Goal: Task Accomplishment & Management: Complete application form

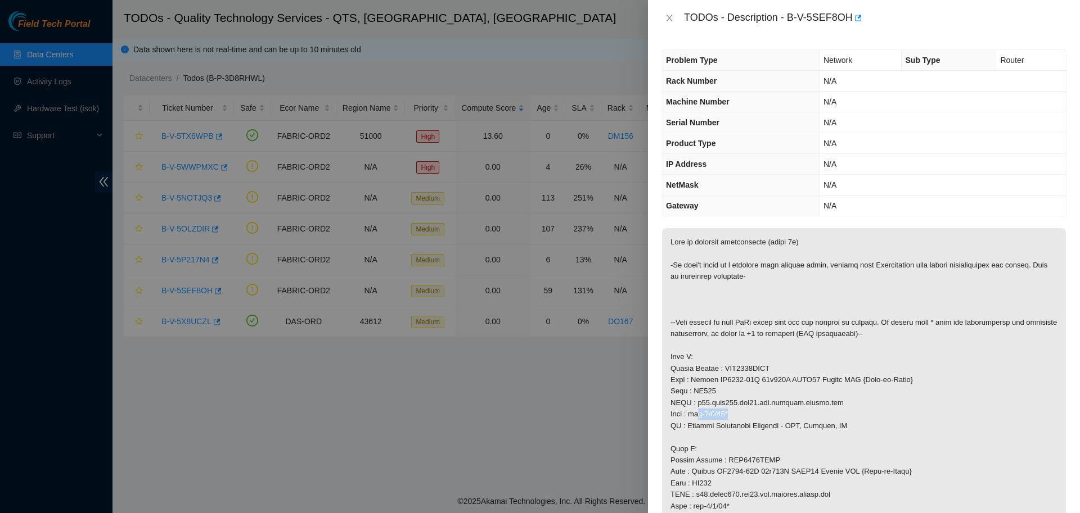
scroll to position [143, 0]
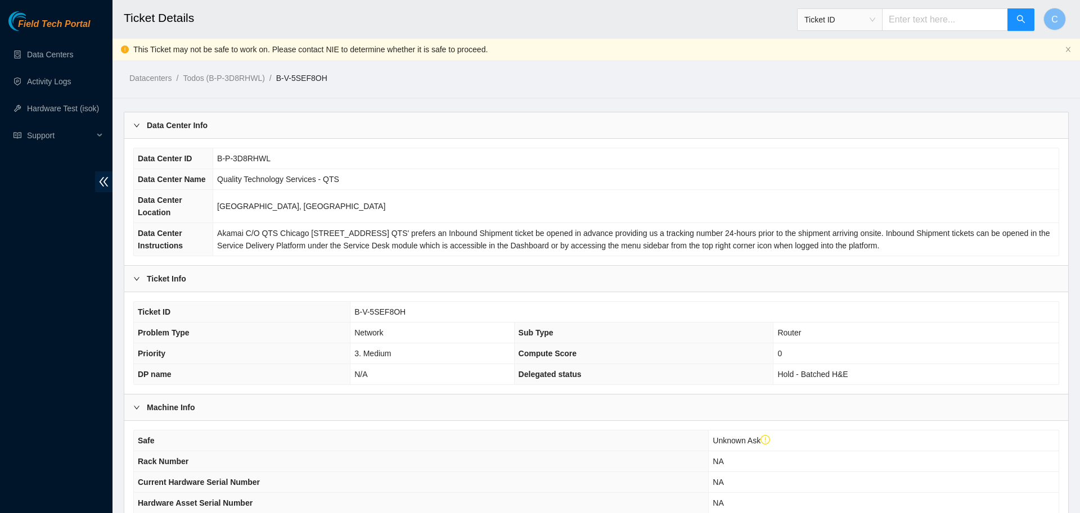
scroll to position [524, 0]
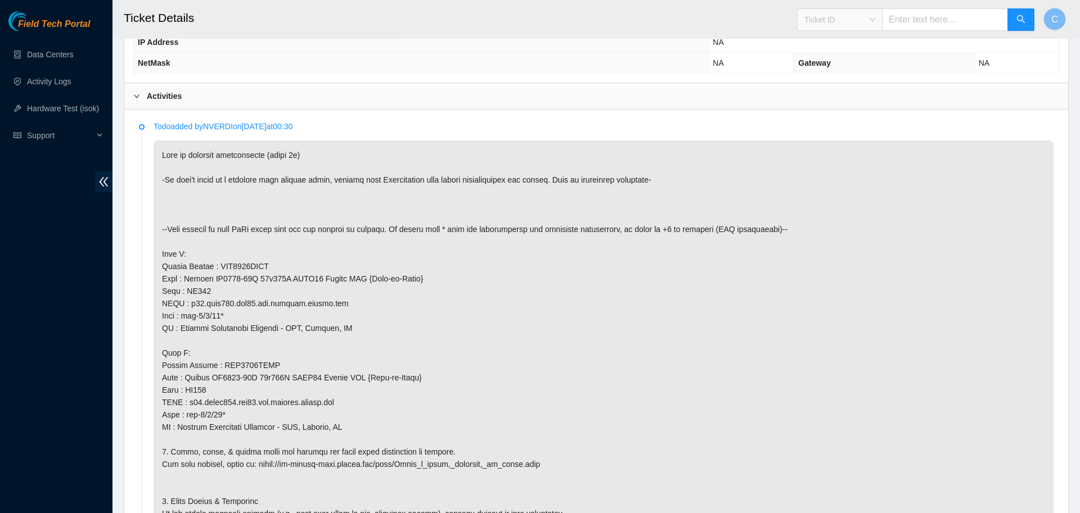
click at [853, 21] on span "Ticket ID" at bounding box center [839, 19] width 71 height 17
click at [844, 74] on div "Rack Number" at bounding box center [847, 77] width 71 height 12
click at [915, 17] on input "text" at bounding box center [945, 19] width 126 height 22
type input "D"
type input "CY169"
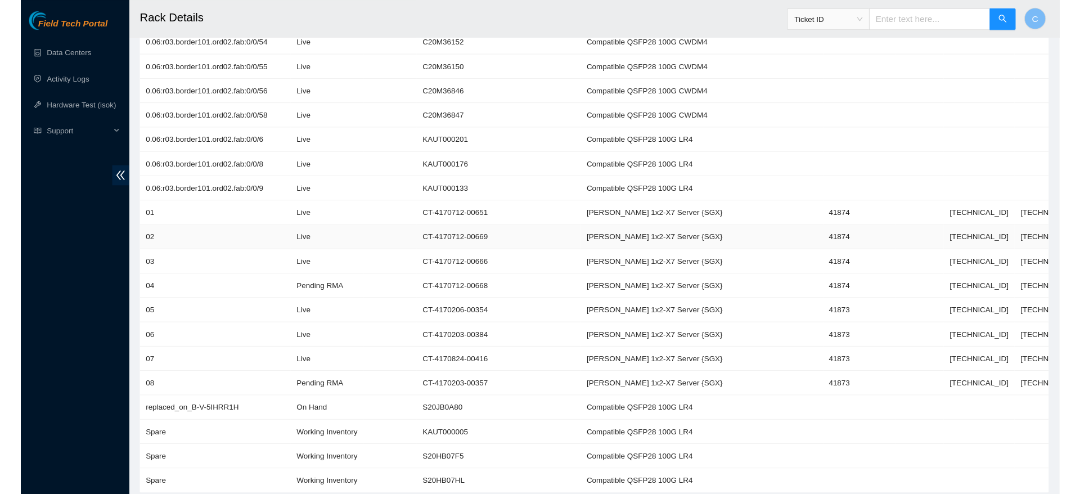
scroll to position [3851, 0]
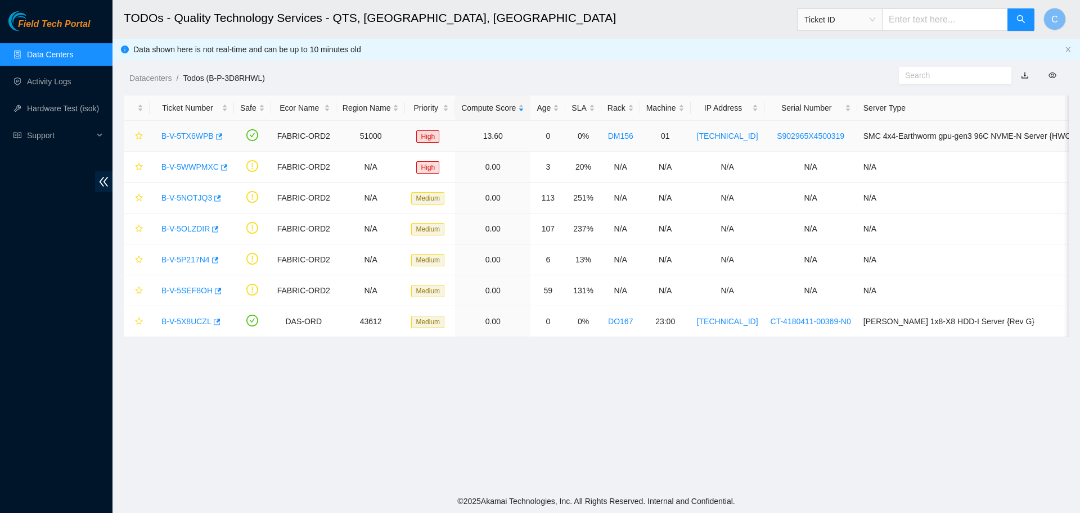
scroll to position [103, 0]
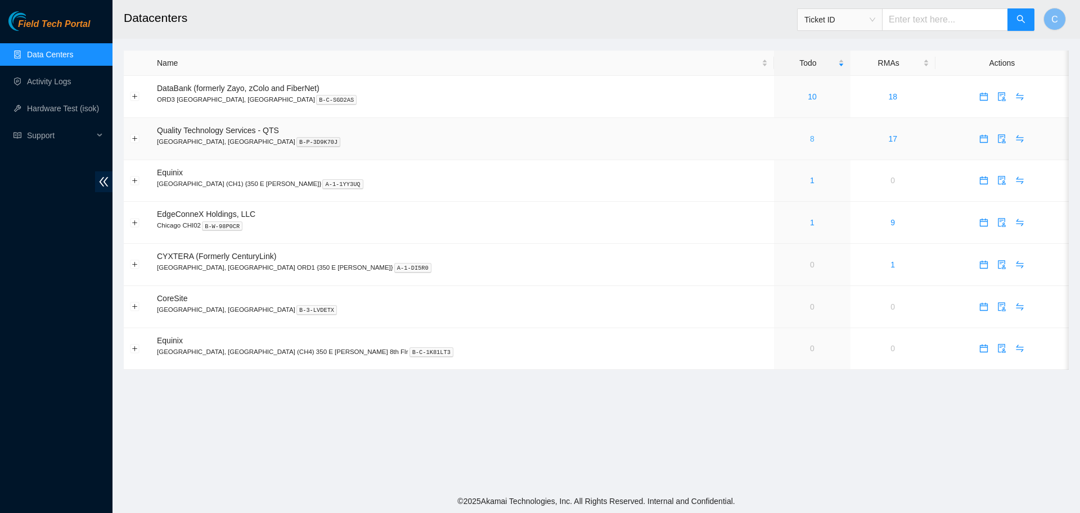
click at [810, 141] on link "8" at bounding box center [812, 138] width 4 height 9
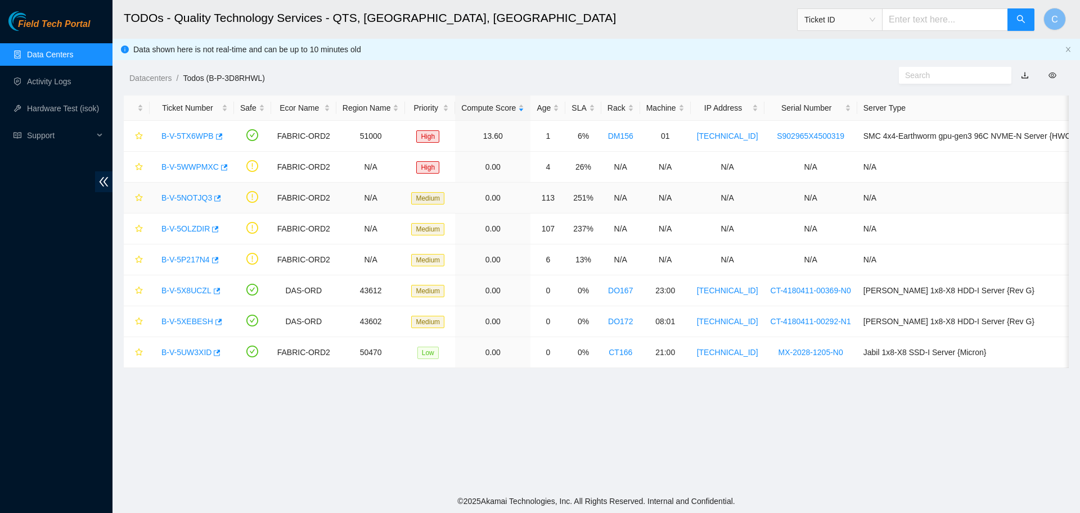
click at [182, 198] on link "B-V-5NOTJQ3" at bounding box center [186, 197] width 51 height 9
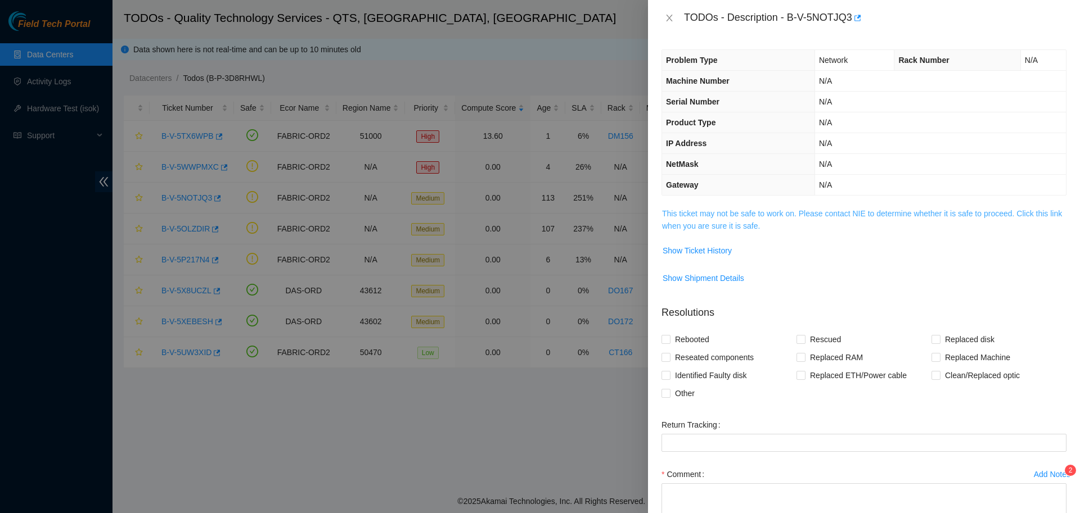
click at [696, 215] on link "This ticket may not be safe to work on. Please contact NIE to determine whether…" at bounding box center [862, 219] width 400 height 21
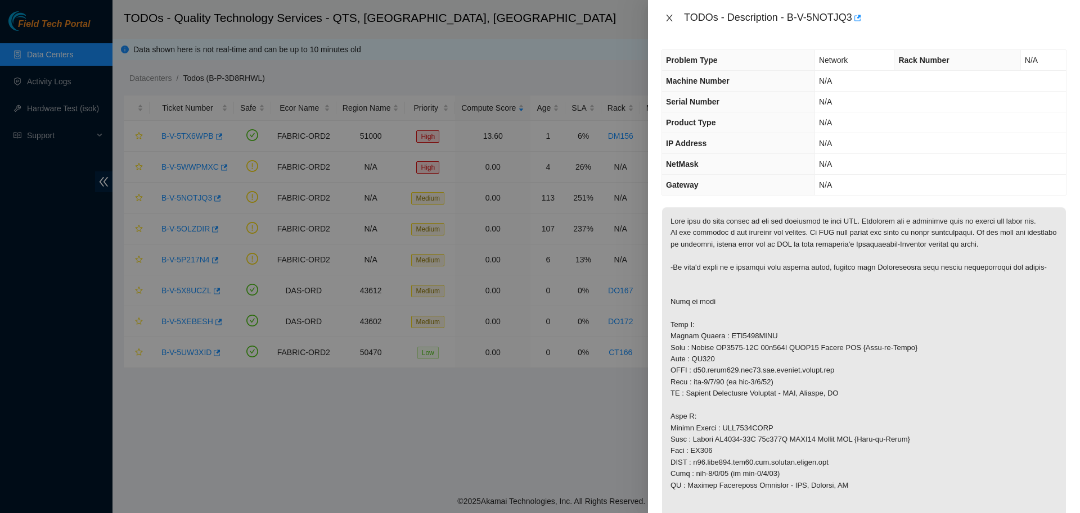
click at [667, 15] on icon "close" at bounding box center [669, 17] width 9 height 9
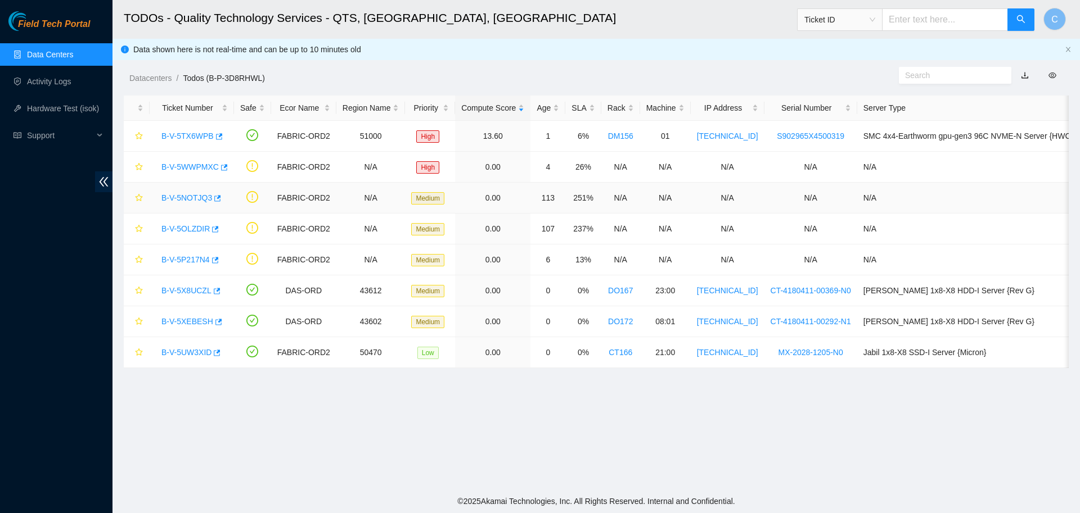
click at [186, 199] on link "B-V-5NOTJQ3" at bounding box center [186, 197] width 51 height 9
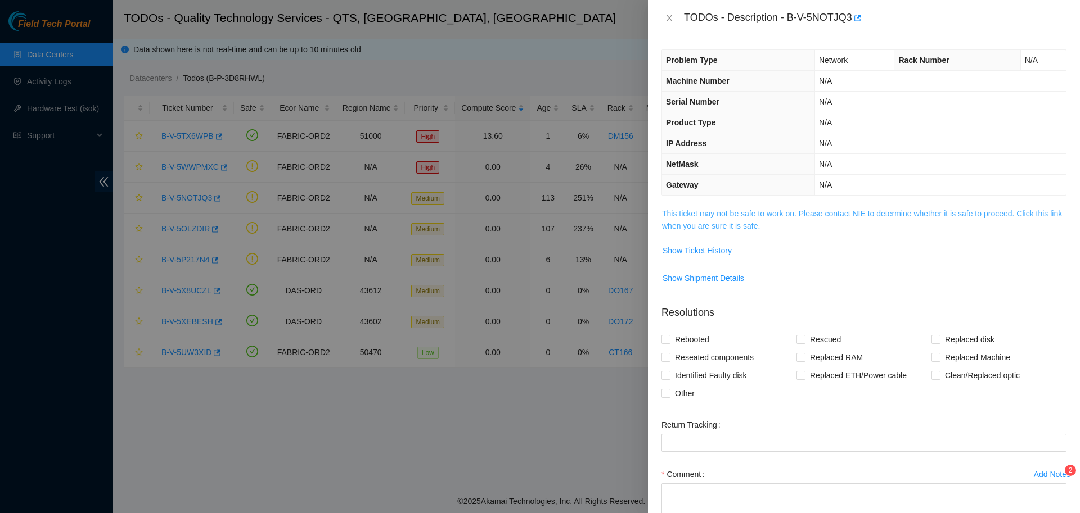
click at [712, 222] on link "This ticket may not be safe to work on. Please contact NIE to determine whether…" at bounding box center [862, 219] width 400 height 21
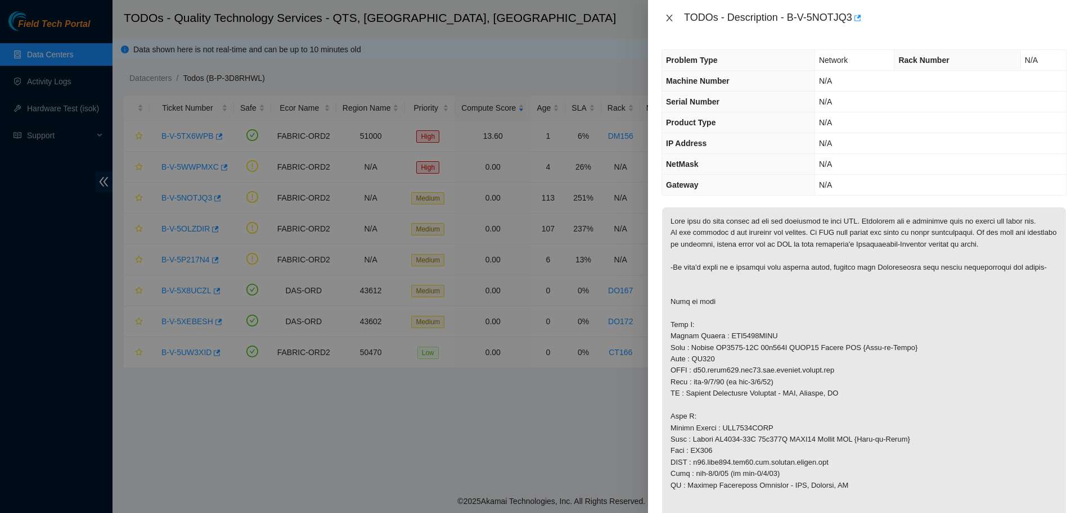
click at [670, 19] on icon "close" at bounding box center [669, 17] width 9 height 9
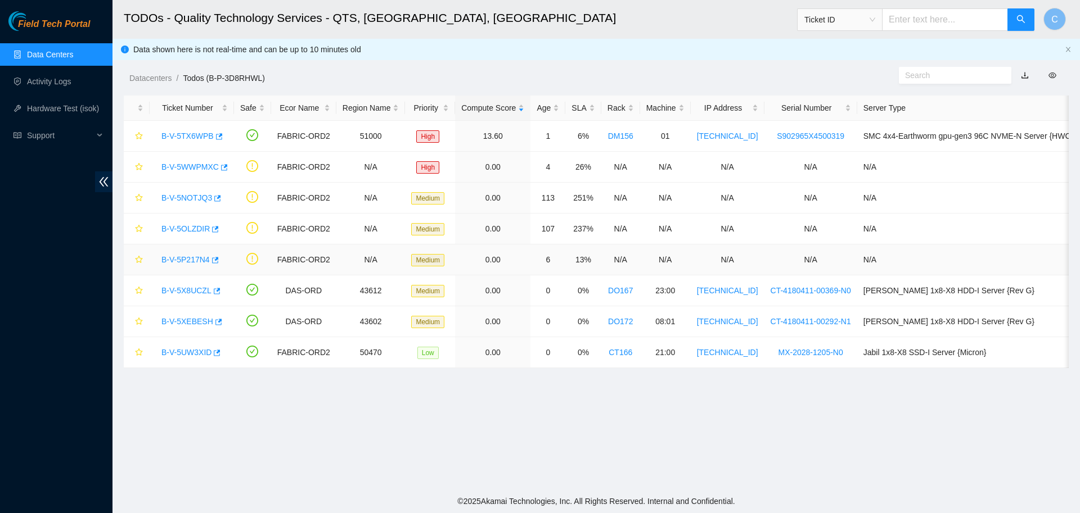
click at [191, 257] on link "B-V-5P217N4" at bounding box center [185, 259] width 48 height 9
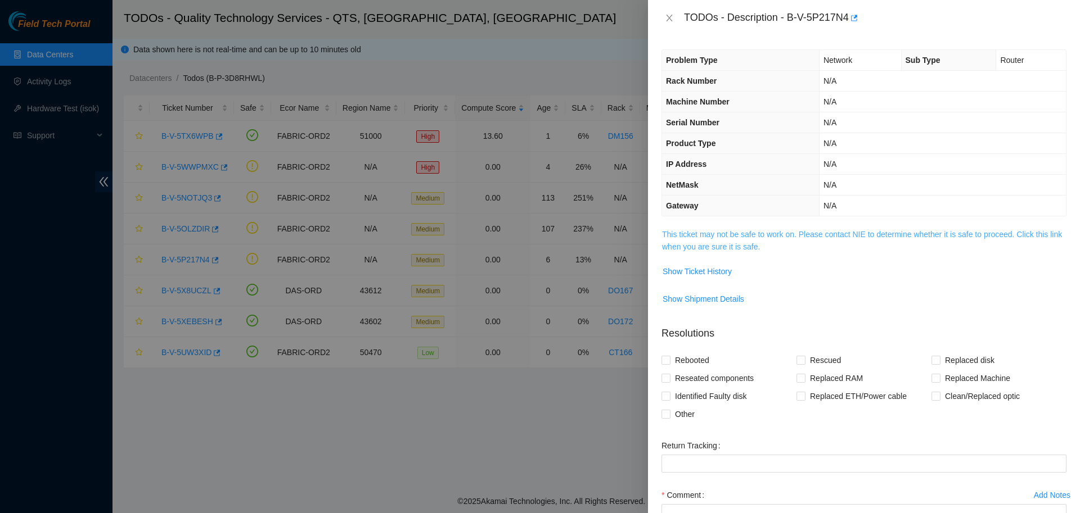
click at [705, 238] on link "This ticket may not be safe to work on. Please contact NIE to determine whether…" at bounding box center [862, 240] width 400 height 21
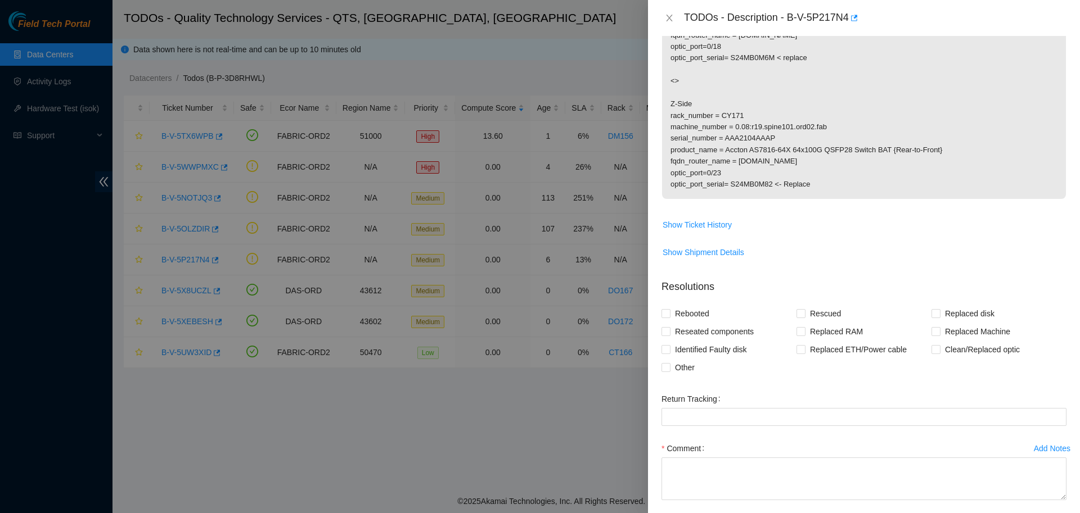
scroll to position [335, 0]
click at [692, 225] on span "Show Ticket History" at bounding box center [696, 223] width 69 height 12
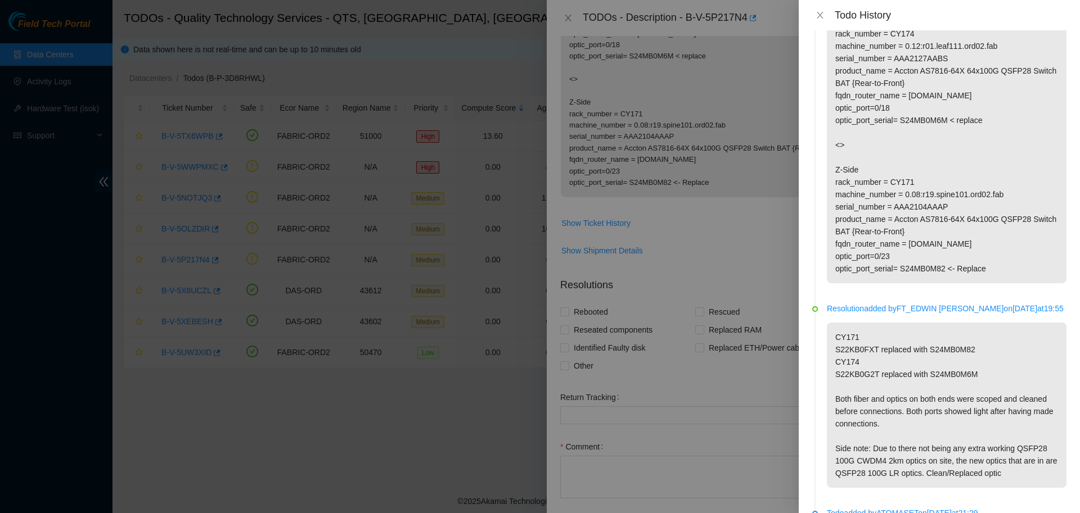
scroll to position [154, 0]
click at [817, 19] on icon "close" at bounding box center [819, 15] width 9 height 9
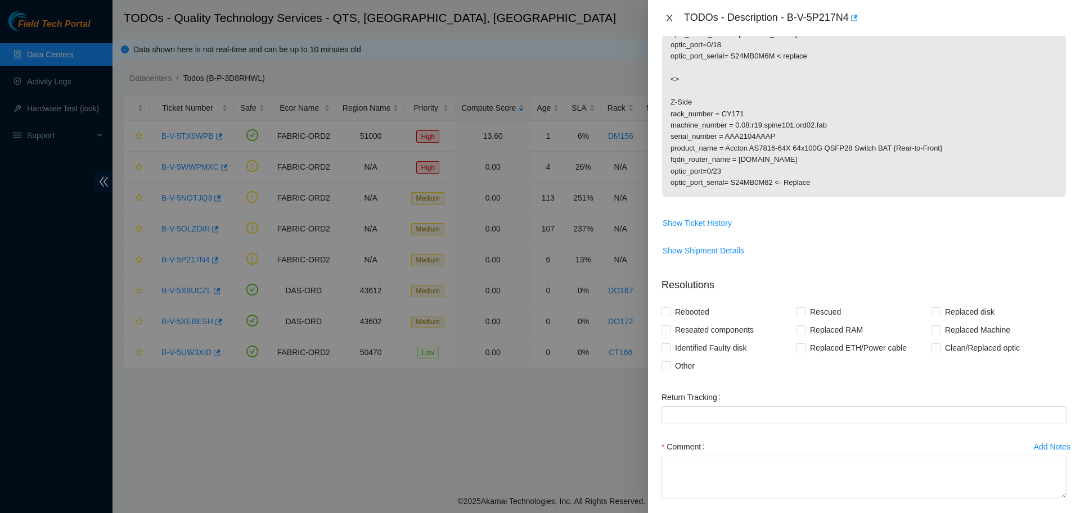
click at [666, 17] on icon "close" at bounding box center [669, 17] width 9 height 9
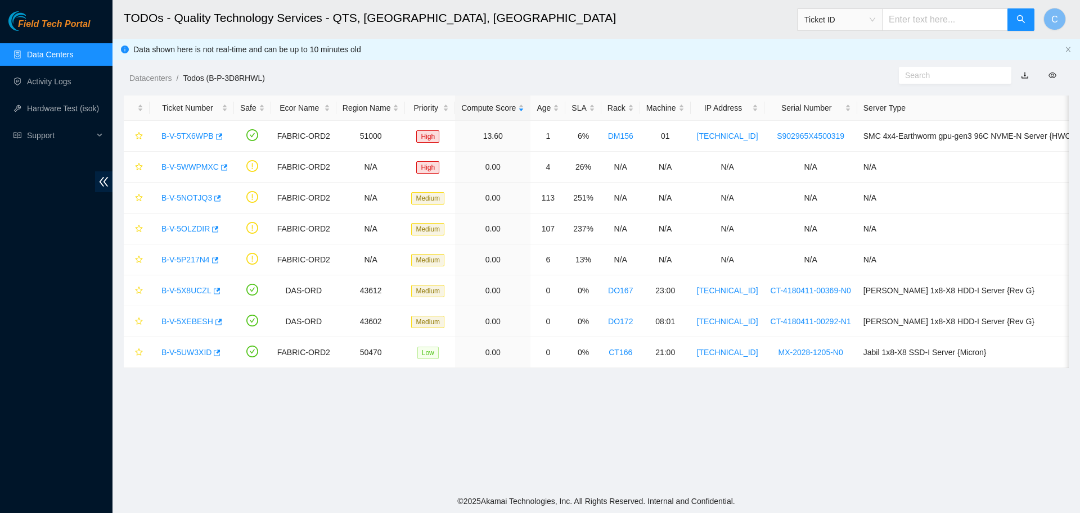
scroll to position [103, 0]
click at [184, 258] on link "B-V-5P217N4" at bounding box center [185, 259] width 48 height 9
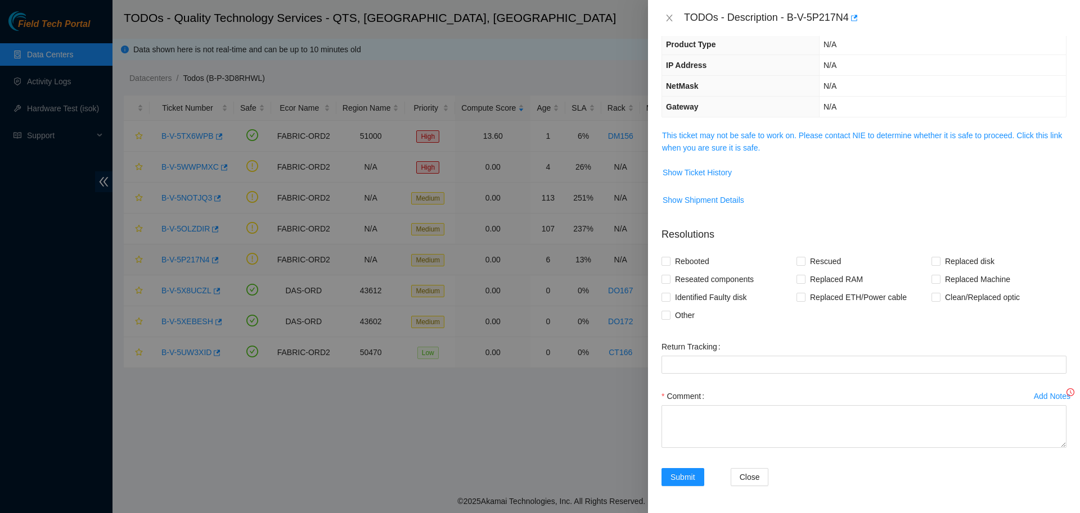
scroll to position [78, 0]
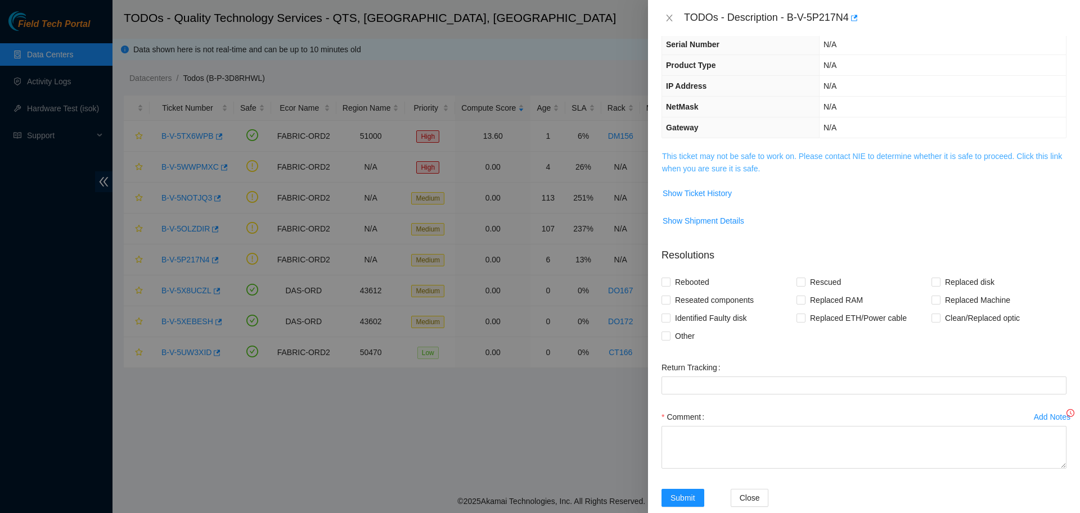
click at [719, 160] on link "This ticket may not be safe to work on. Please contact NIE to determine whether…" at bounding box center [862, 162] width 400 height 21
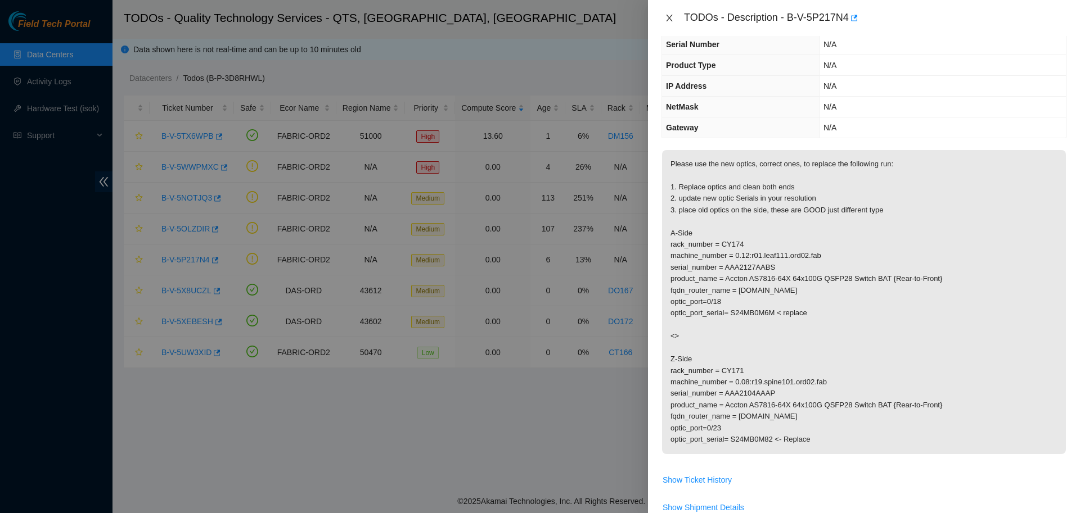
click at [667, 16] on icon "close" at bounding box center [669, 18] width 6 height 7
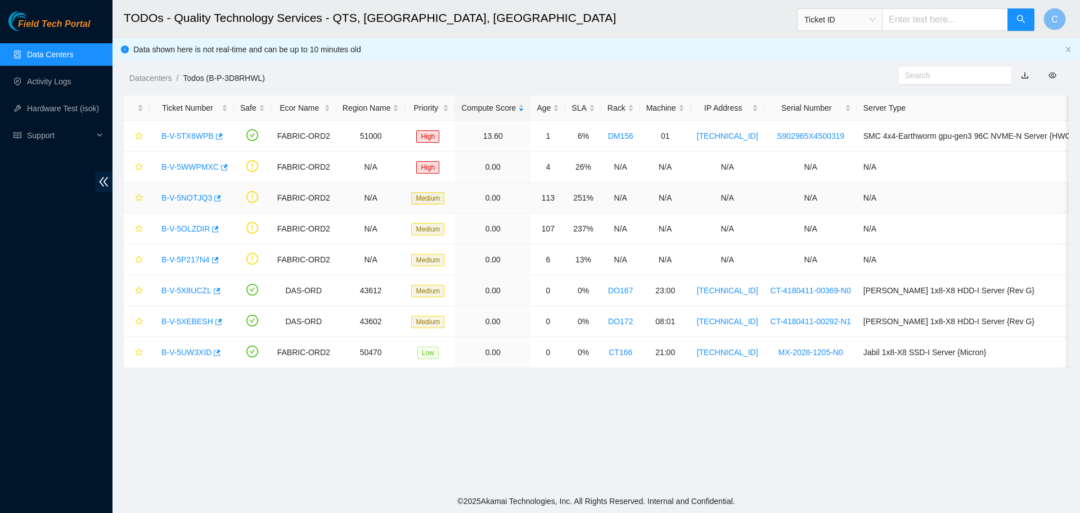
scroll to position [103, 0]
click at [183, 224] on link "B-V-5OLZDIR" at bounding box center [185, 228] width 48 height 9
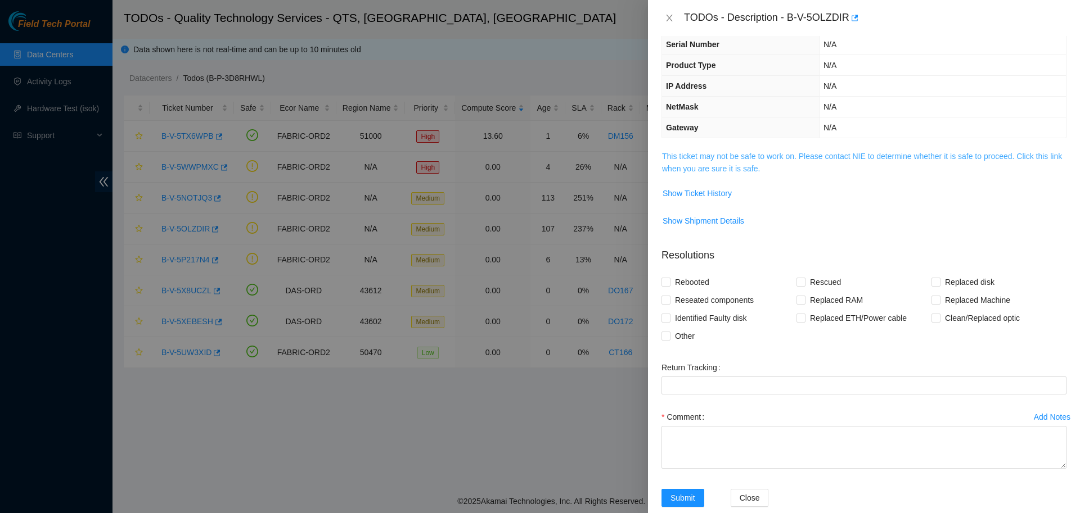
click at [700, 156] on link "This ticket may not be safe to work on. Please contact NIE to determine whether…" at bounding box center [862, 162] width 400 height 21
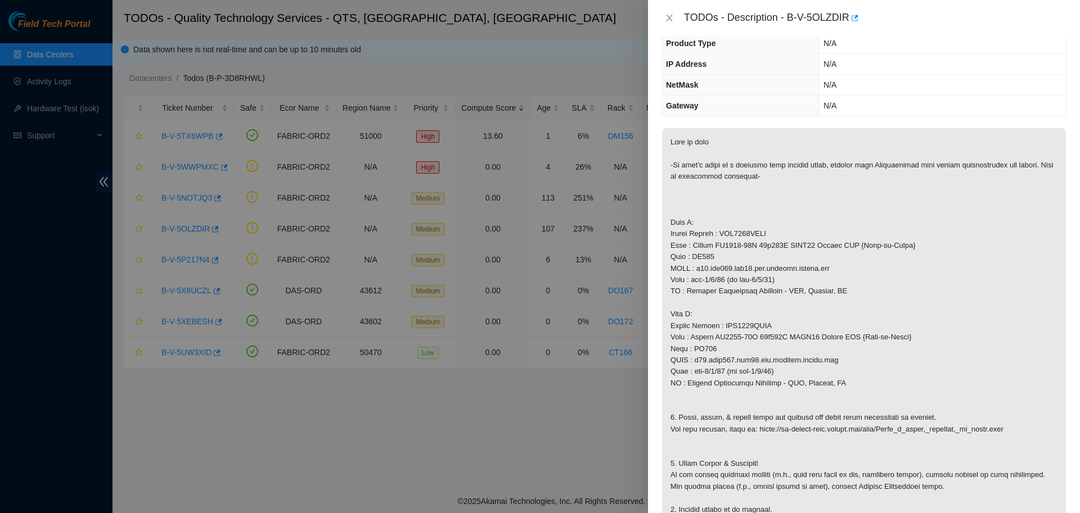
scroll to position [101, 0]
click at [666, 17] on icon "close" at bounding box center [669, 17] width 9 height 9
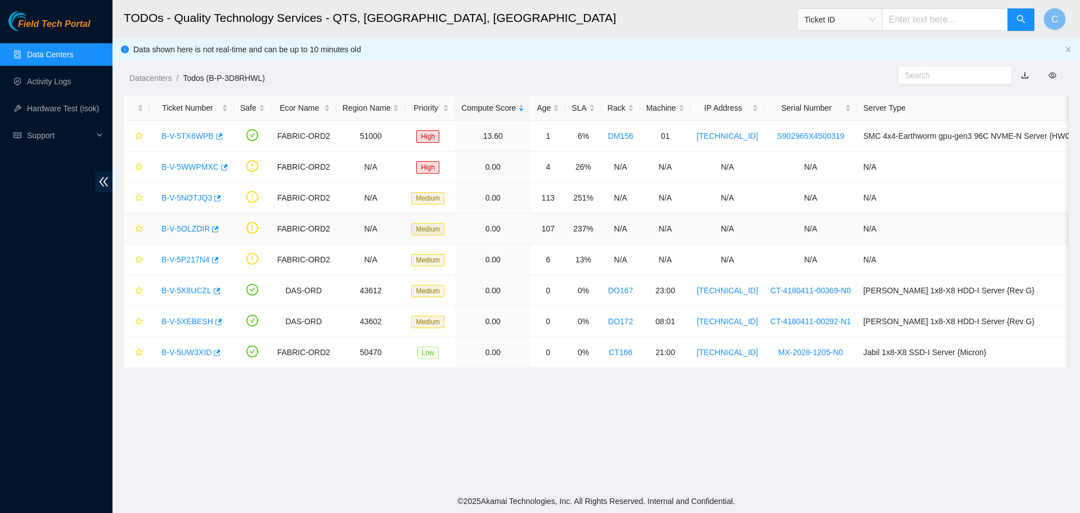
scroll to position [103, 0]
click at [196, 196] on link "B-V-5NOTJQ3" at bounding box center [186, 197] width 51 height 9
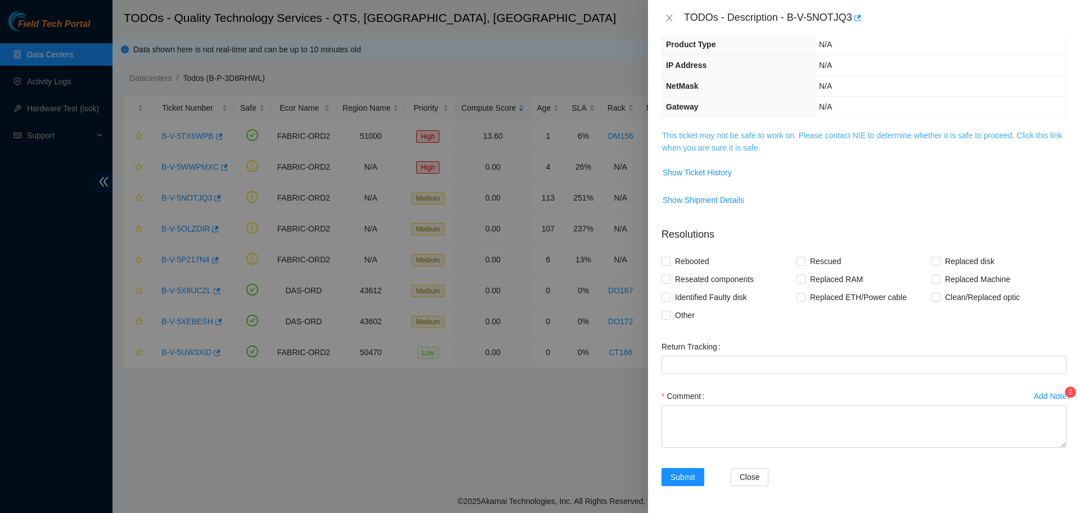
click at [731, 137] on link "This ticket may not be safe to work on. Please contact NIE to determine whether…" at bounding box center [862, 141] width 400 height 21
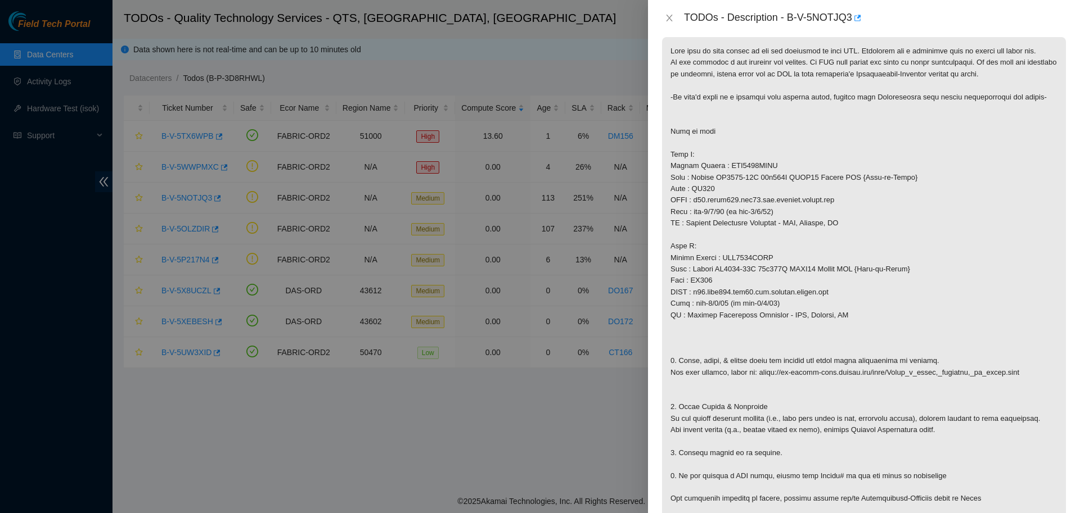
scroll to position [128, 0]
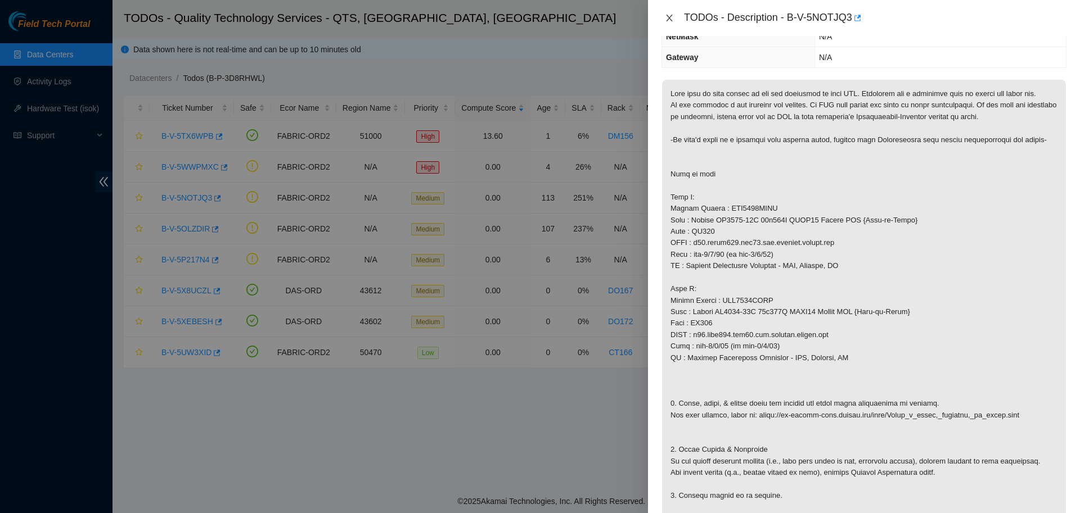
click at [668, 18] on icon "close" at bounding box center [669, 18] width 6 height 7
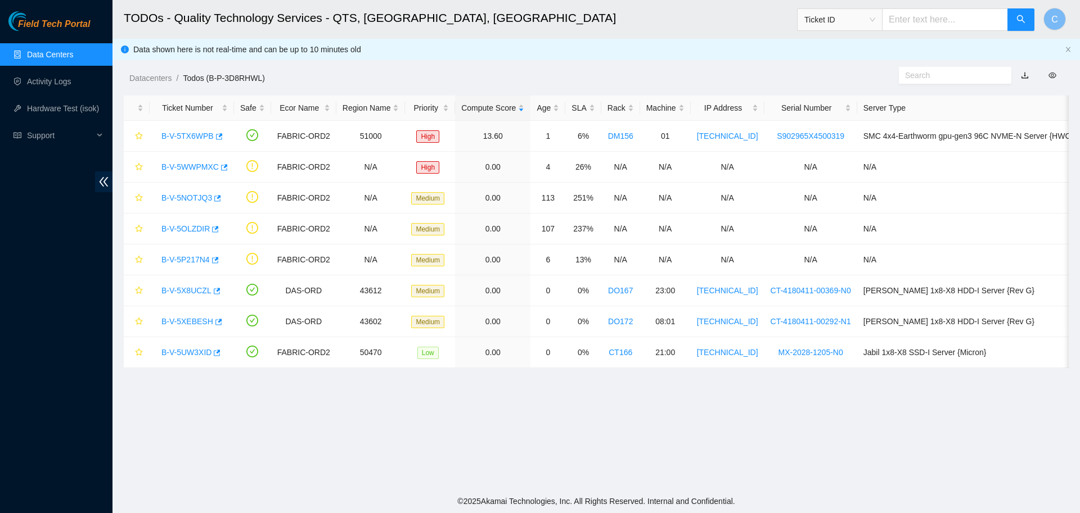
scroll to position [103, 0]
click at [197, 132] on link "B-V-5TX6WPB" at bounding box center [187, 136] width 52 height 9
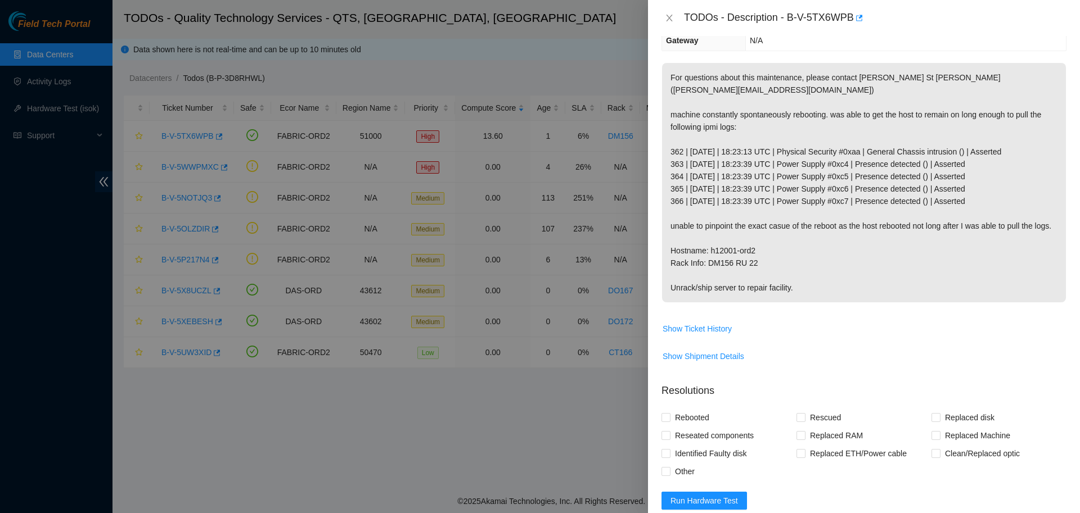
scroll to position [0, 0]
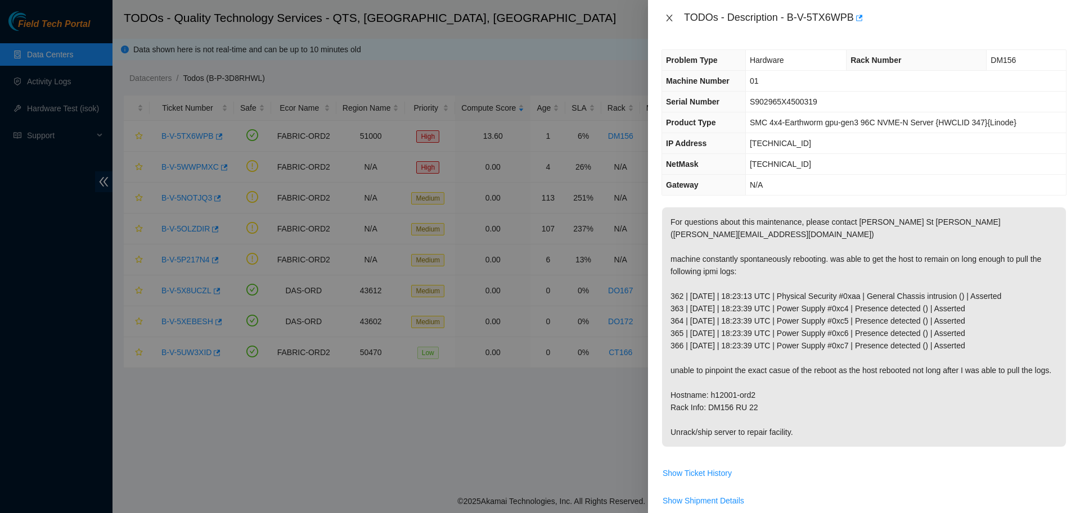
click at [667, 20] on icon "close" at bounding box center [669, 17] width 9 height 9
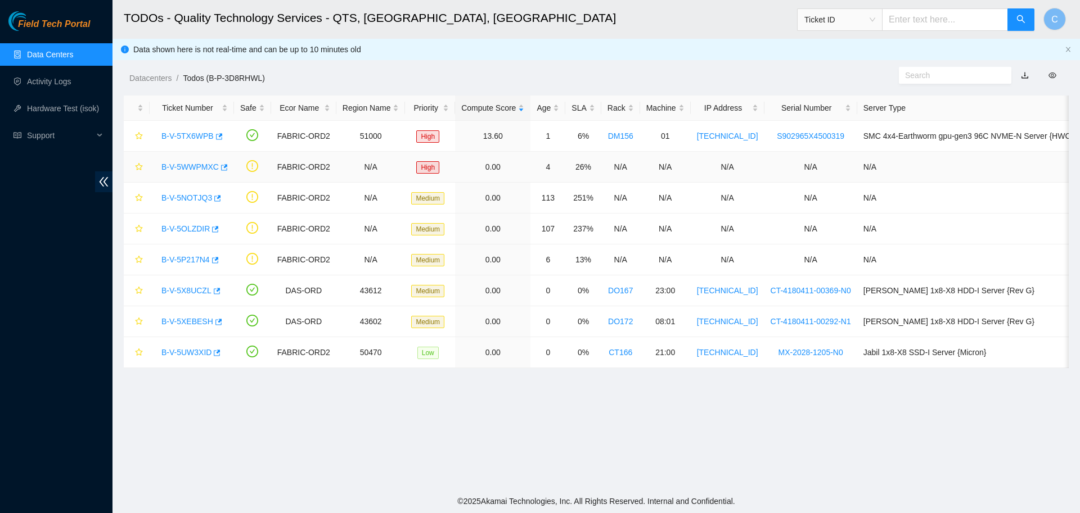
click at [193, 168] on link "B-V-5WWPMXC" at bounding box center [189, 167] width 57 height 9
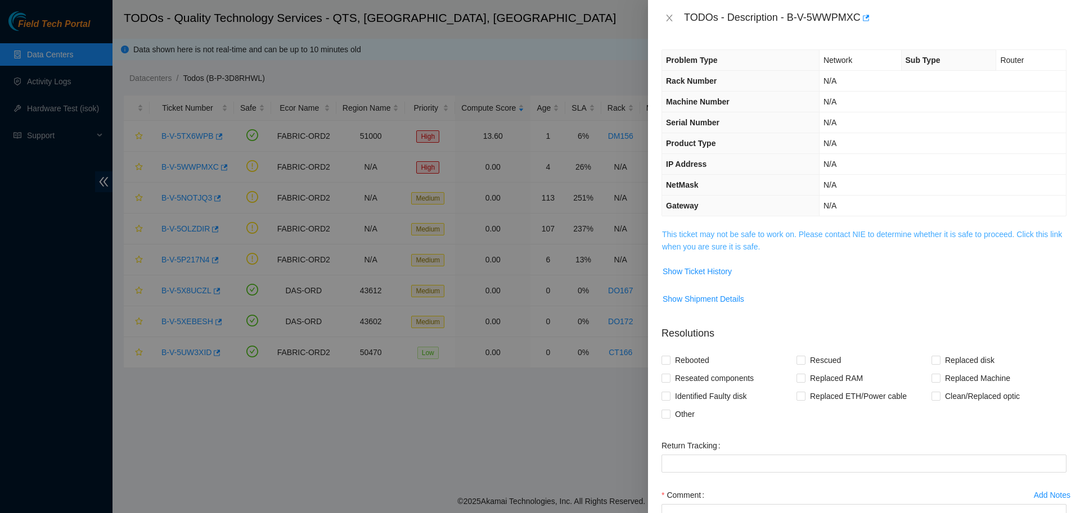
click at [749, 231] on link "This ticket may not be safe to work on. Please contact NIE to determine whether…" at bounding box center [862, 240] width 400 height 21
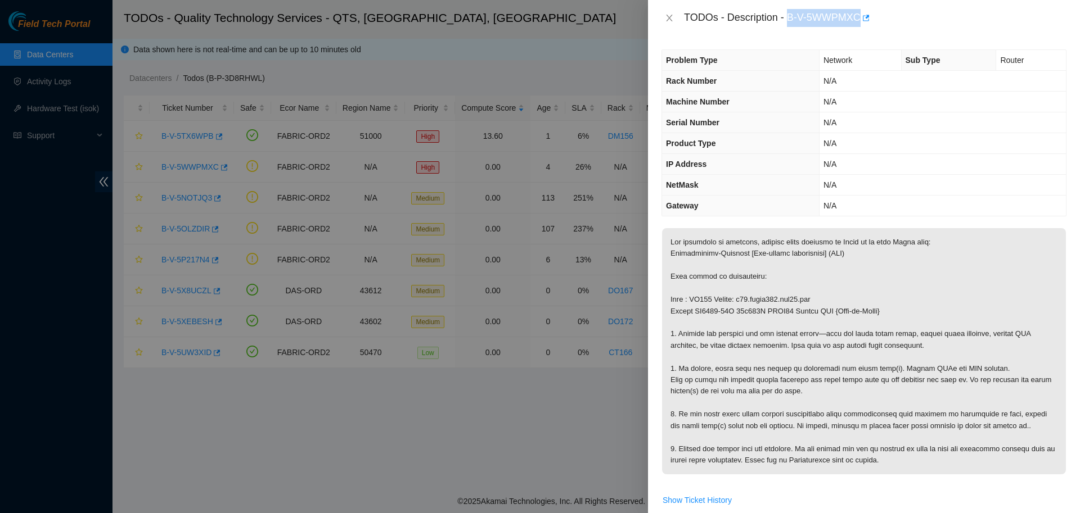
drag, startPoint x: 783, startPoint y: 17, endPoint x: 853, endPoint y: 19, distance: 70.3
click at [853, 19] on div "TODOs - Description - B-V-5WWPMXC" at bounding box center [875, 18] width 382 height 18
copy div "B-V-5WWPMXC"
click at [670, 15] on icon "close" at bounding box center [669, 18] width 6 height 7
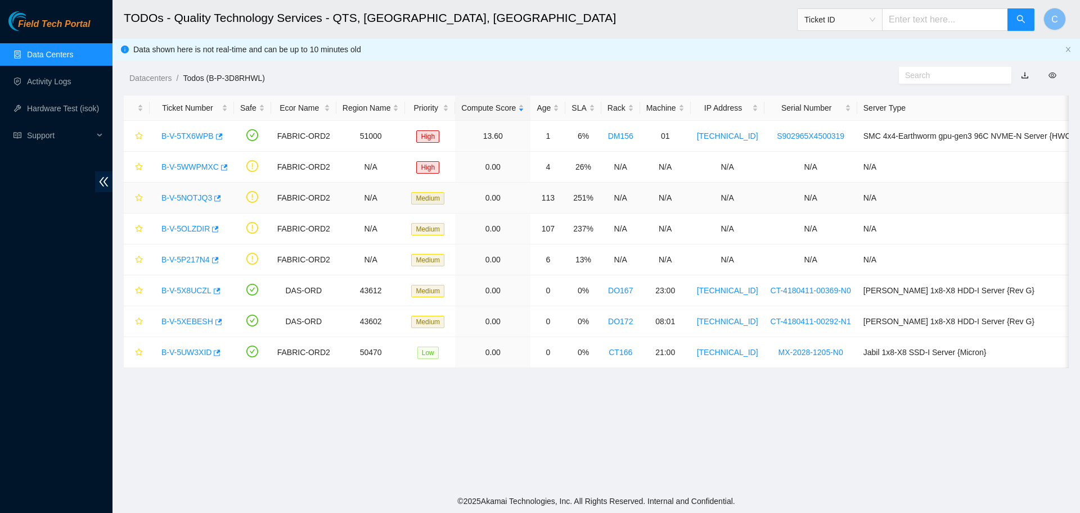
click at [184, 197] on link "B-V-5NOTJQ3" at bounding box center [186, 197] width 51 height 9
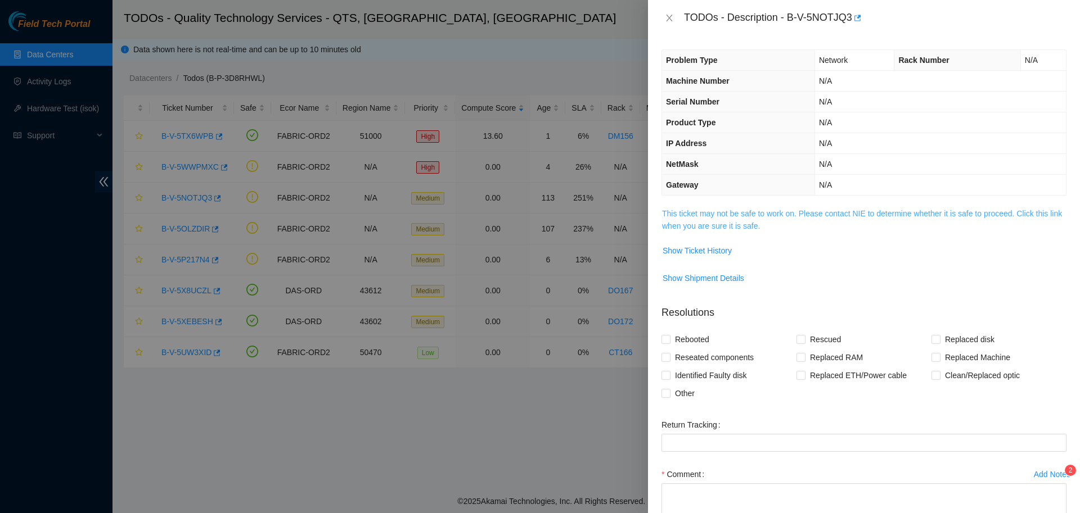
click at [698, 218] on link "This ticket may not be safe to work on. Please contact NIE to determine whether…" at bounding box center [862, 219] width 400 height 21
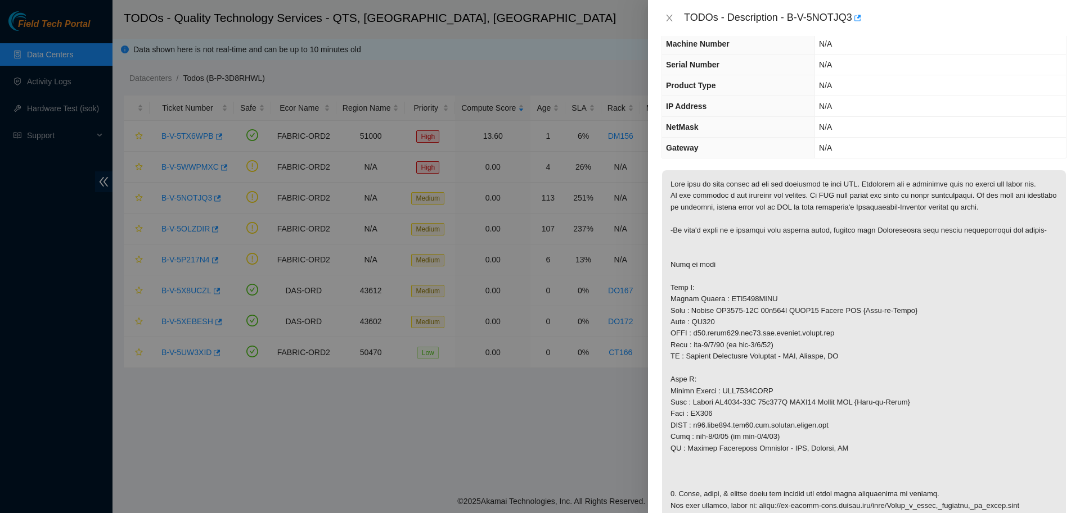
scroll to position [38, 0]
click at [669, 21] on icon "close" at bounding box center [669, 17] width 9 height 9
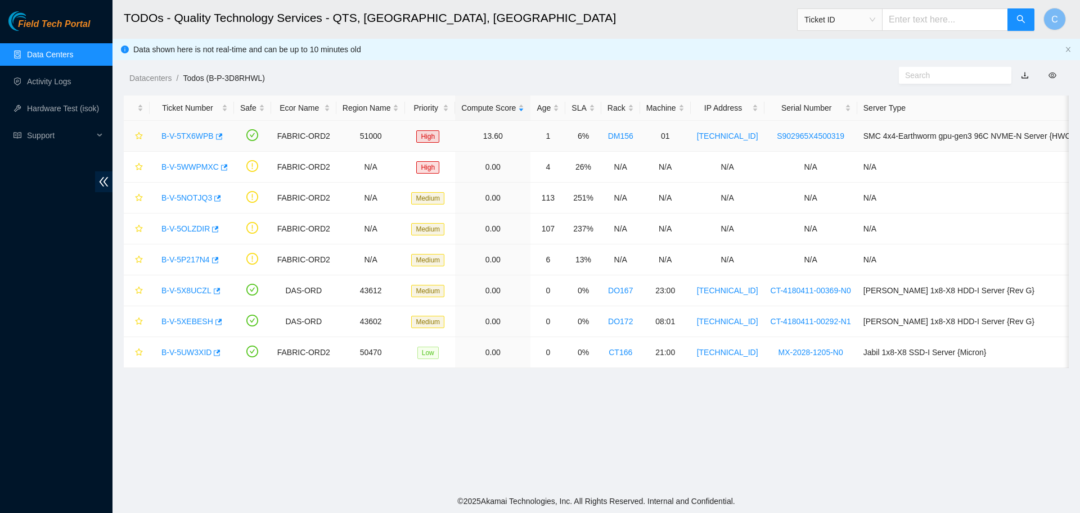
scroll to position [50, 0]
click at [196, 229] on link "B-V-5OLZDIR" at bounding box center [185, 228] width 48 height 9
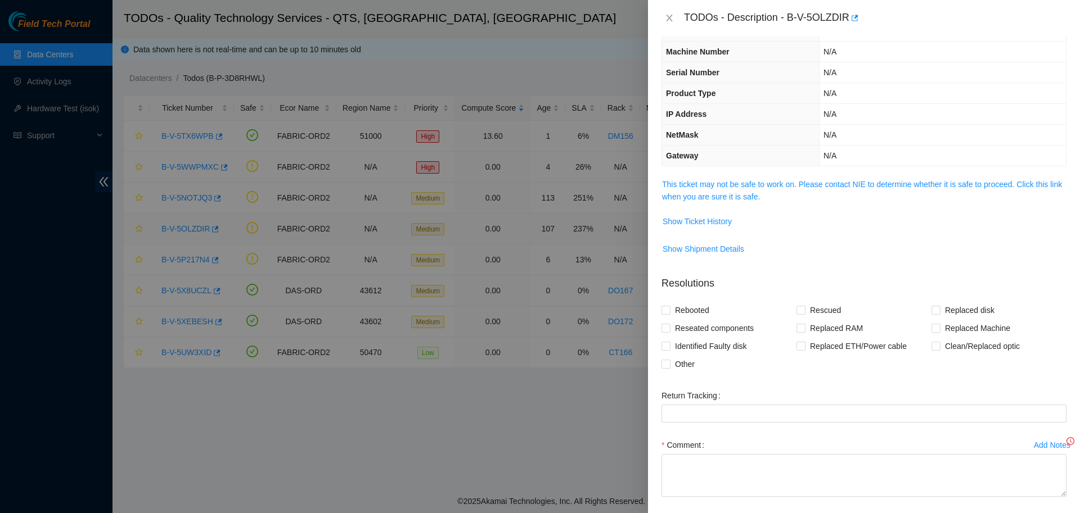
scroll to position [38, 0]
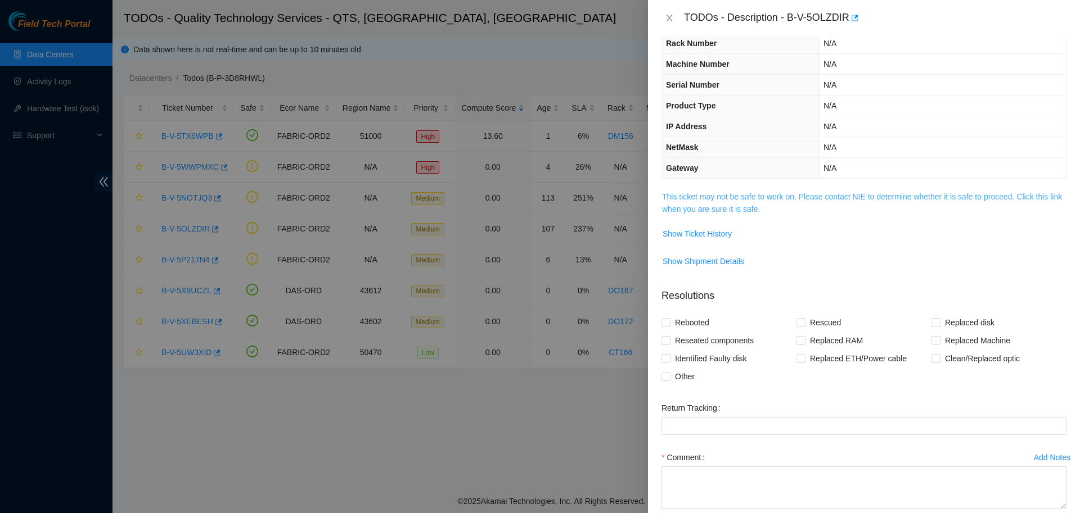
click at [715, 204] on link "This ticket may not be safe to work on. Please contact NIE to determine whether…" at bounding box center [862, 202] width 400 height 21
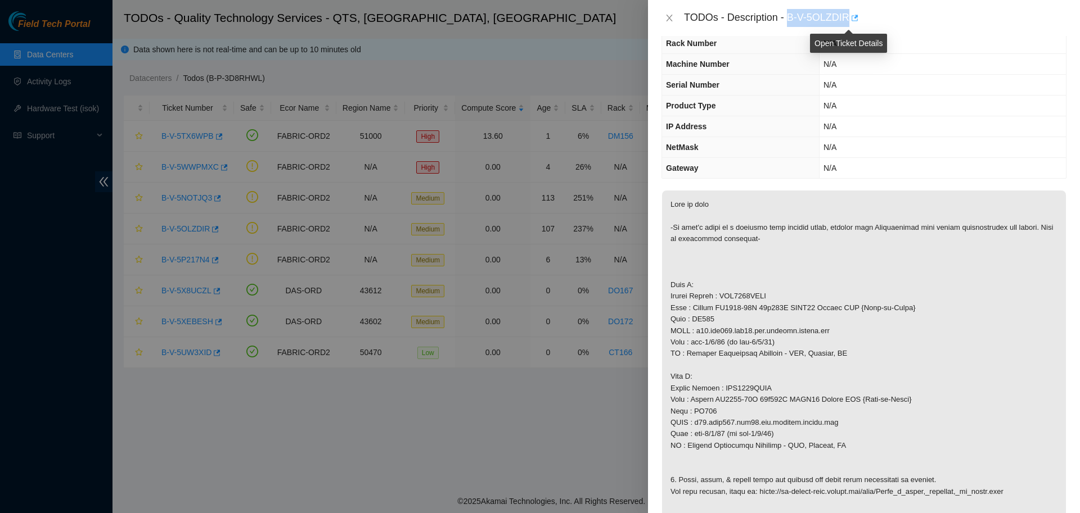
drag, startPoint x: 783, startPoint y: 17, endPoint x: 844, endPoint y: 20, distance: 60.2
click at [844, 20] on div "TODOs - Description - B-V-5OLZDIR" at bounding box center [875, 18] width 382 height 18
copy div "B-V-5OLZDIR"
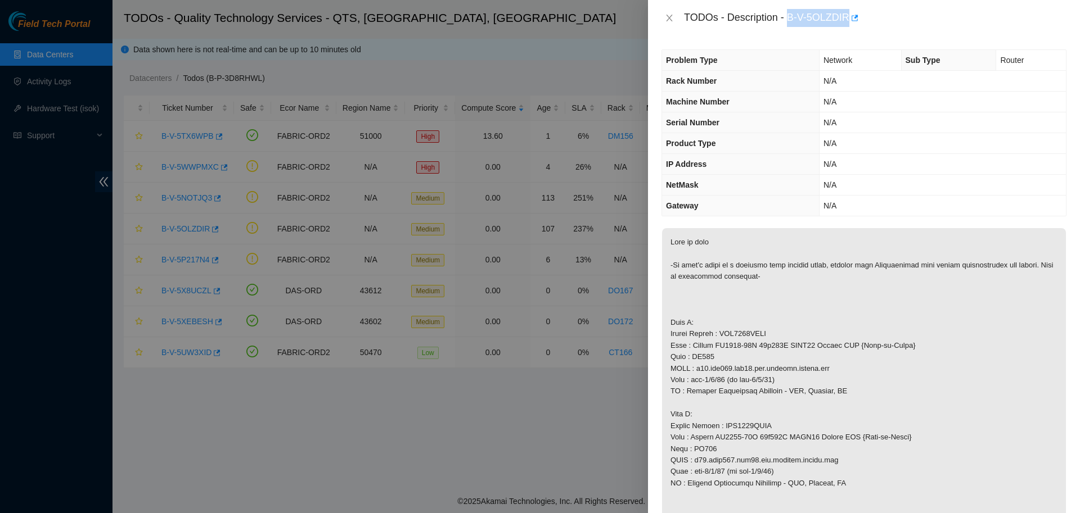
scroll to position [524, 0]
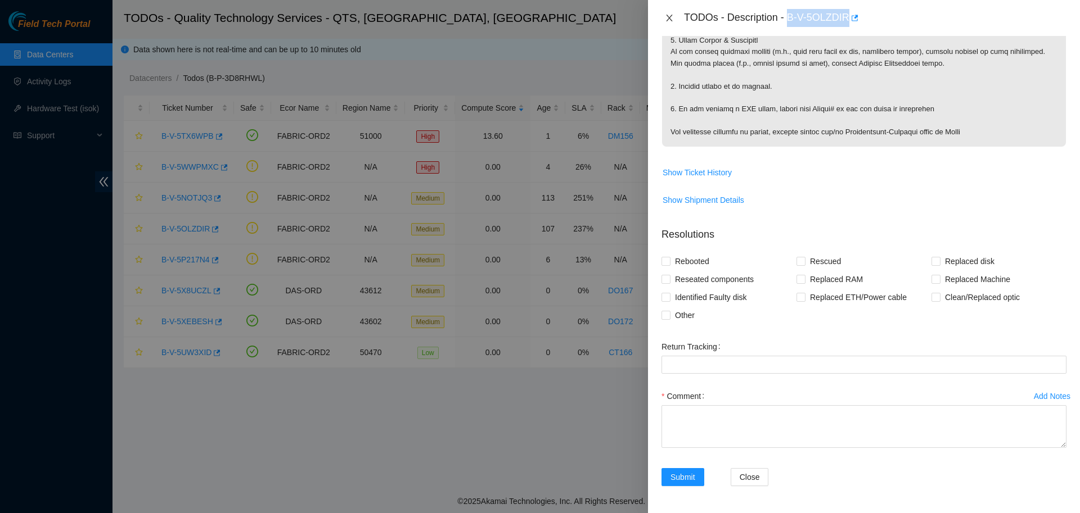
click at [673, 20] on button "Close" at bounding box center [669, 18] width 16 height 11
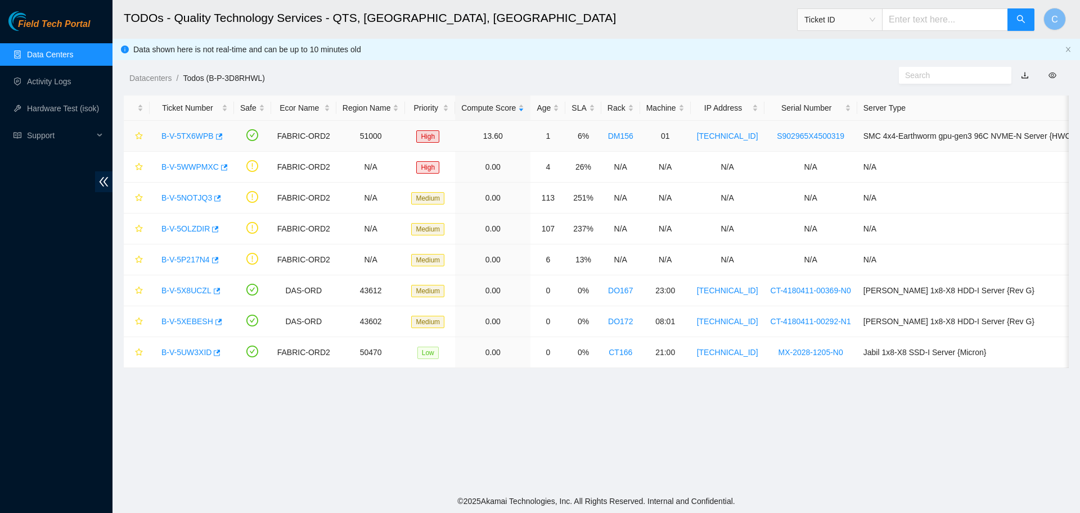
scroll to position [103, 0]
click at [186, 195] on link "B-V-5NOTJQ3" at bounding box center [186, 197] width 51 height 9
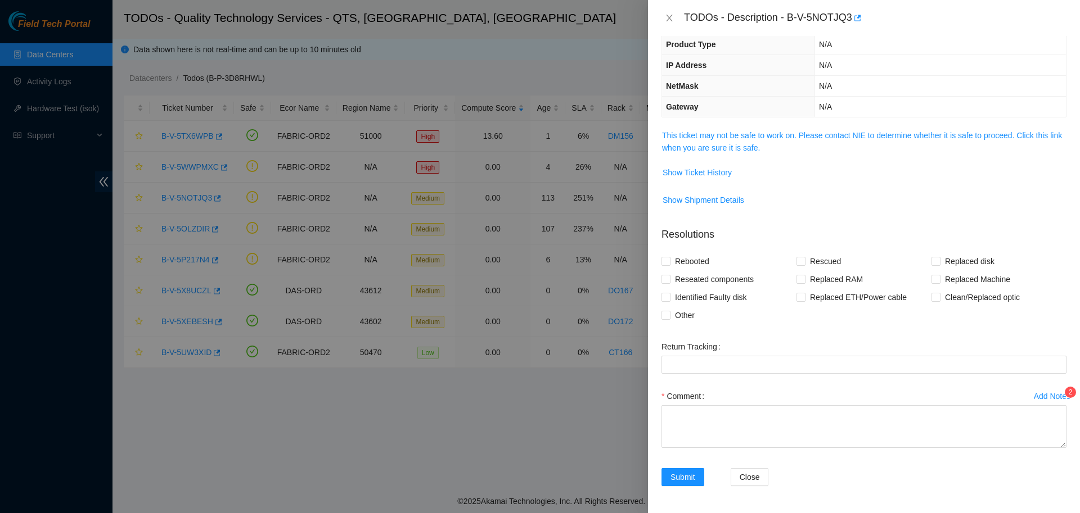
click at [1047, 396] on div "Add Notes" at bounding box center [1052, 397] width 37 height 8
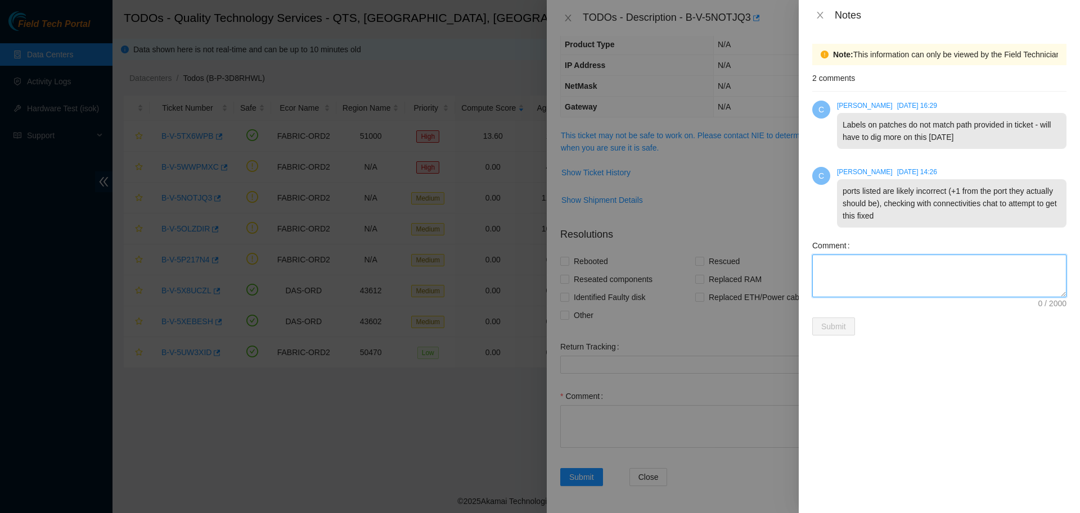
click at [868, 270] on textarea "Comment" at bounding box center [939, 276] width 254 height 43
type textarea "I"
type textarea "O"
type textarea "Port numbering issue should be resolved"
click at [849, 325] on button "Submit" at bounding box center [833, 327] width 43 height 18
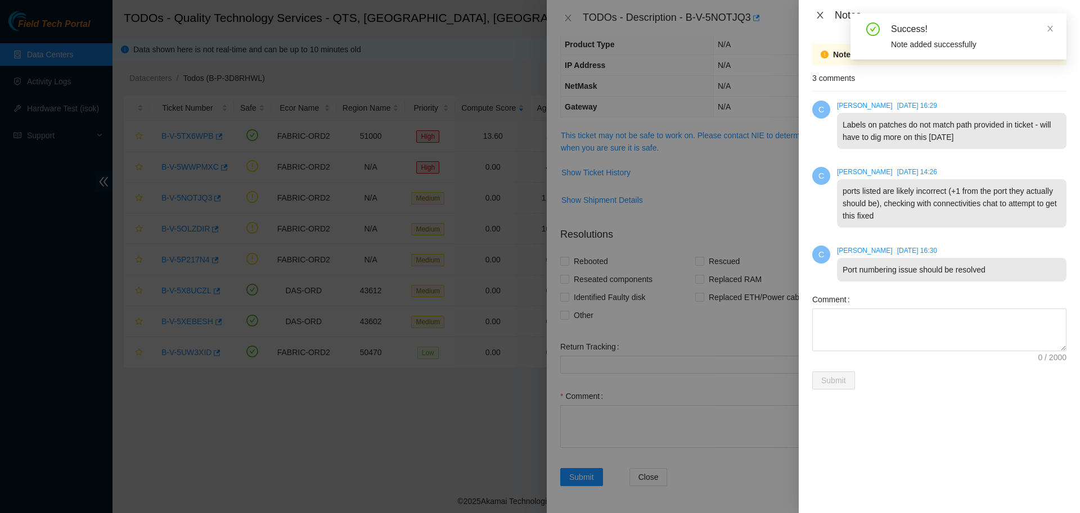
click at [820, 19] on icon "close" at bounding box center [819, 15] width 9 height 9
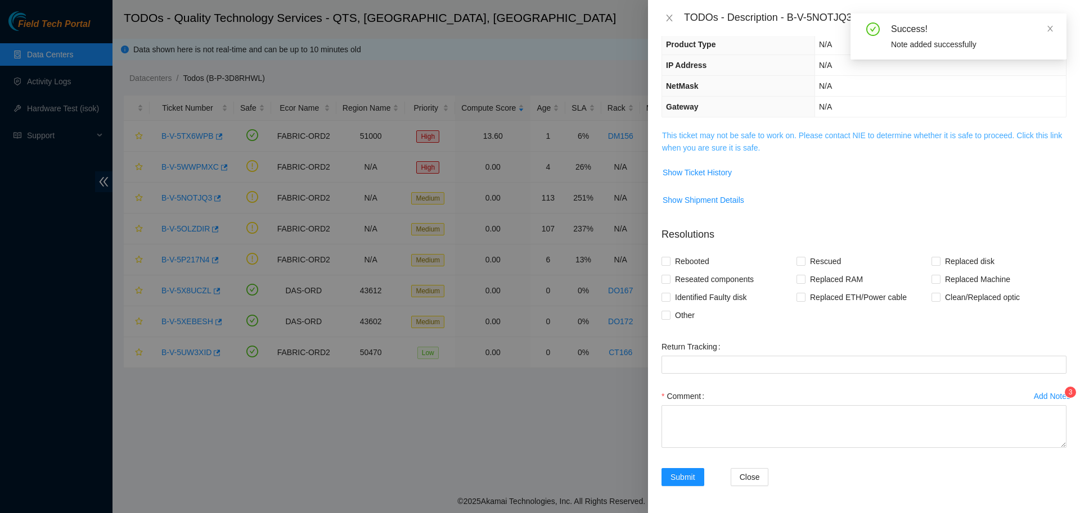
click at [714, 136] on link "This ticket may not be safe to work on. Please contact NIE to determine whether…" at bounding box center [862, 141] width 400 height 21
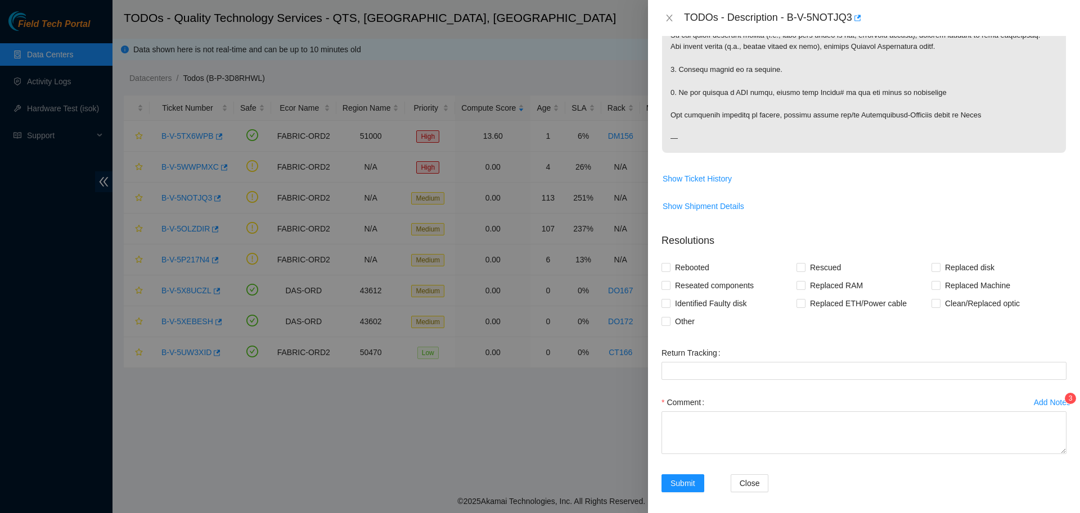
scroll to position [560, 0]
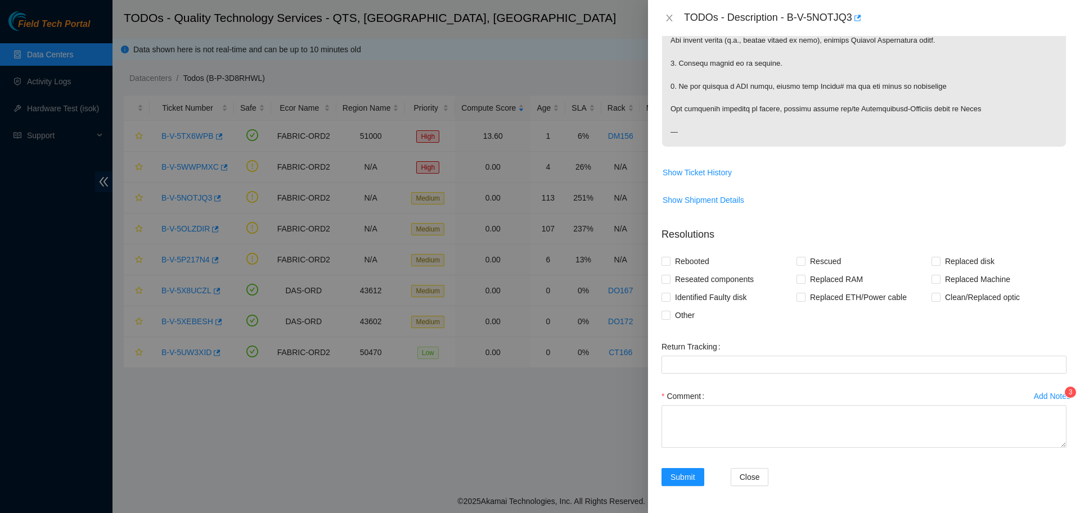
click at [1035, 400] on div "Add Notes" at bounding box center [1052, 397] width 37 height 8
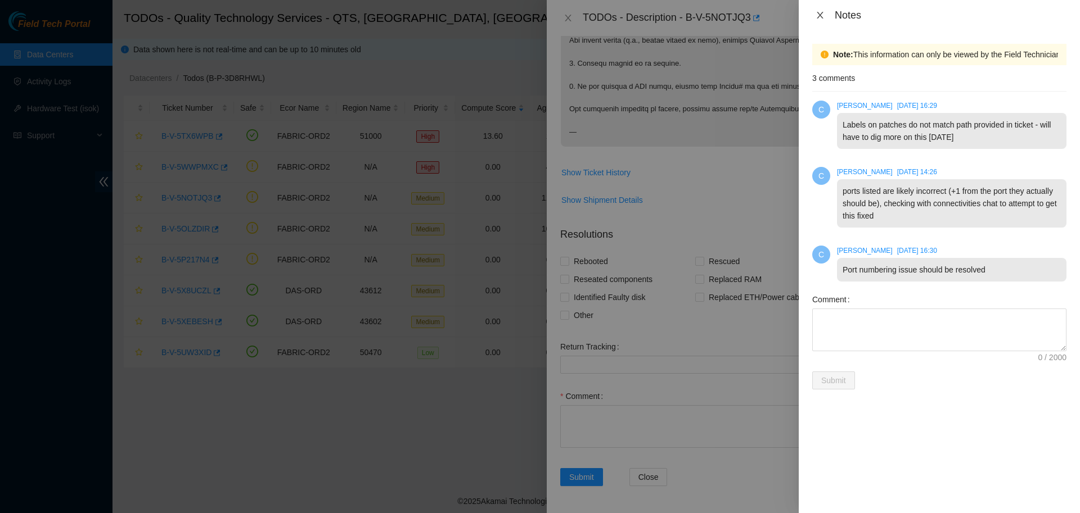
click at [818, 14] on icon "close" at bounding box center [820, 15] width 6 height 7
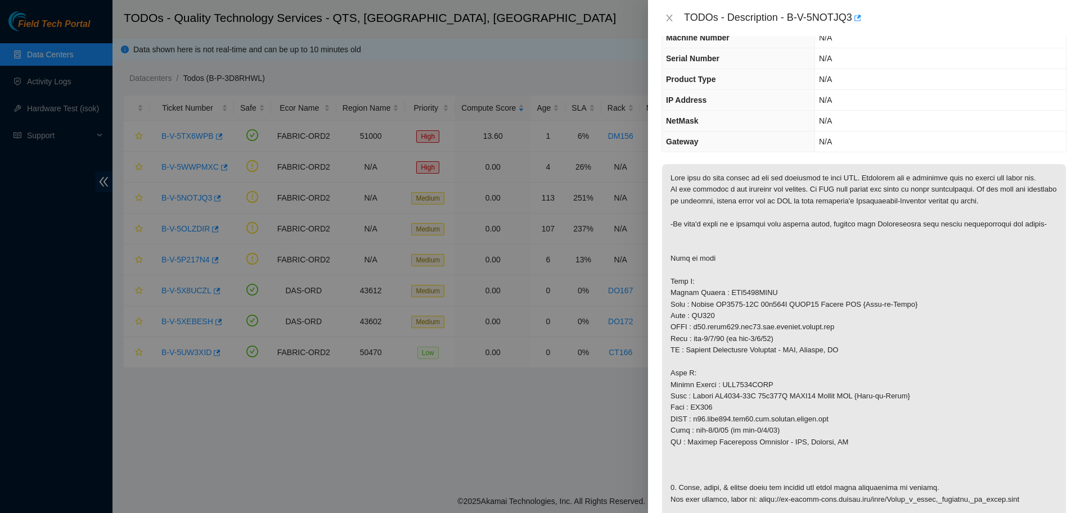
scroll to position [7, 0]
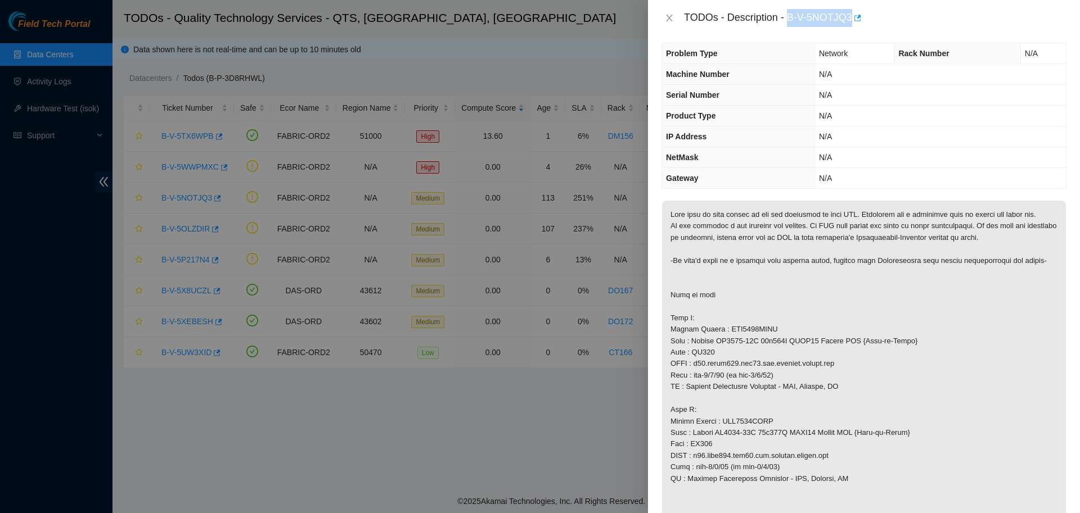
drag, startPoint x: 783, startPoint y: 15, endPoint x: 843, endPoint y: 17, distance: 60.2
click at [843, 17] on div "TODOs - Description - B-V-5NOTJQ3" at bounding box center [875, 18] width 382 height 18
copy div "B-V-5NOTJQ3"
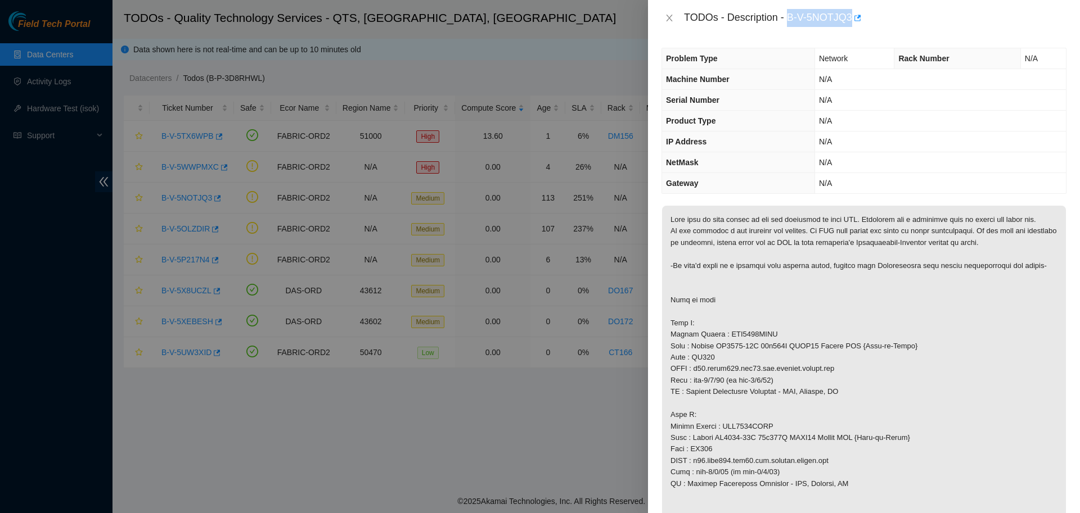
scroll to position [0, 0]
click at [877, 294] on p at bounding box center [864, 457] width 404 height 499
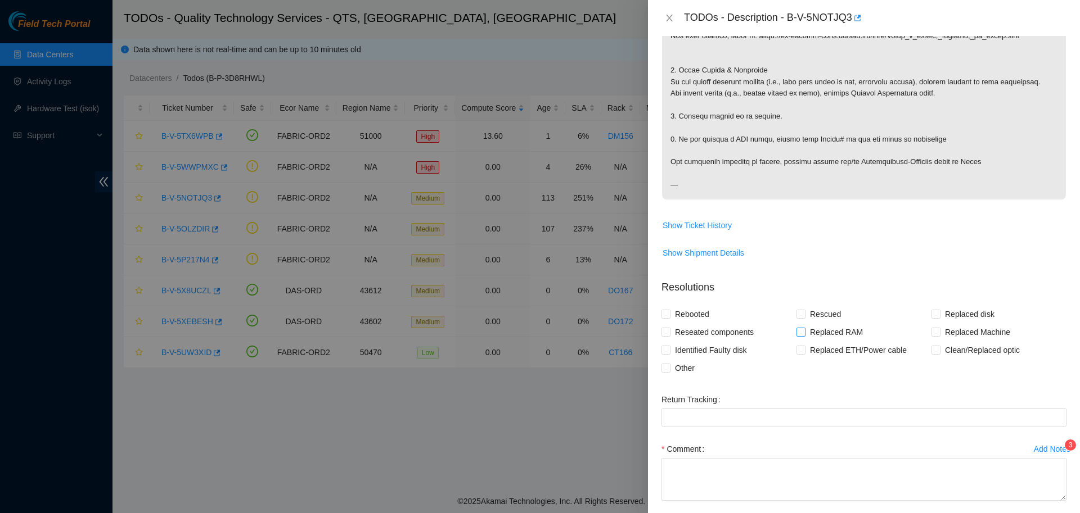
scroll to position [542, 0]
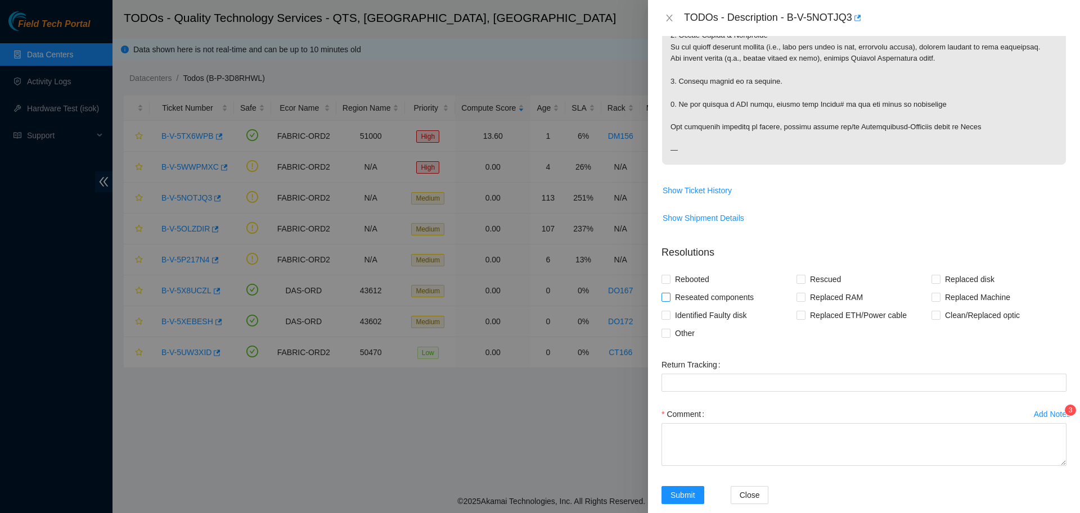
click at [716, 300] on span "Reseated components" at bounding box center [714, 297] width 88 height 18
click at [669, 300] on input "Reseated components" at bounding box center [665, 297] width 8 height 8
checkbox input "true"
click at [953, 314] on span "Clean/Replaced optic" at bounding box center [982, 315] width 84 height 18
click at [939, 314] on input "Clean/Replaced optic" at bounding box center [935, 315] width 8 height 8
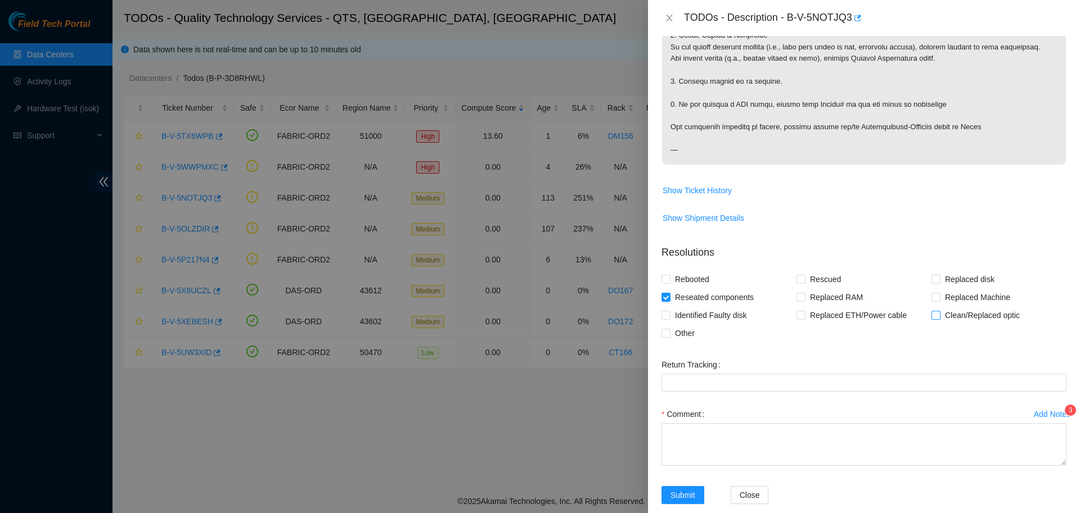
checkbox input "true"
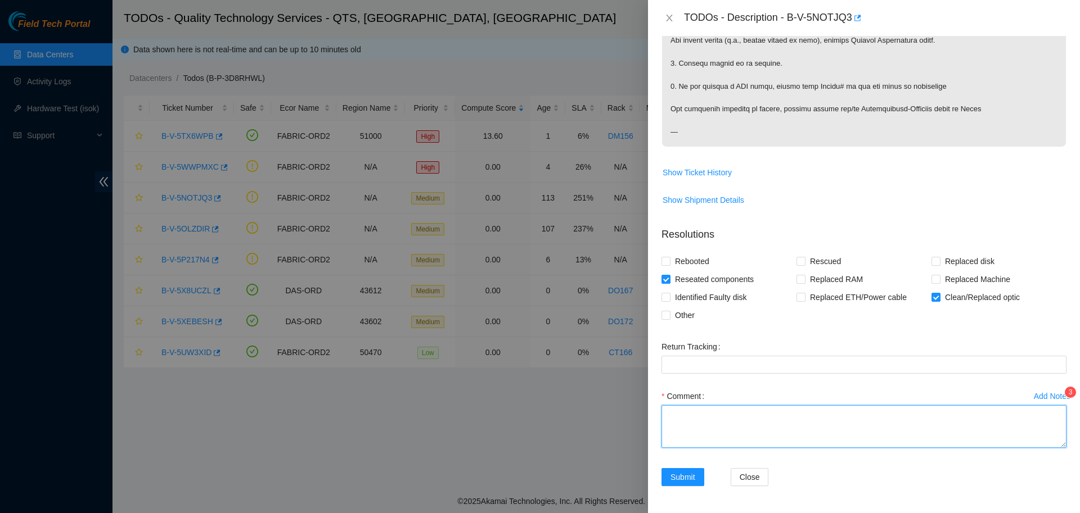
click at [865, 429] on textarea "Comment" at bounding box center [863, 426] width 405 height 43
paste textarea "B-V-5NOTJQ3: Verified path, and checked port status lights: -port on spine side…"
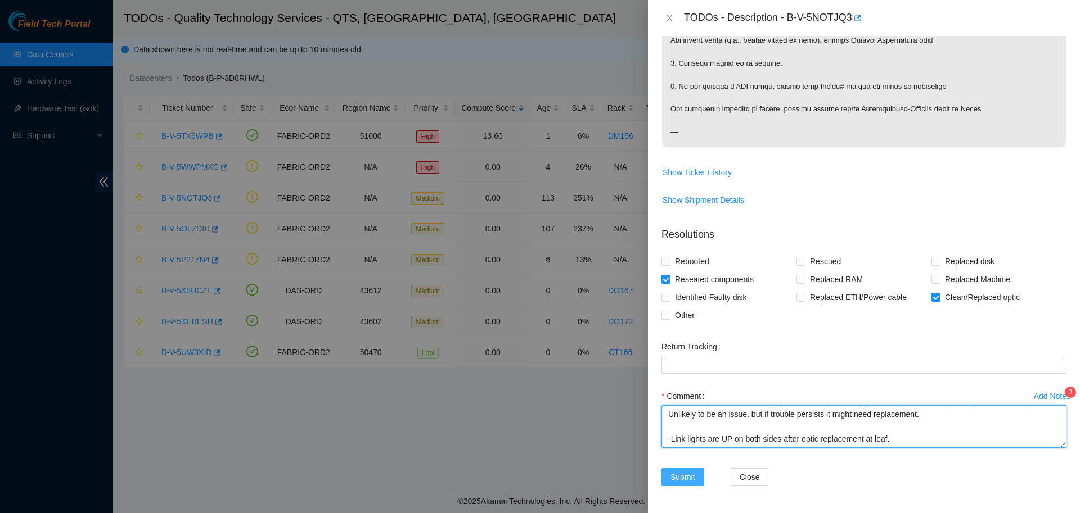
type textarea "B-V-5NOTJQ3: Verified path, and checked port status lights: -port on spine side…"
click at [692, 478] on span "Submit" at bounding box center [682, 477] width 25 height 12
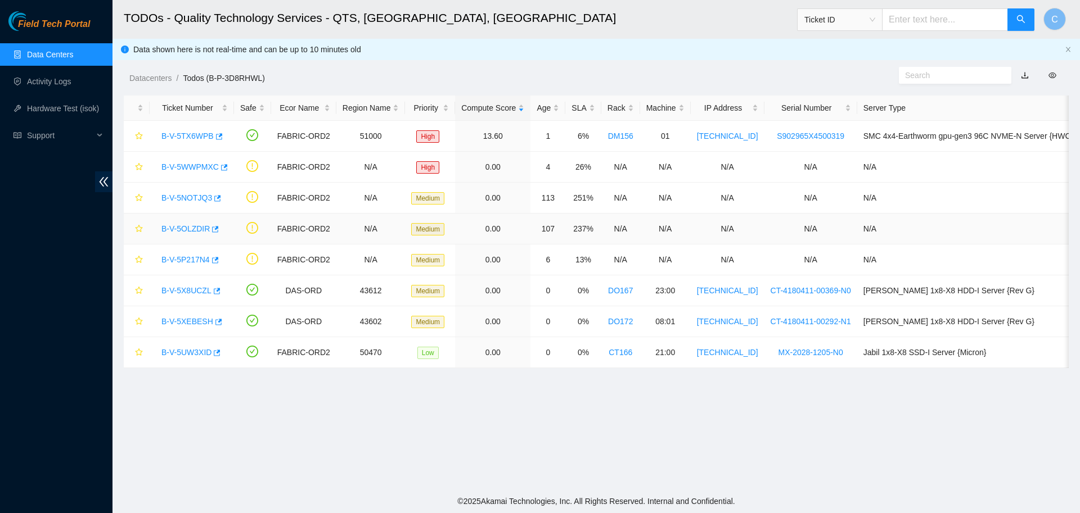
scroll to position [103, 0]
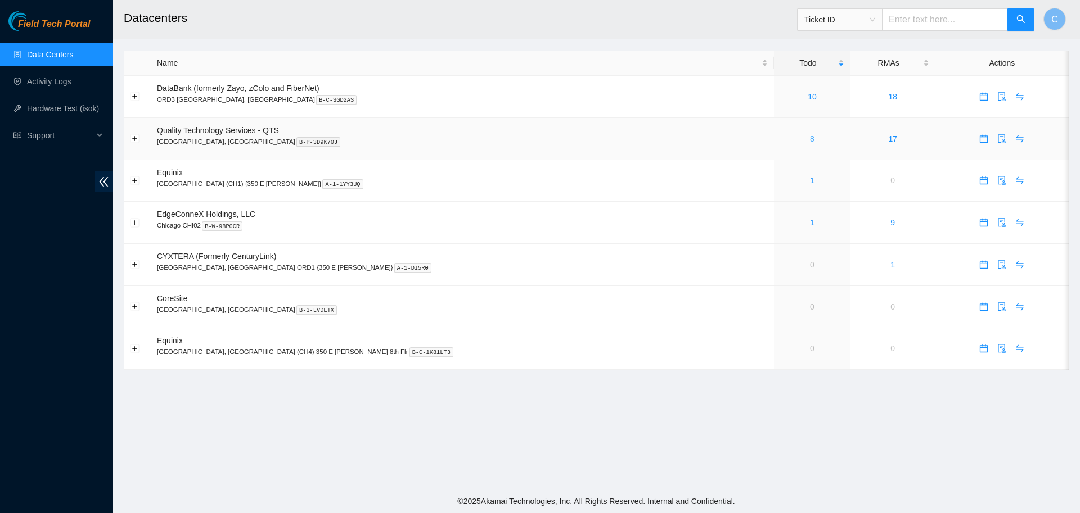
click at [810, 136] on link "8" at bounding box center [812, 138] width 4 height 9
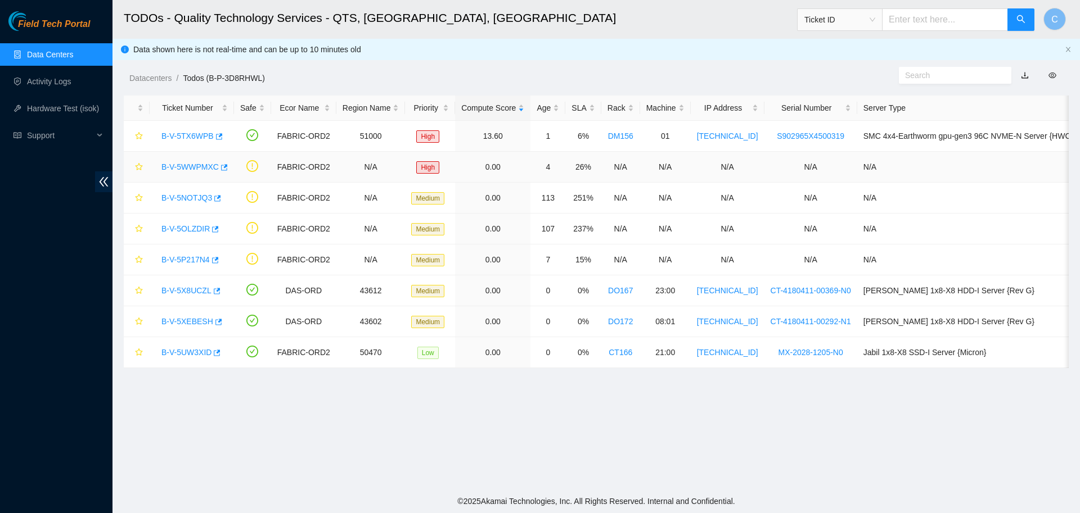
click at [191, 166] on link "B-V-5WWPMXC" at bounding box center [189, 167] width 57 height 9
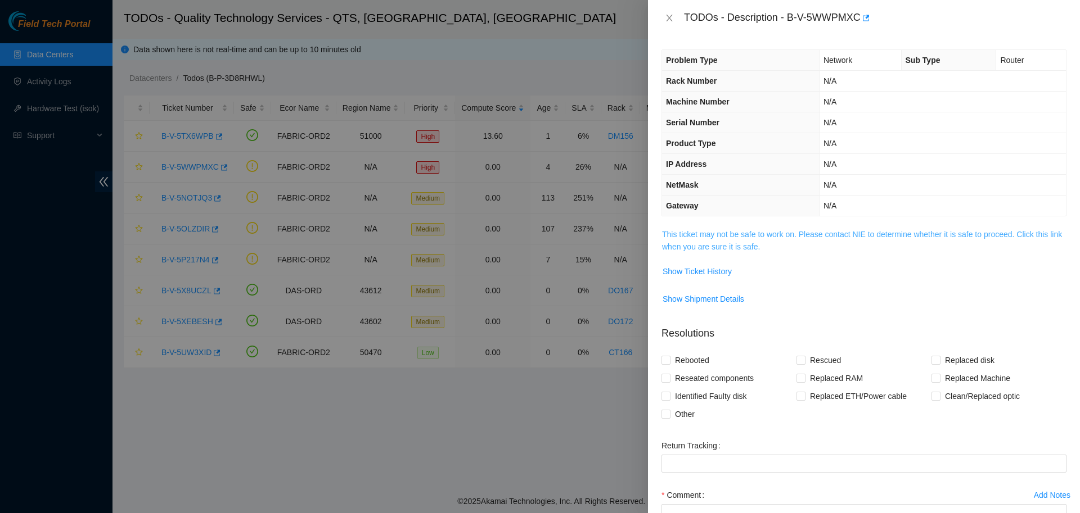
click at [737, 245] on link "This ticket may not be safe to work on. Please contact NIE to determine whether…" at bounding box center [862, 240] width 400 height 21
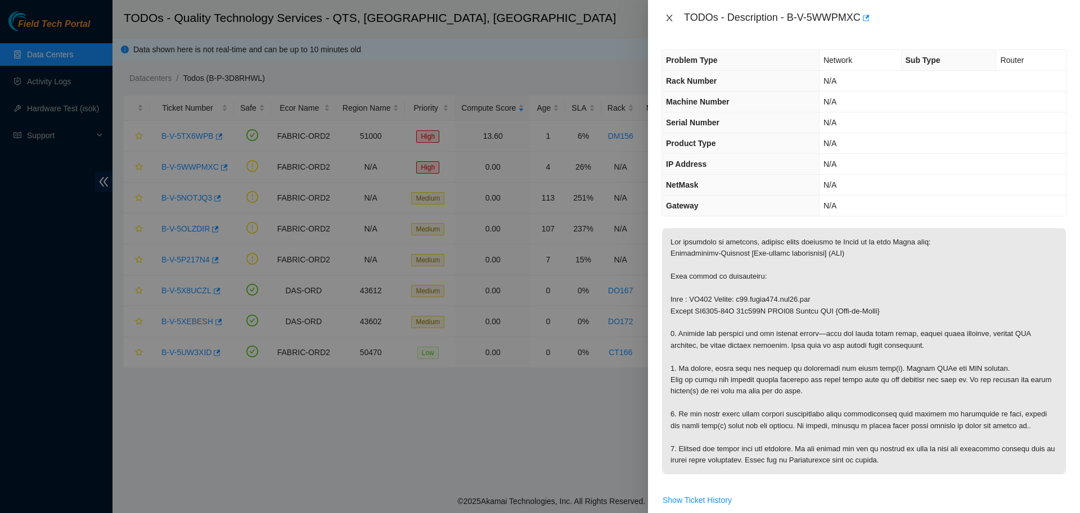
click at [670, 17] on icon "close" at bounding box center [669, 17] width 9 height 9
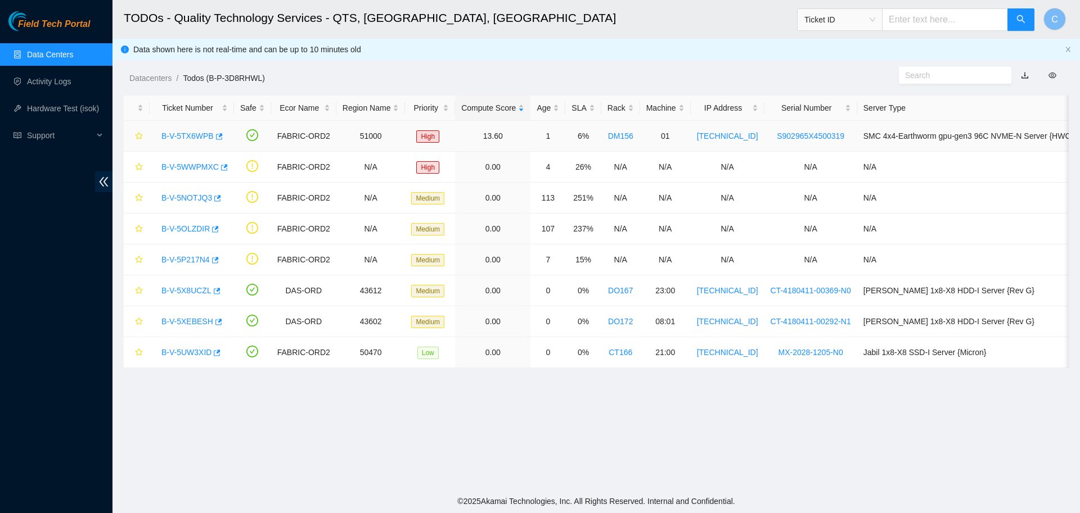
click at [187, 139] on link "B-V-5TX6WPB" at bounding box center [187, 136] width 52 height 9
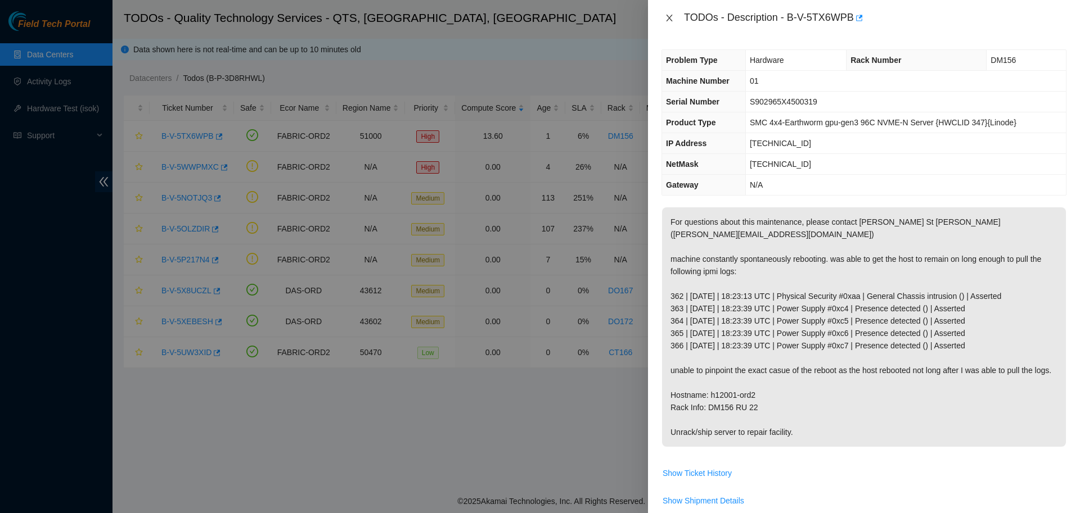
click at [667, 18] on icon "close" at bounding box center [669, 17] width 9 height 9
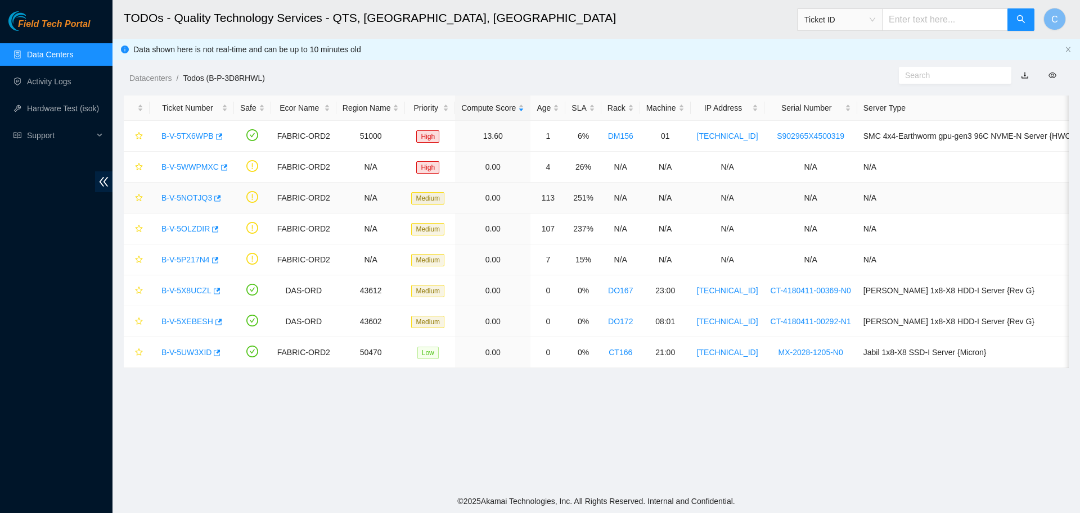
click at [190, 197] on link "B-V-5NOTJQ3" at bounding box center [186, 197] width 51 height 9
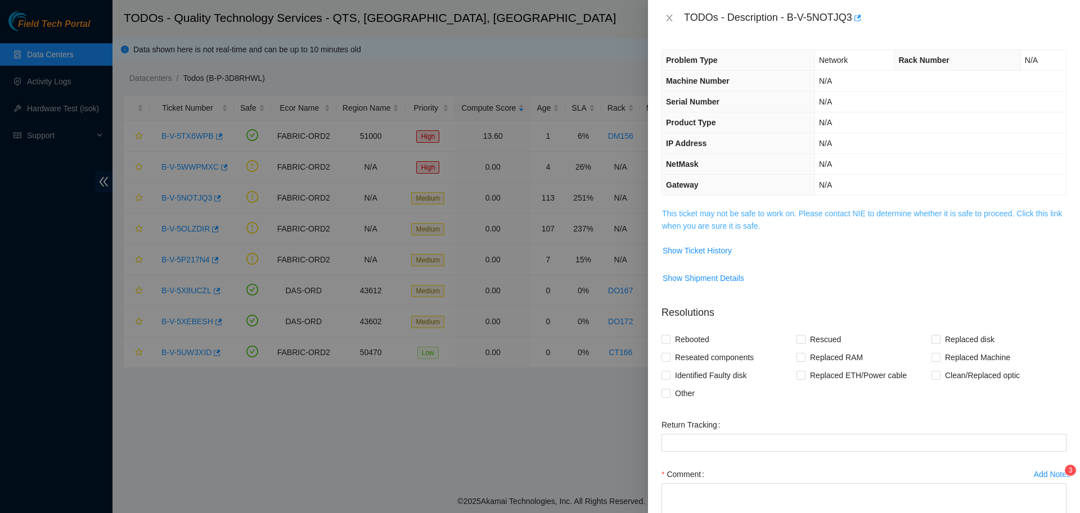
click at [728, 215] on link "This ticket may not be safe to work on. Please contact NIE to determine whether…" at bounding box center [862, 219] width 400 height 21
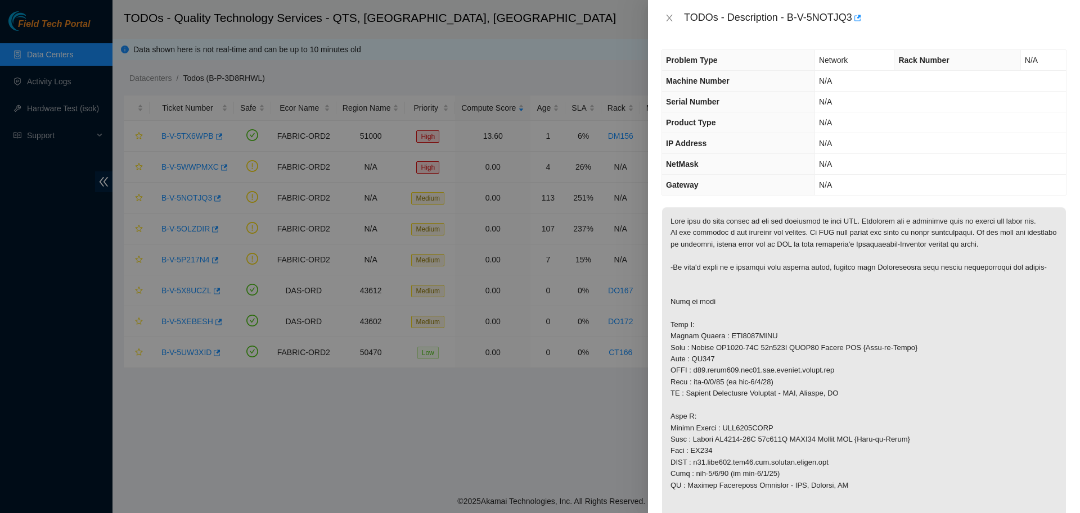
scroll to position [316, 0]
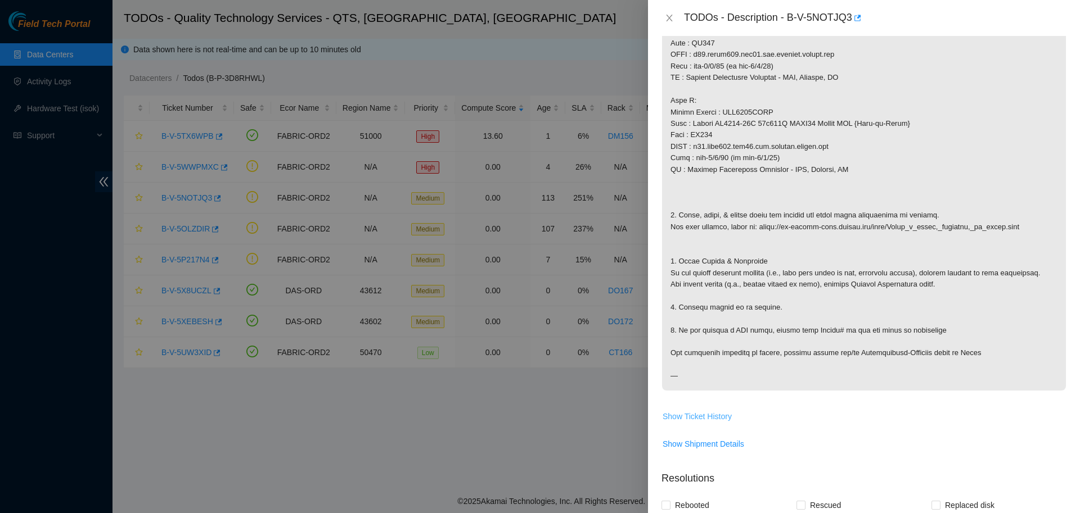
click at [700, 418] on span "Show Ticket History" at bounding box center [696, 417] width 69 height 12
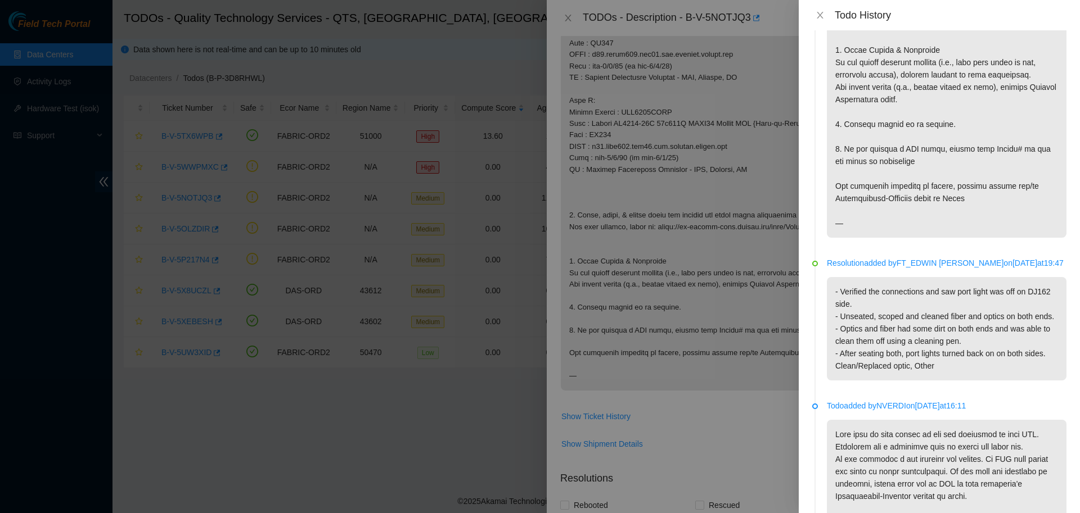
scroll to position [0, 0]
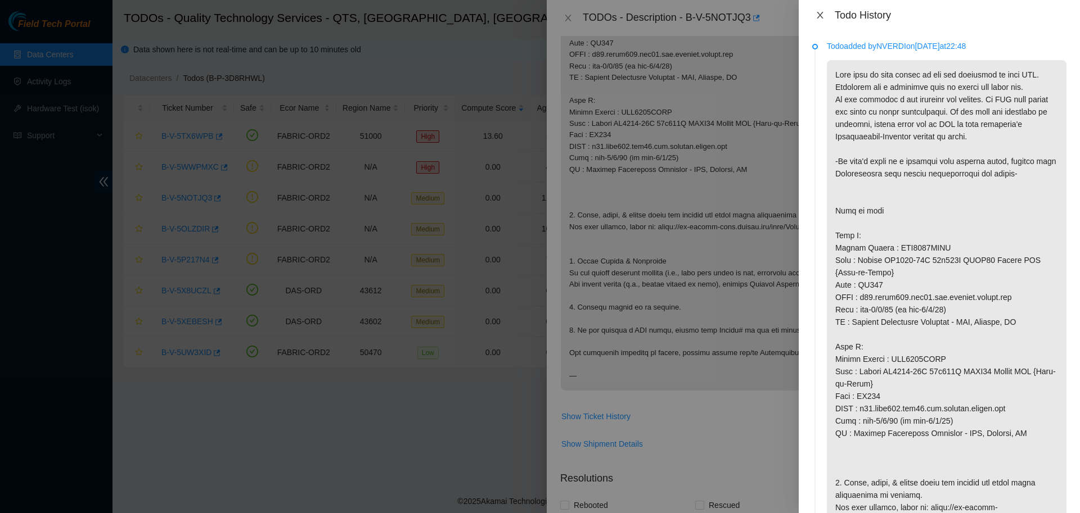
click at [819, 15] on icon "close" at bounding box center [820, 15] width 6 height 7
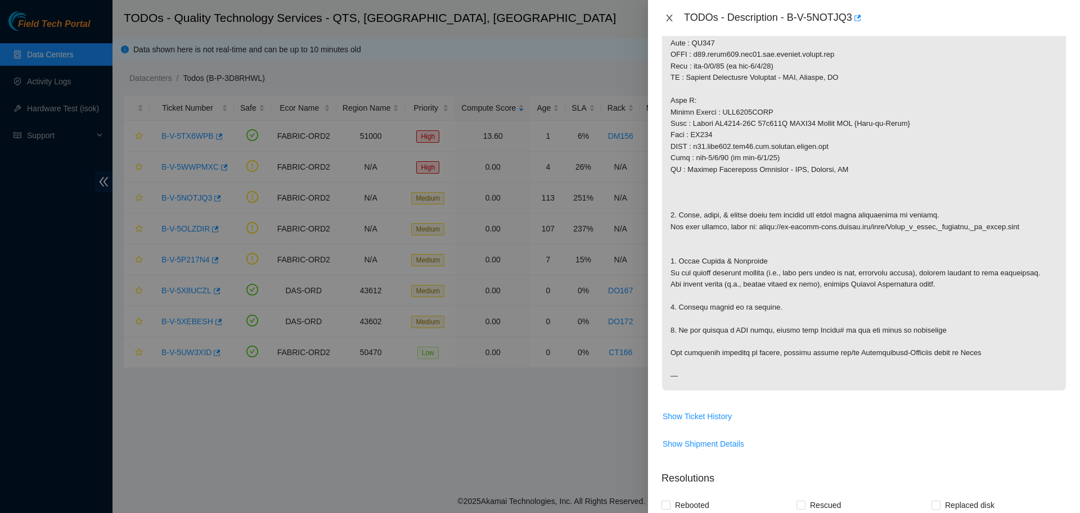
click at [666, 18] on icon "close" at bounding box center [669, 17] width 9 height 9
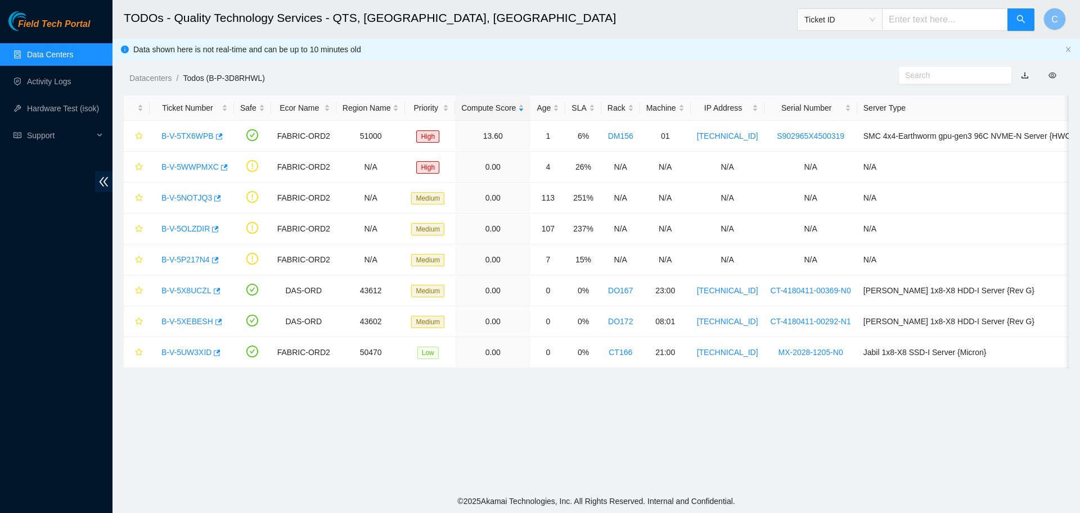
scroll to position [103, 0]
click at [188, 196] on link "B-V-5NOTJQ3" at bounding box center [186, 197] width 51 height 9
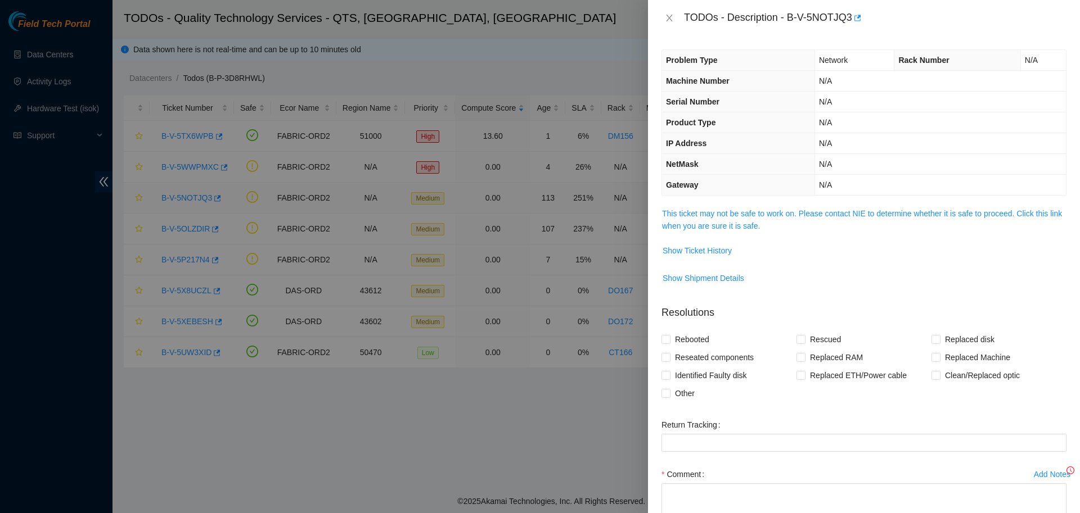
scroll to position [78, 0]
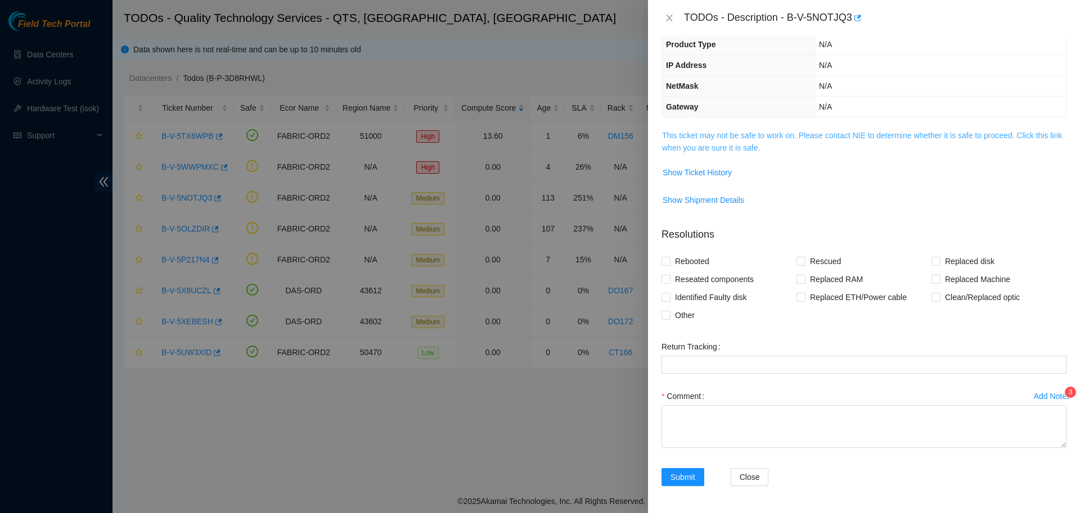
click at [730, 137] on link "This ticket may not be safe to work on. Please contact NIE to determine whether…" at bounding box center [862, 141] width 400 height 21
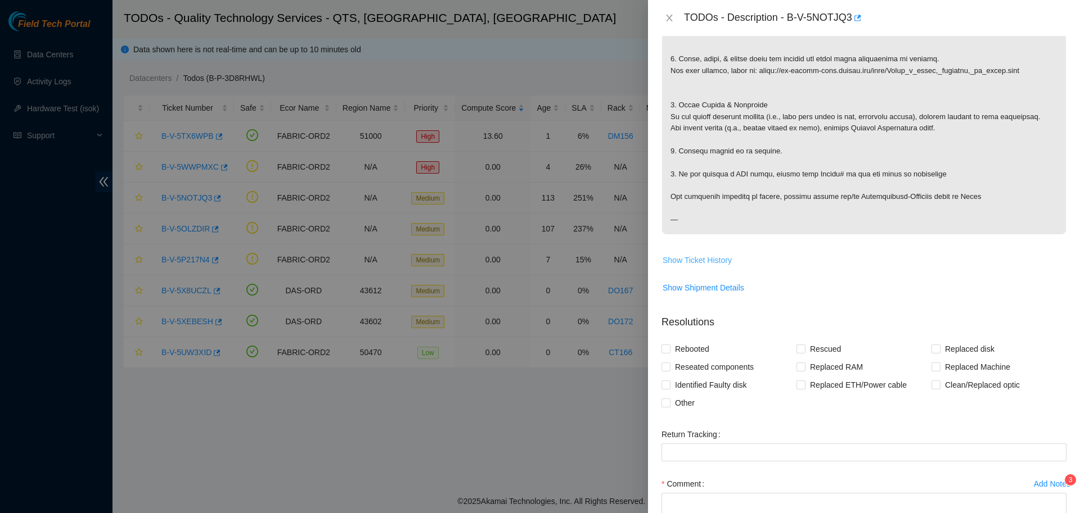
scroll to position [473, 0]
click at [688, 369] on span "Reseated components" at bounding box center [714, 367] width 88 height 18
click at [669, 369] on input "Reseated components" at bounding box center [665, 366] width 8 height 8
checkbox input "true"
click at [964, 385] on span "Clean/Replaced optic" at bounding box center [982, 385] width 84 height 18
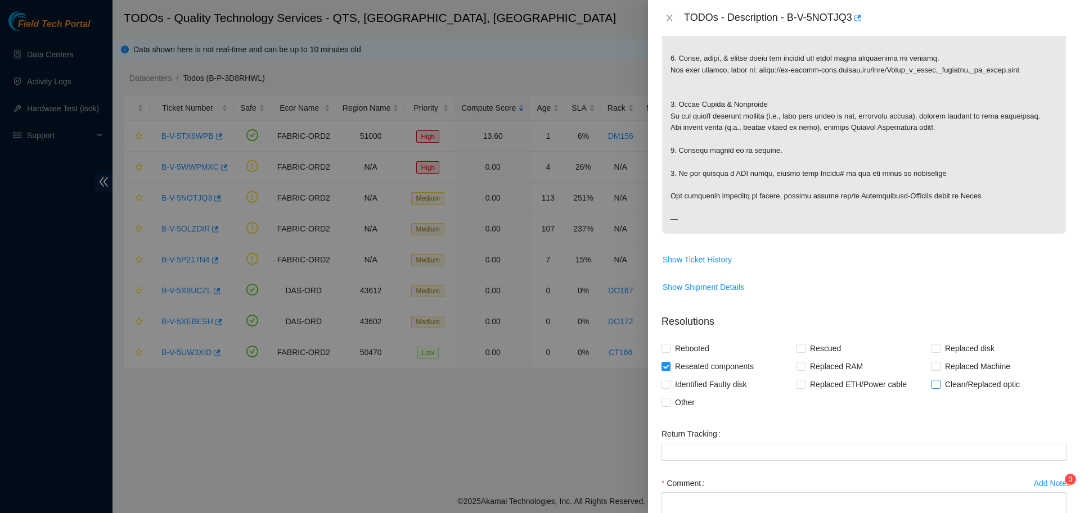
click at [939, 385] on input "Clean/Replaced optic" at bounding box center [935, 384] width 8 height 8
checkbox input "true"
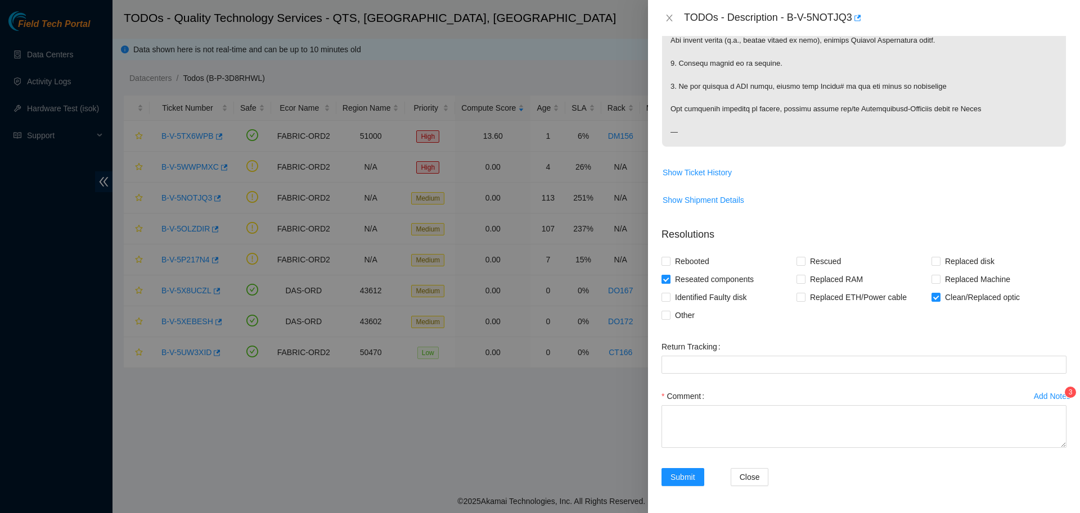
click at [687, 281] on span "Reseated components" at bounding box center [714, 279] width 88 height 18
click at [669, 281] on input "Reseated components" at bounding box center [665, 279] width 8 height 8
checkbox input "false"
click at [844, 424] on textarea "Comment" at bounding box center [863, 426] width 405 height 43
paste textarea "B-V-5NOTJQ3: Verified path, and checked port status lights: -port on spine side…"
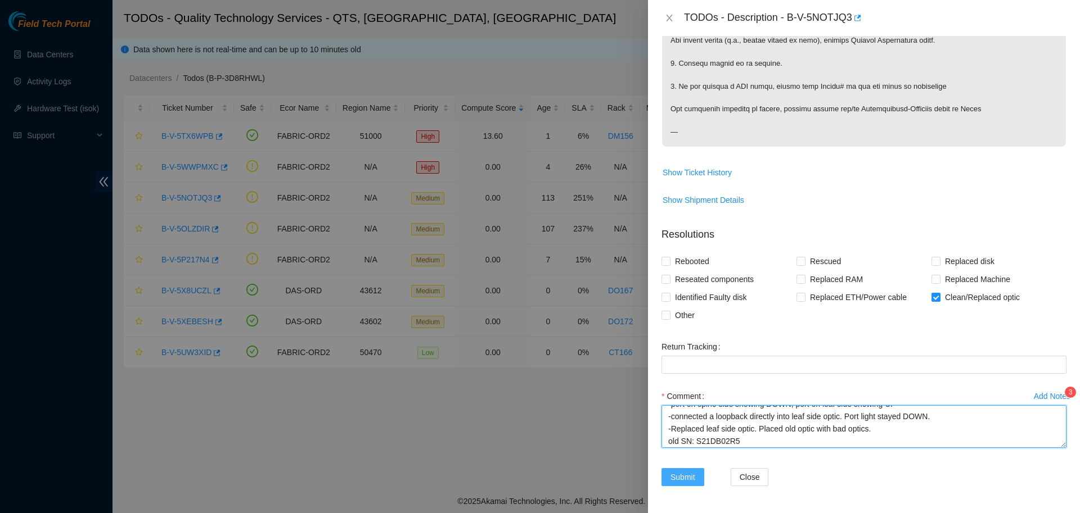
type textarea "B-V-5NOTJQ3: Verified path, and checked port status lights: -port on spine side…"
click at [688, 471] on button "Submit" at bounding box center [682, 477] width 43 height 18
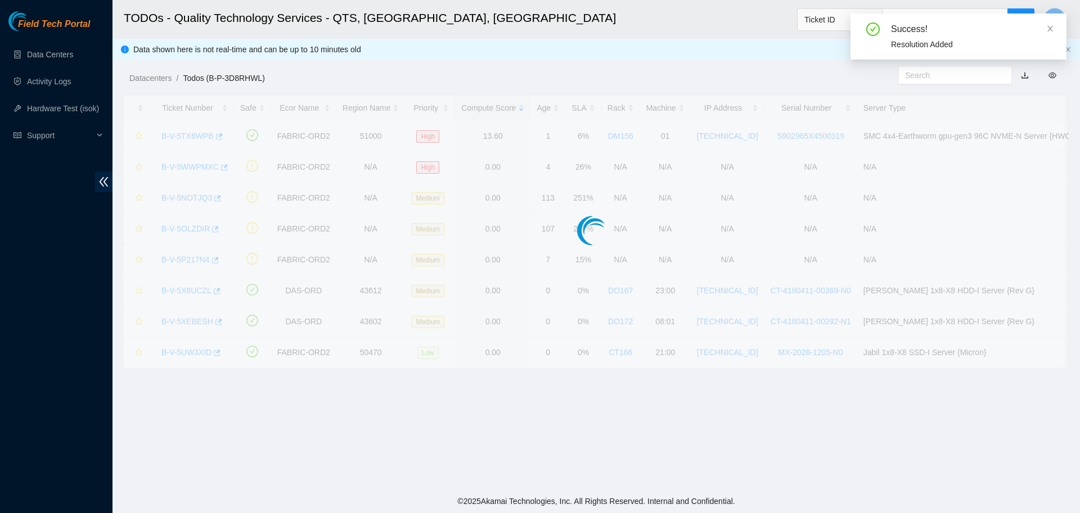
scroll to position [103, 0]
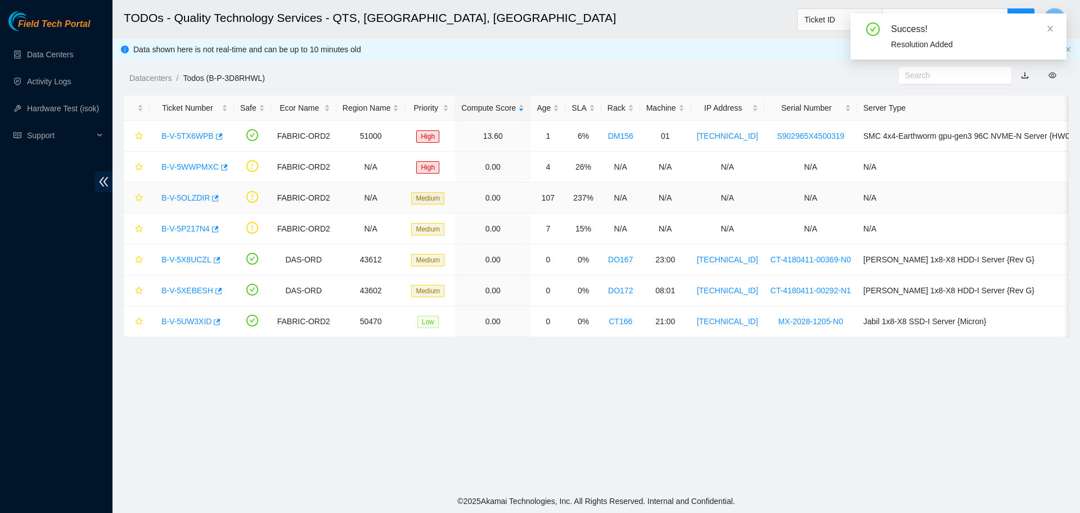
click at [191, 193] on link "B-V-5OLZDIR" at bounding box center [185, 197] width 48 height 9
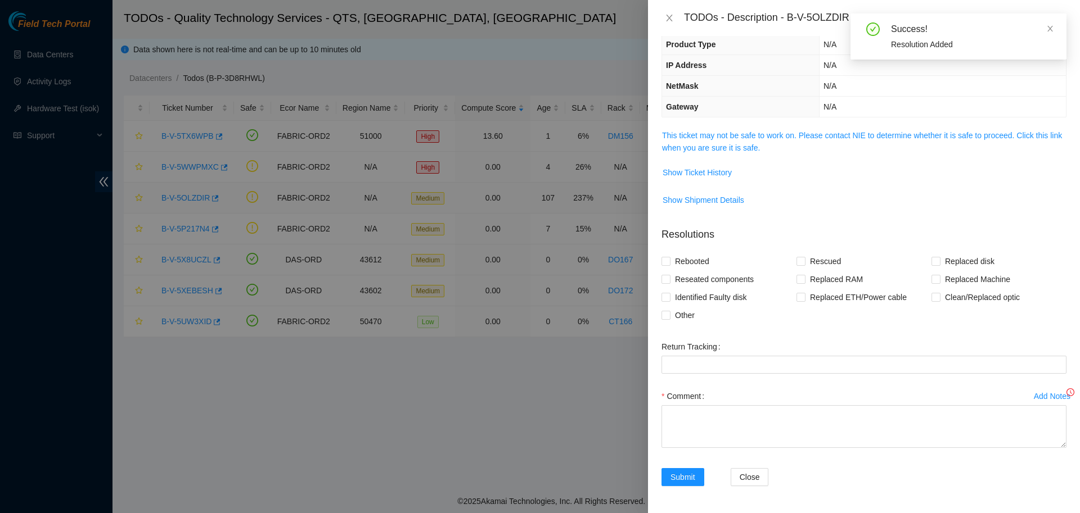
scroll to position [78, 0]
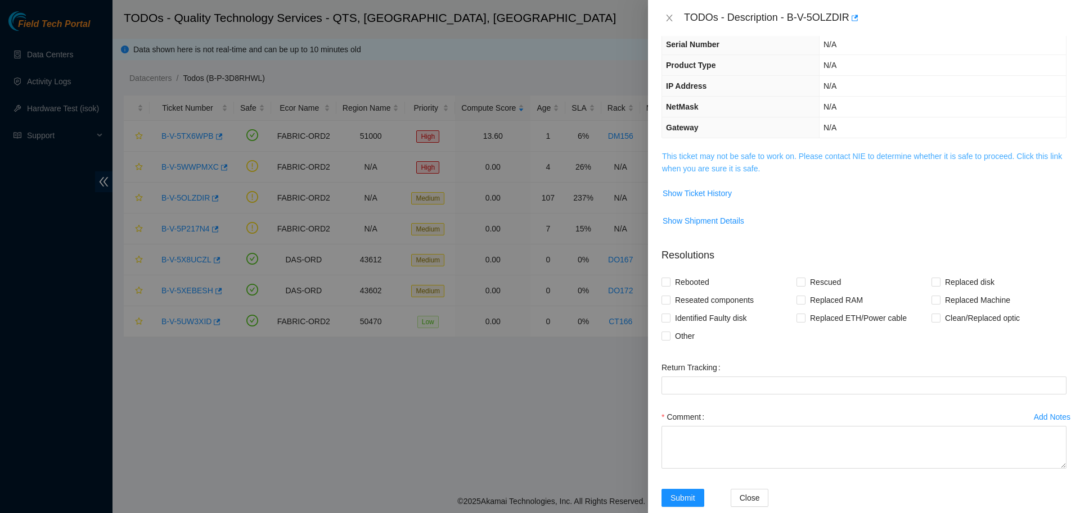
click at [738, 156] on link "This ticket may not be safe to work on. Please contact NIE to determine whether…" at bounding box center [862, 162] width 400 height 21
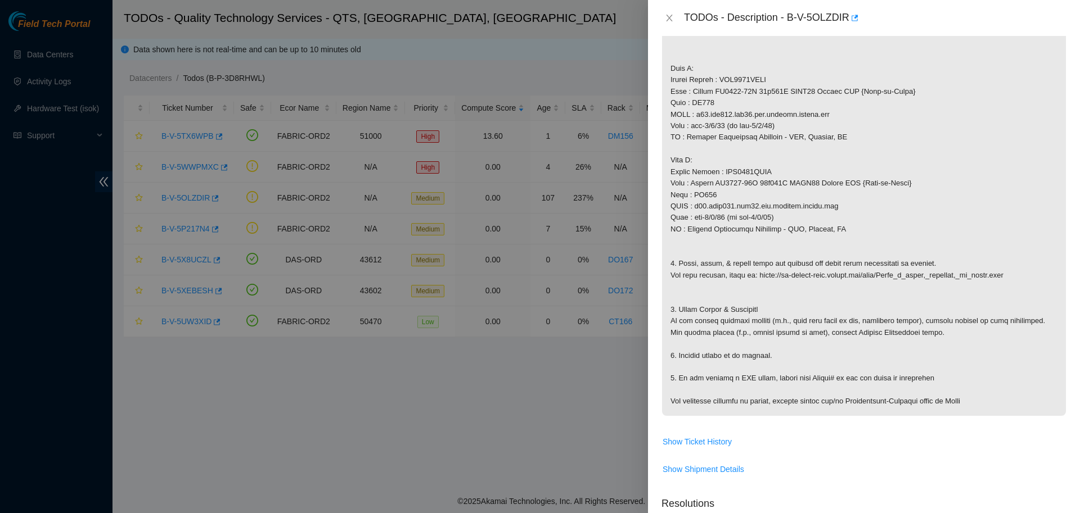
scroll to position [254, 0]
click at [666, 16] on icon "close" at bounding box center [669, 18] width 6 height 7
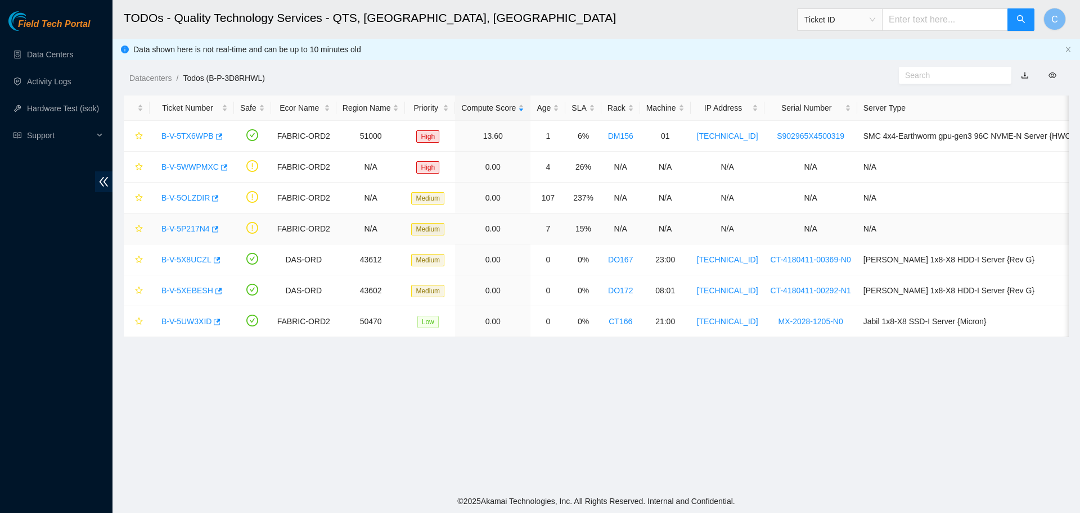
click at [197, 226] on link "B-V-5P217N4" at bounding box center [185, 228] width 48 height 9
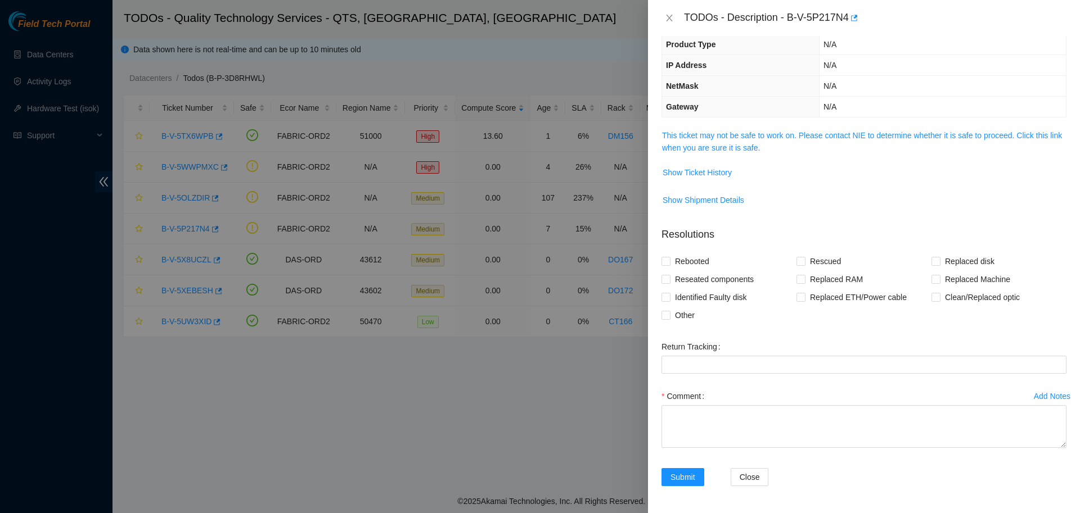
scroll to position [78, 0]
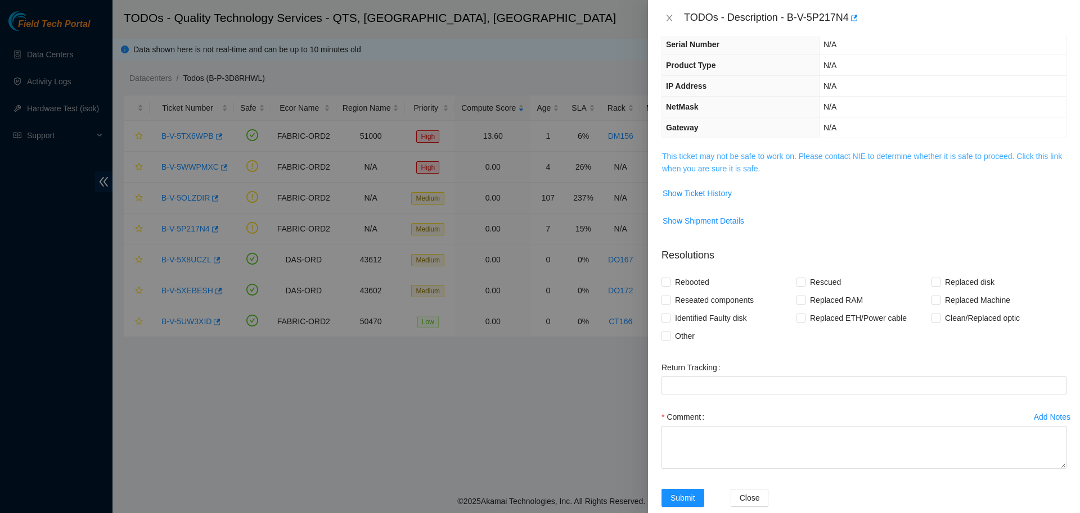
click at [758, 161] on link "This ticket may not be safe to work on. Please contact NIE to determine whether…" at bounding box center [862, 162] width 400 height 21
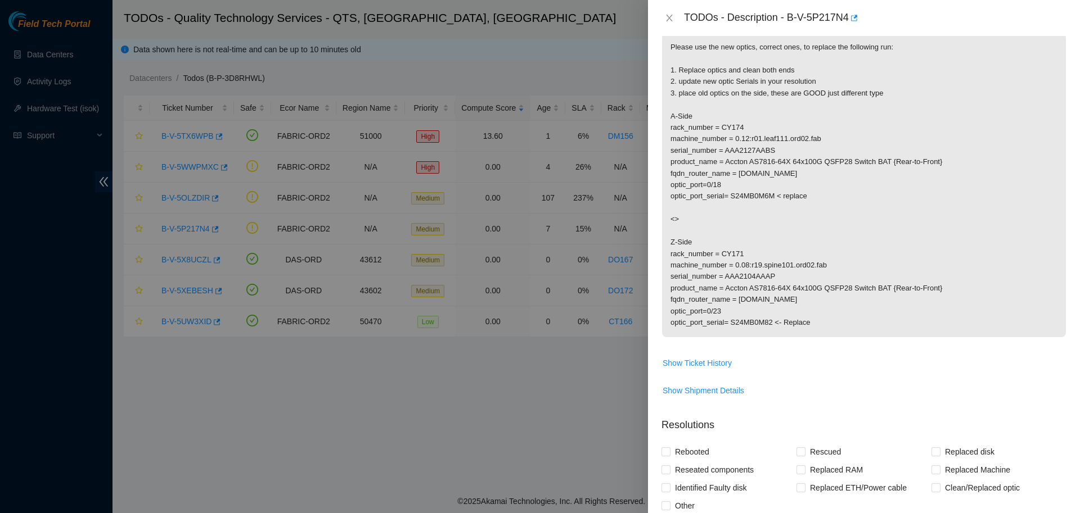
scroll to position [195, 0]
click at [707, 362] on span "Show Ticket History" at bounding box center [696, 364] width 69 height 12
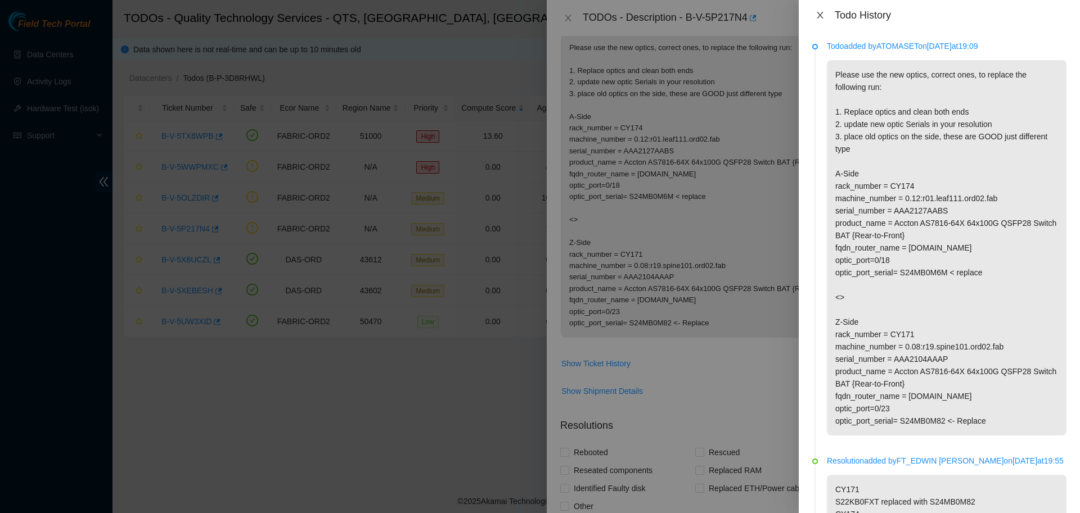
click at [818, 17] on icon "close" at bounding box center [819, 15] width 9 height 9
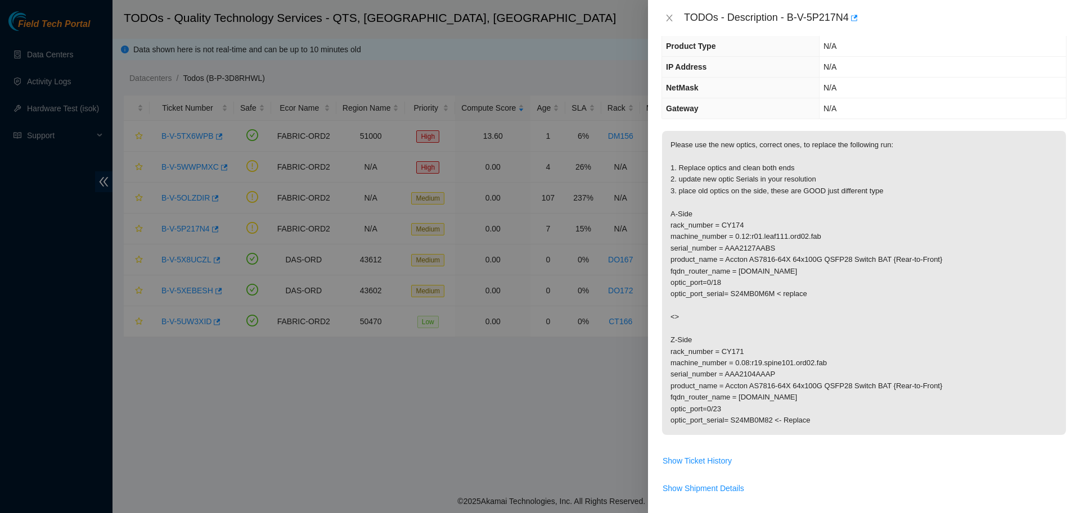
scroll to position [97, 0]
click at [670, 21] on icon "close" at bounding box center [669, 18] width 6 height 7
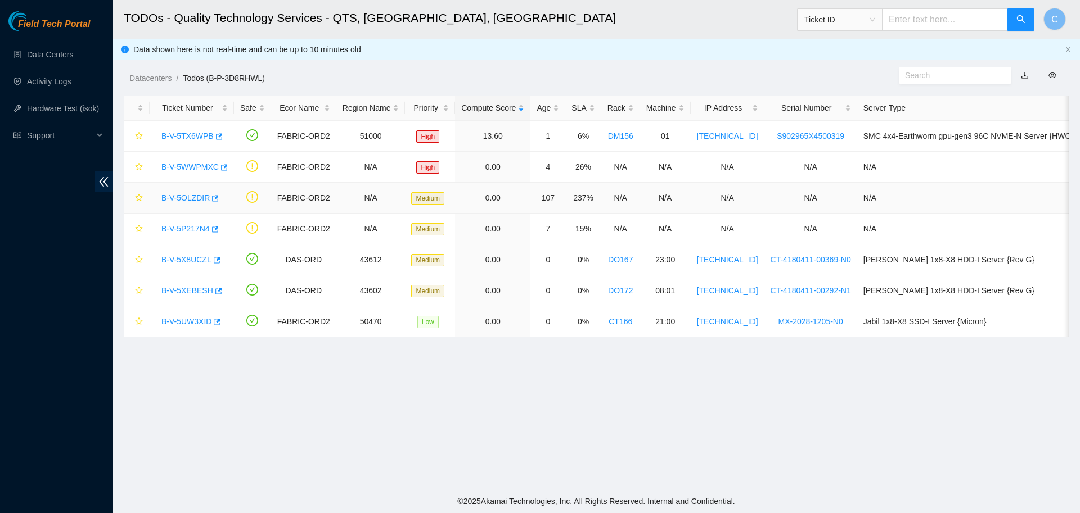
scroll to position [103, 0]
click at [189, 195] on link "B-V-5OLZDIR" at bounding box center [185, 197] width 48 height 9
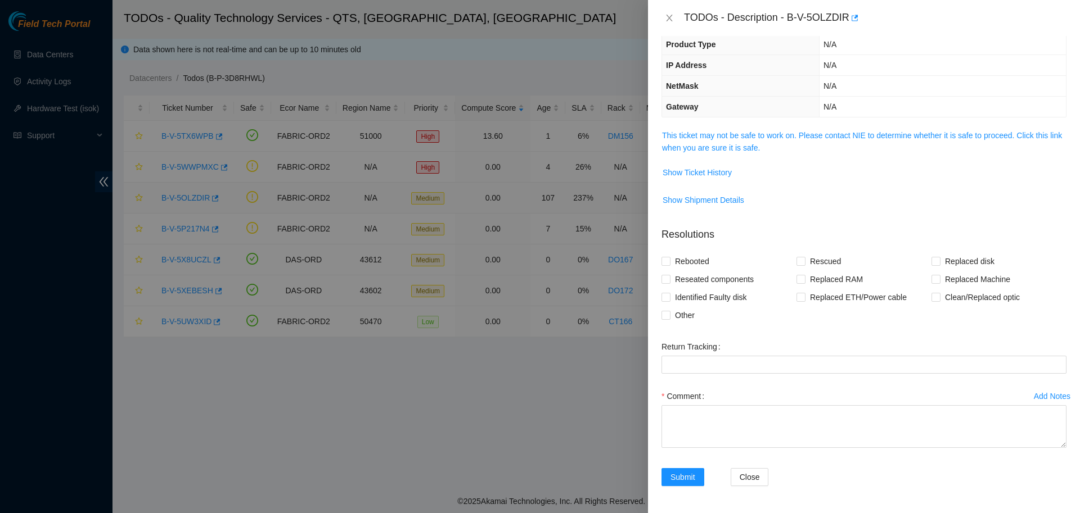
scroll to position [78, 0]
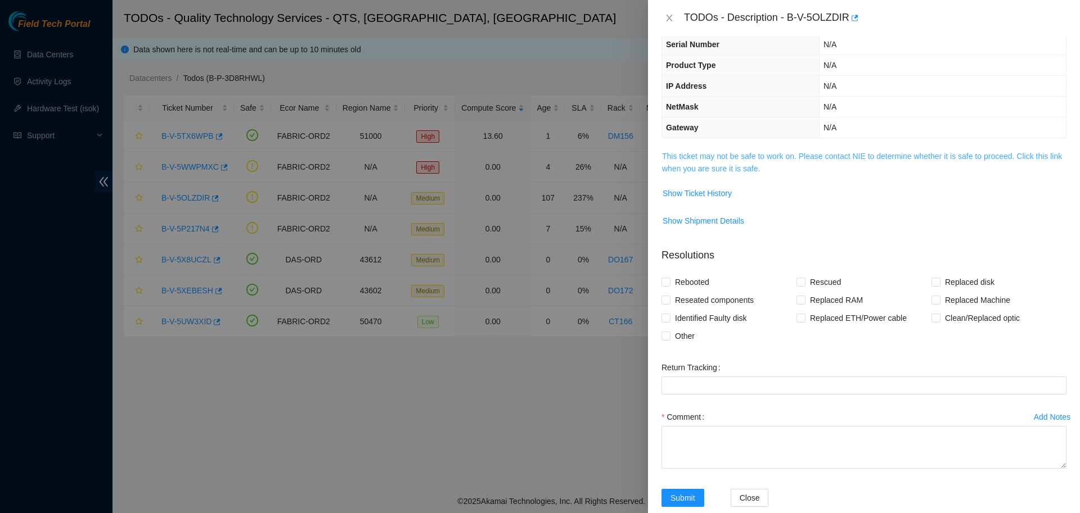
click at [736, 168] on link "This ticket may not be safe to work on. Please contact NIE to determine whether…" at bounding box center [862, 162] width 400 height 21
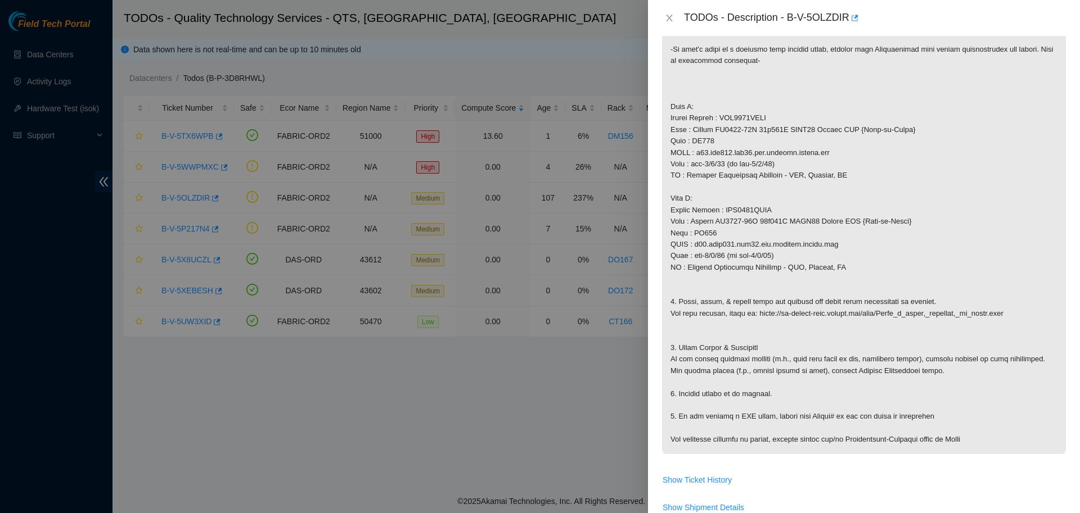
scroll to position [455, 0]
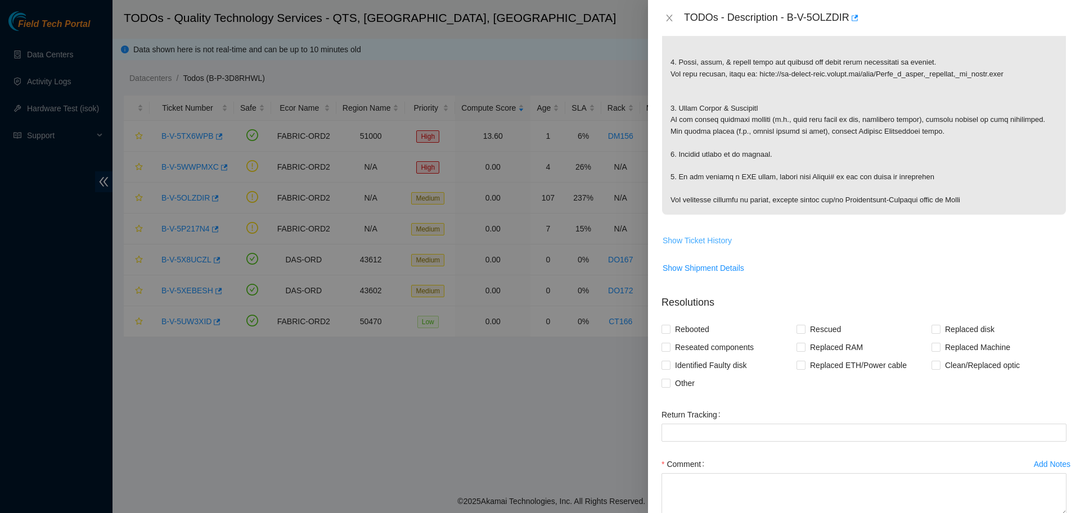
click at [707, 245] on span "Show Ticket History" at bounding box center [696, 240] width 69 height 12
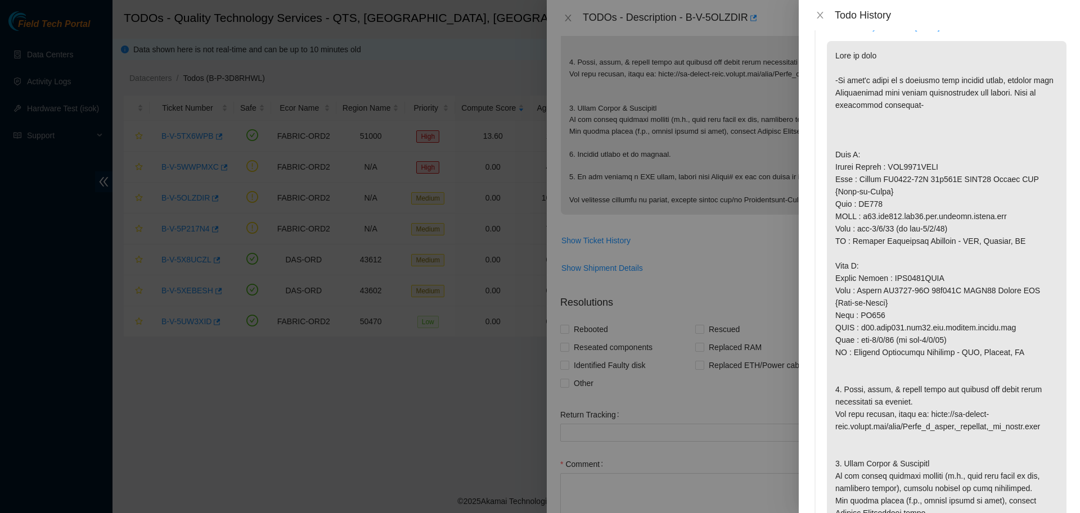
scroll to position [0, 0]
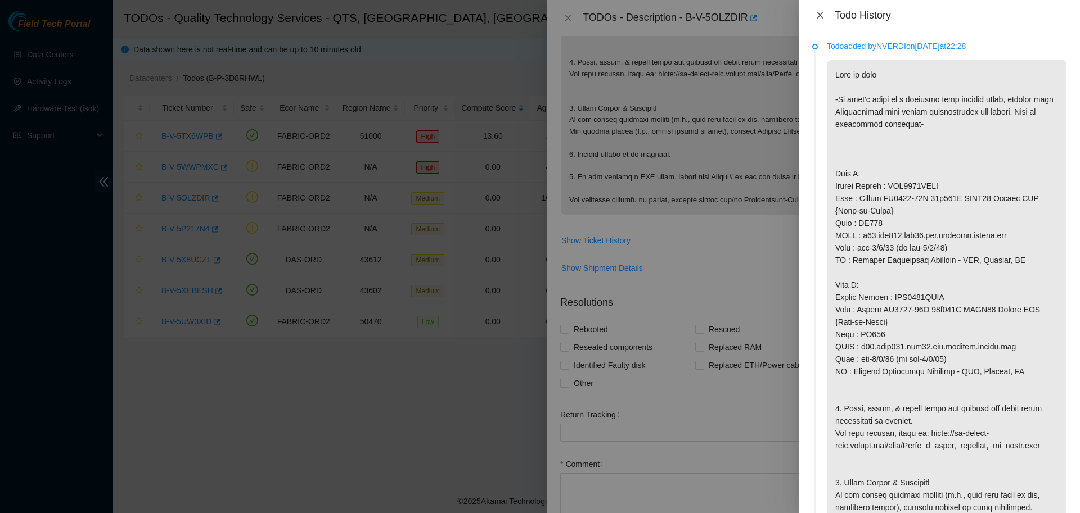
click at [819, 12] on icon "close" at bounding box center [819, 15] width 9 height 9
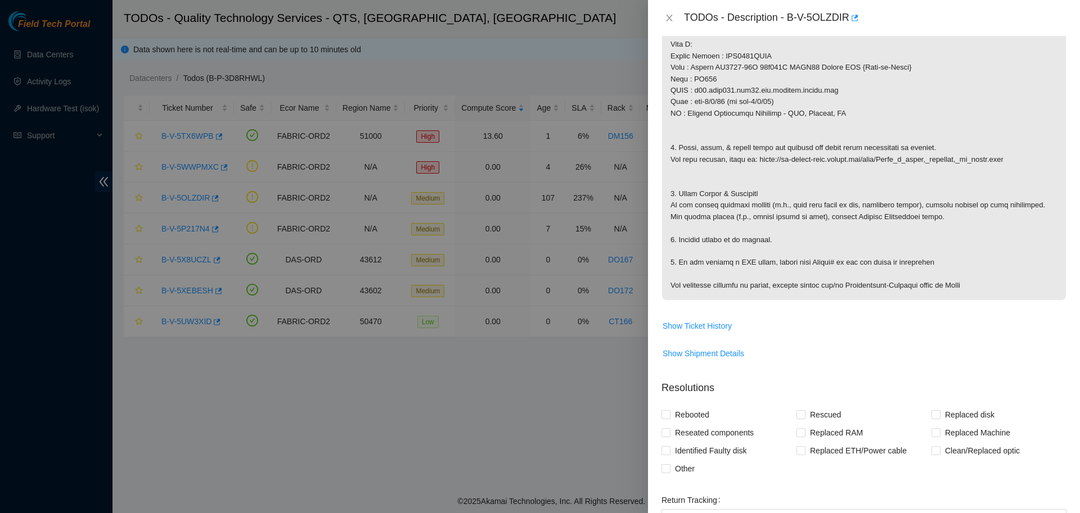
scroll to position [524, 0]
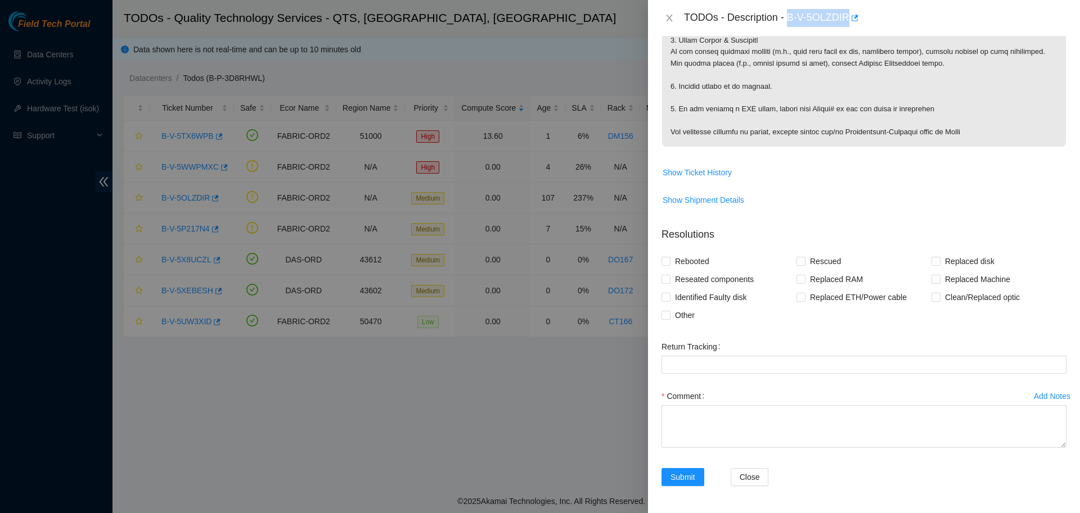
drag, startPoint x: 783, startPoint y: 16, endPoint x: 842, endPoint y: 19, distance: 58.6
click at [842, 19] on div "TODOs - Description - B-V-5OLZDIR" at bounding box center [875, 18] width 382 height 18
copy div "B-V-5OLZDIR"
click at [611, 87] on div at bounding box center [540, 256] width 1080 height 513
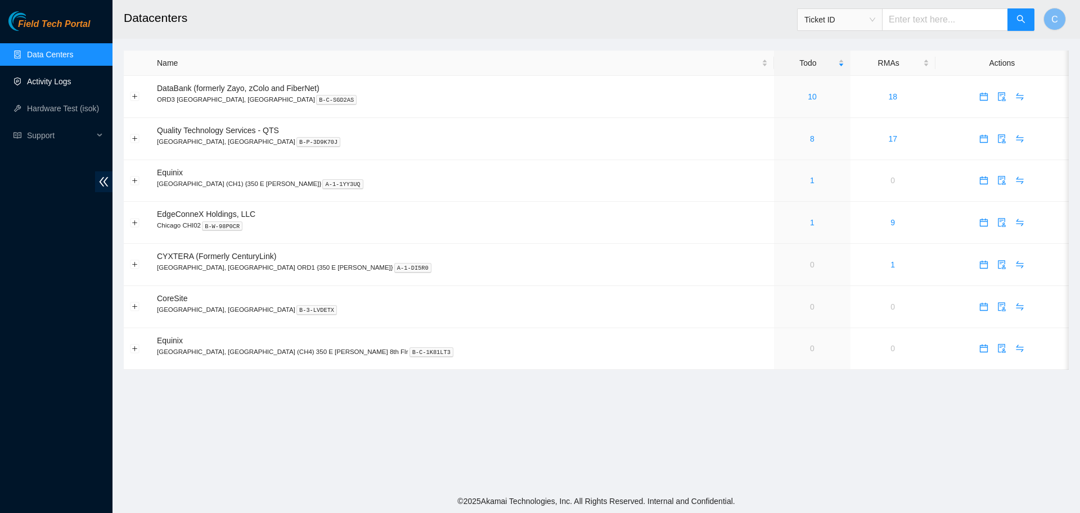
click at [55, 86] on link "Activity Logs" at bounding box center [49, 81] width 44 height 9
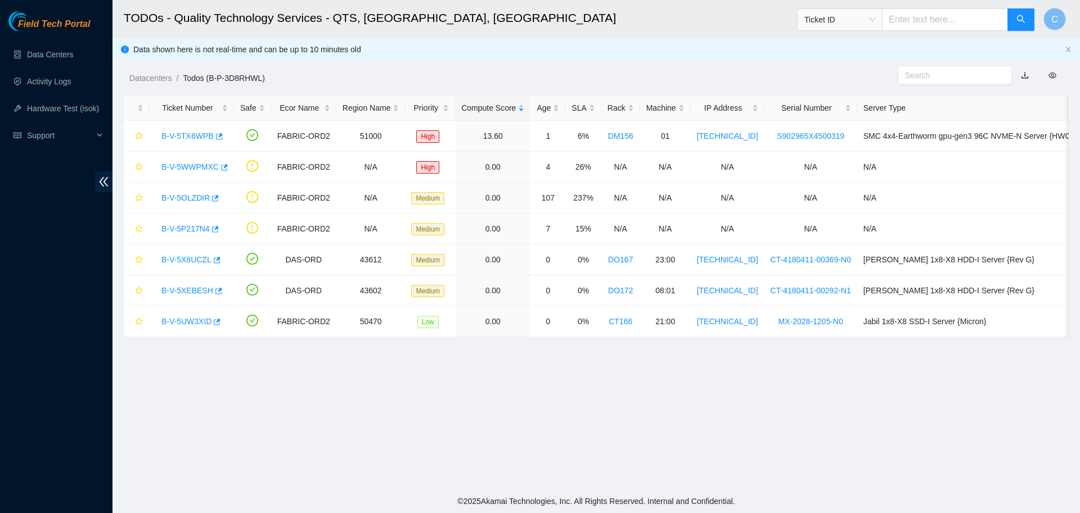
click at [480, 399] on main "TODOs - Quality Technology Services - QTS, [GEOGRAPHIC_DATA], [GEOGRAPHIC_DATA]…" at bounding box center [595, 245] width 967 height 490
click at [200, 164] on link "B-V-5WWPMXC" at bounding box center [189, 167] width 57 height 9
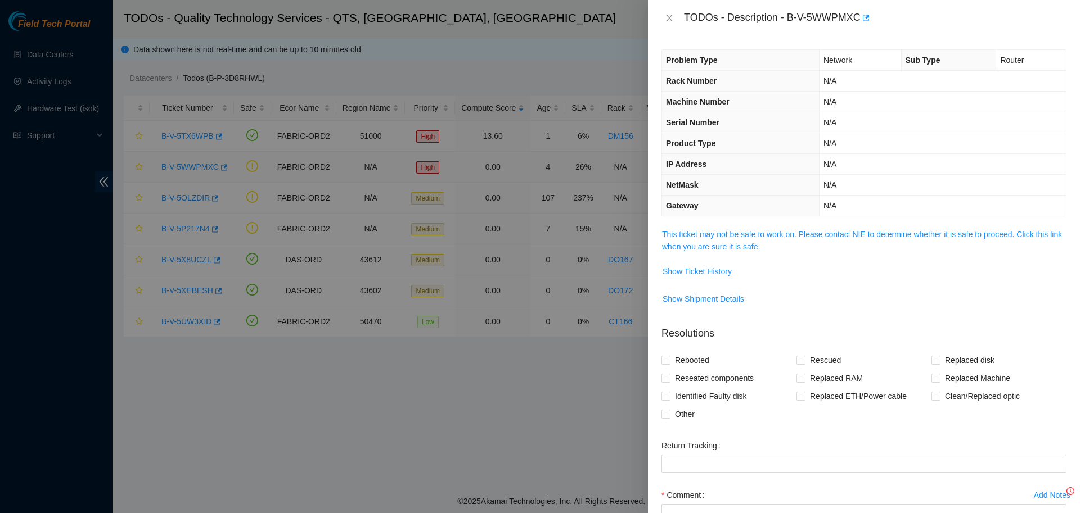
scroll to position [99, 0]
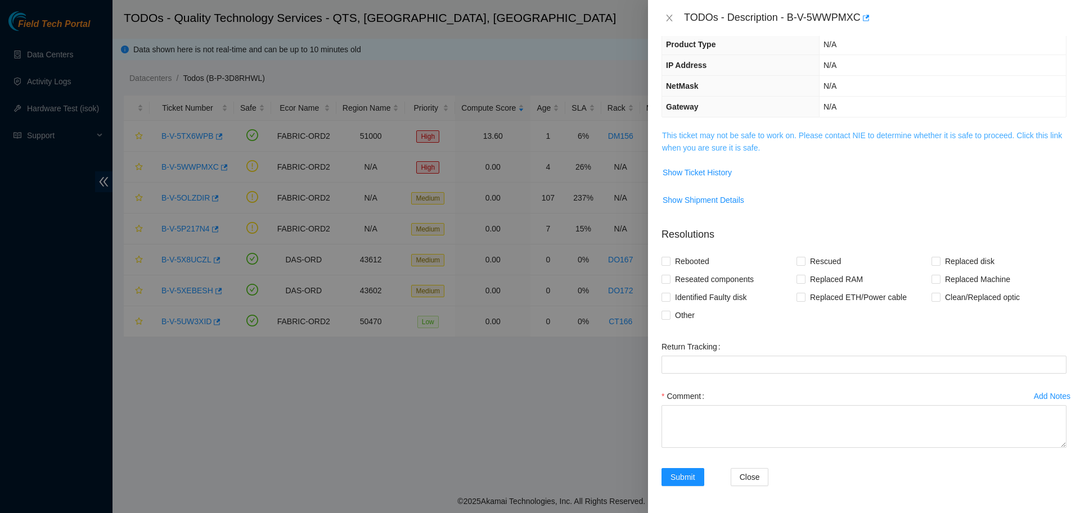
click at [694, 136] on link "This ticket may not be safe to work on. Please contact NIE to determine whether…" at bounding box center [862, 141] width 400 height 21
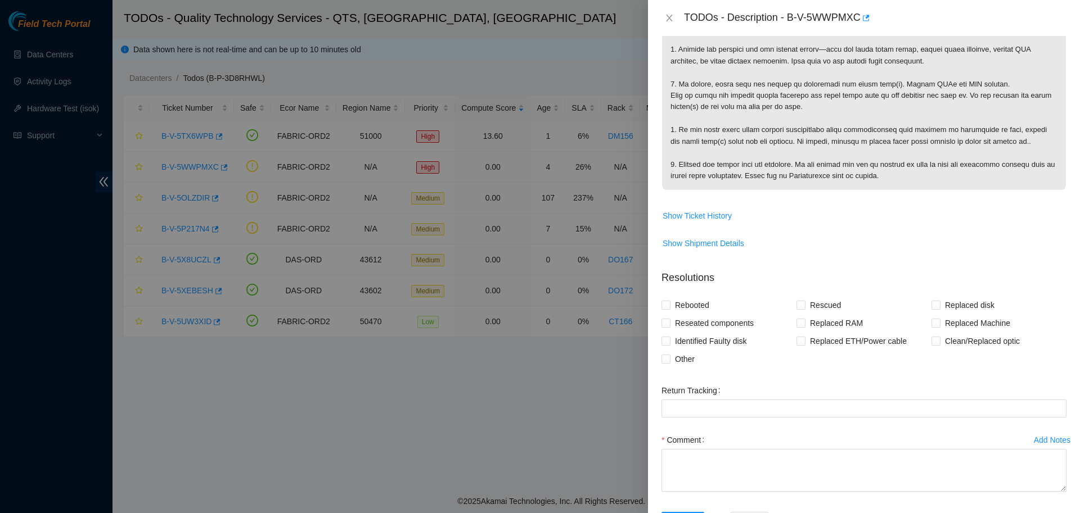
scroll to position [328, 0]
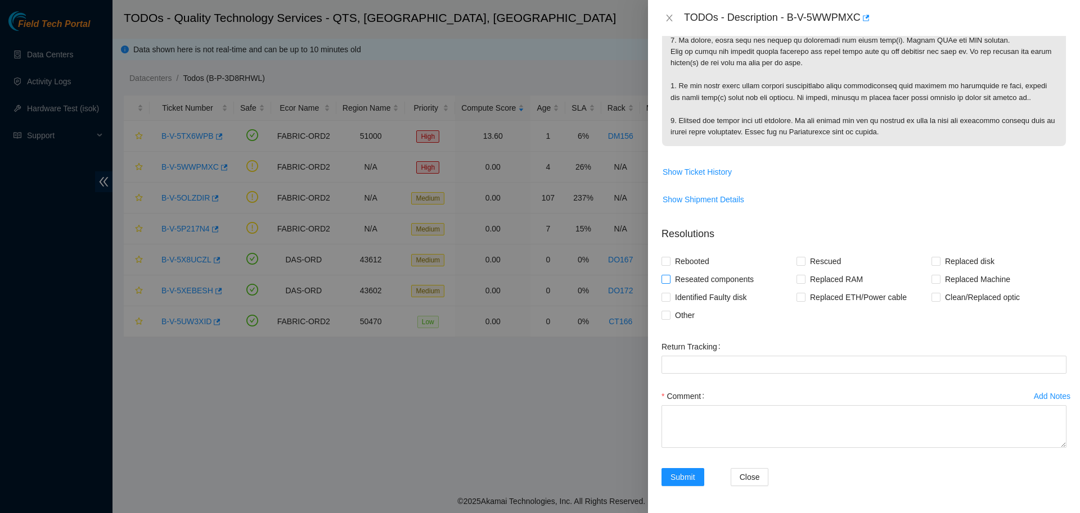
click at [691, 277] on span "Reseated components" at bounding box center [714, 279] width 88 height 18
click at [669, 277] on input "Reseated components" at bounding box center [665, 279] width 8 height 8
checkbox input "true"
click at [685, 259] on span "Rebooted" at bounding box center [691, 261] width 43 height 18
click at [669, 259] on input "Rebooted" at bounding box center [665, 261] width 8 height 8
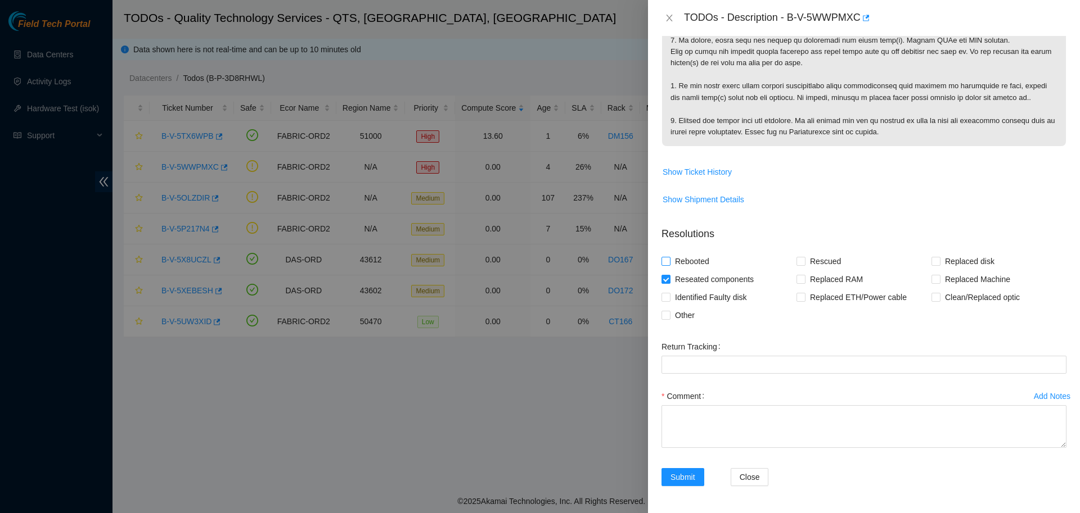
checkbox input "true"
click at [795, 423] on textarea "Comment" at bounding box center [863, 426] width 405 height 43
paste textarea "B-V-5WWPMXC: -Verified router. Router has no lights on front or back besides bo…"
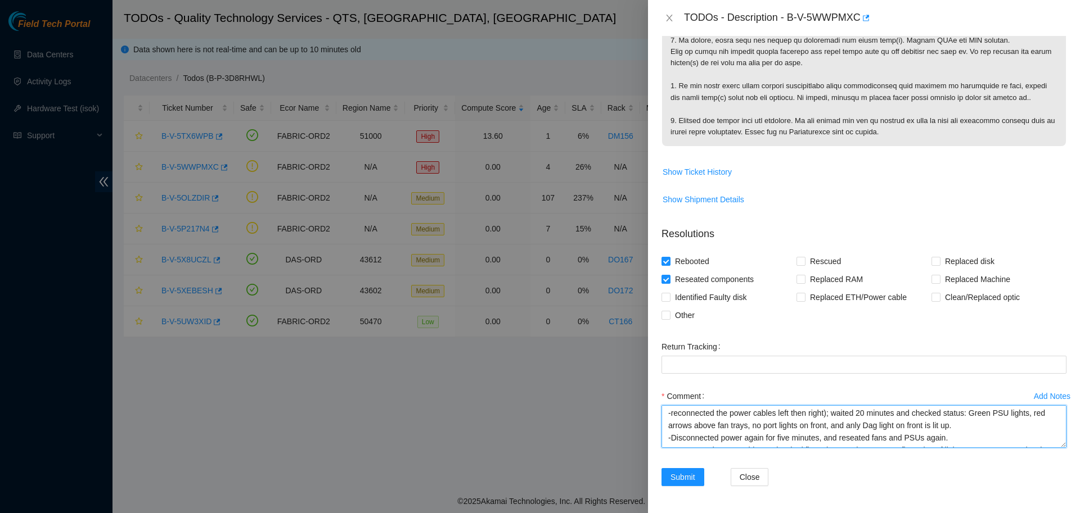
scroll to position [26, 0]
click at [969, 426] on textarea "B-V-5WWPMXC: -Verified router. Router has no lights on front or back besides bo…" at bounding box center [863, 426] width 405 height 43
click at [851, 437] on textarea "B-V-5WWPMXC: -Verified router. Router has no lights on front or back besides bo…" at bounding box center [863, 426] width 405 height 43
click at [942, 437] on textarea "B-V-5WWPMXC: -Verified router. Router has no lights on front or back besides bo…" at bounding box center [863, 426] width 405 height 43
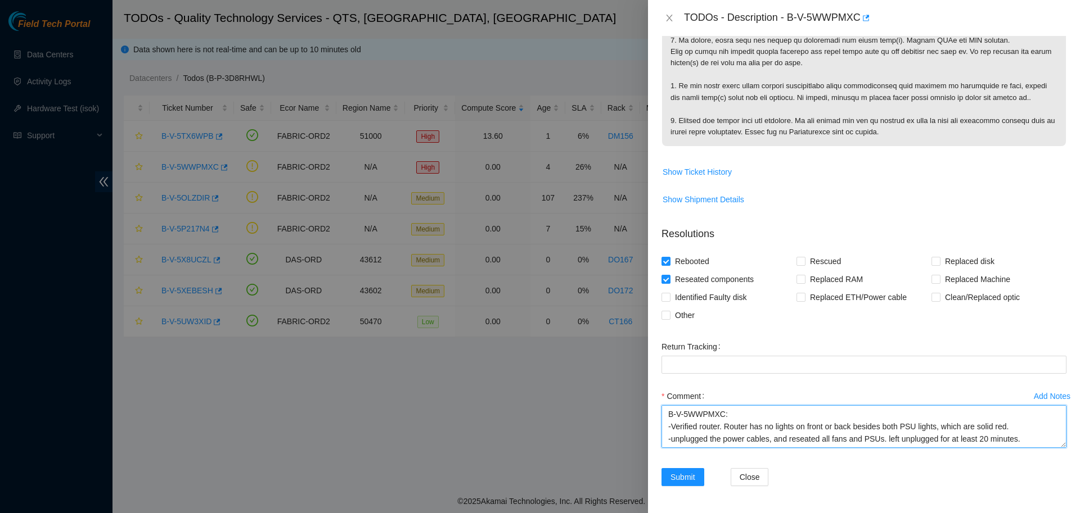
scroll to position [124, 0]
drag, startPoint x: 667, startPoint y: 414, endPoint x: 797, endPoint y: 522, distance: 168.9
click at [797, 448] on textarea "B-V-5WWPMXC: -Verified router. Router has no lights on front or back besides bo…" at bounding box center [863, 426] width 405 height 43
type textarea "B-V-5WWPMXC: -Verified router. Router has no lights on front or back besides bo…"
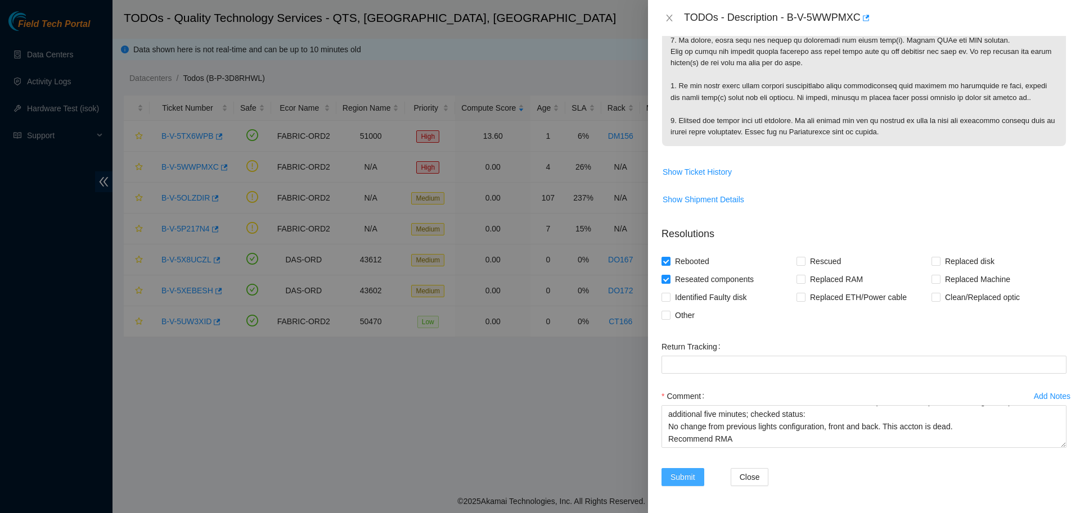
click at [681, 473] on span "Submit" at bounding box center [682, 477] width 25 height 12
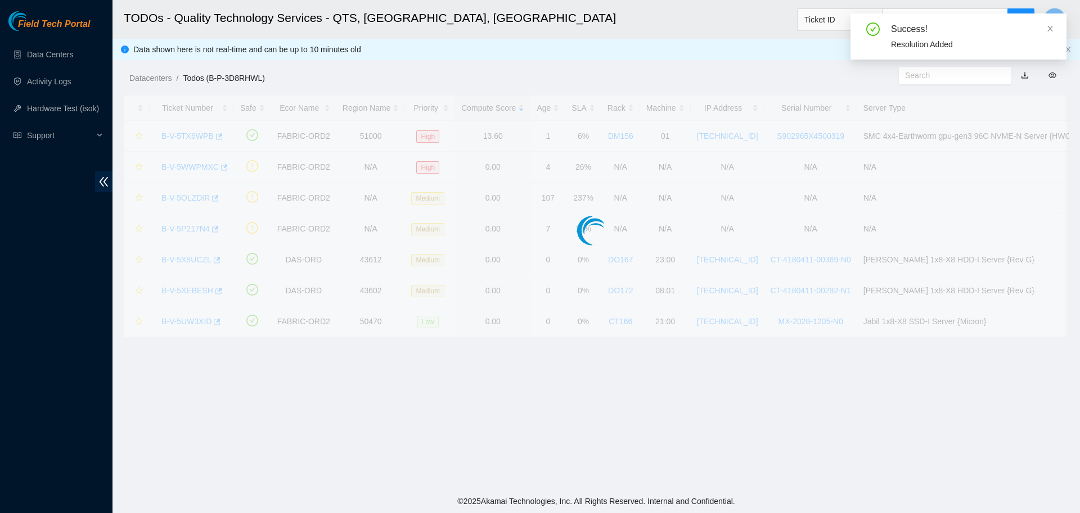
scroll to position [103, 0]
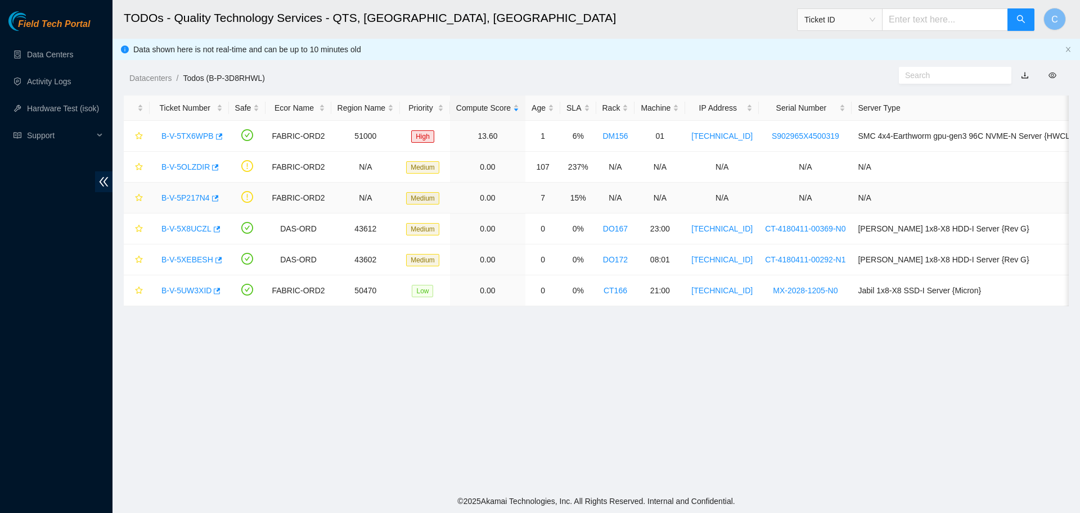
click at [201, 199] on link "B-V-5P217N4" at bounding box center [185, 197] width 48 height 9
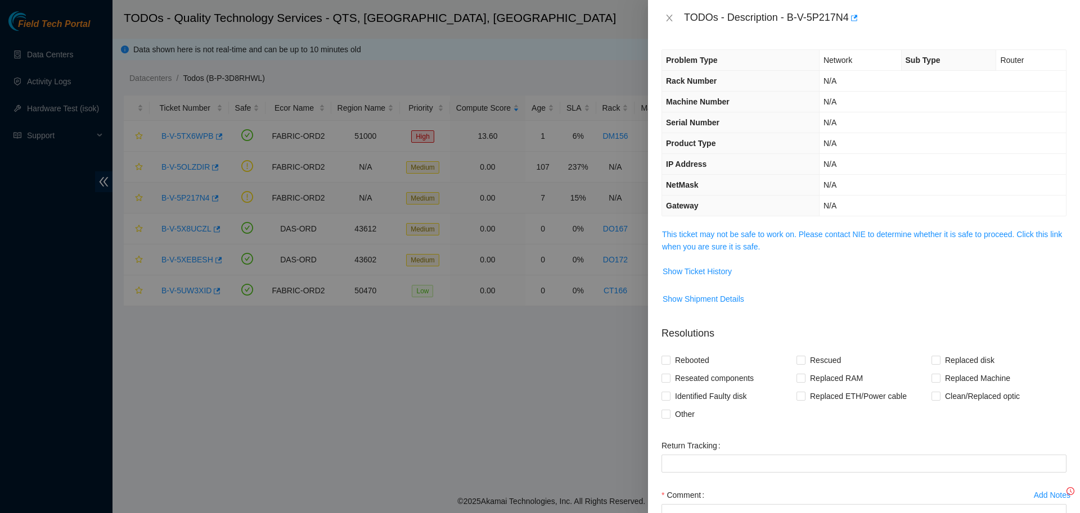
scroll to position [99, 0]
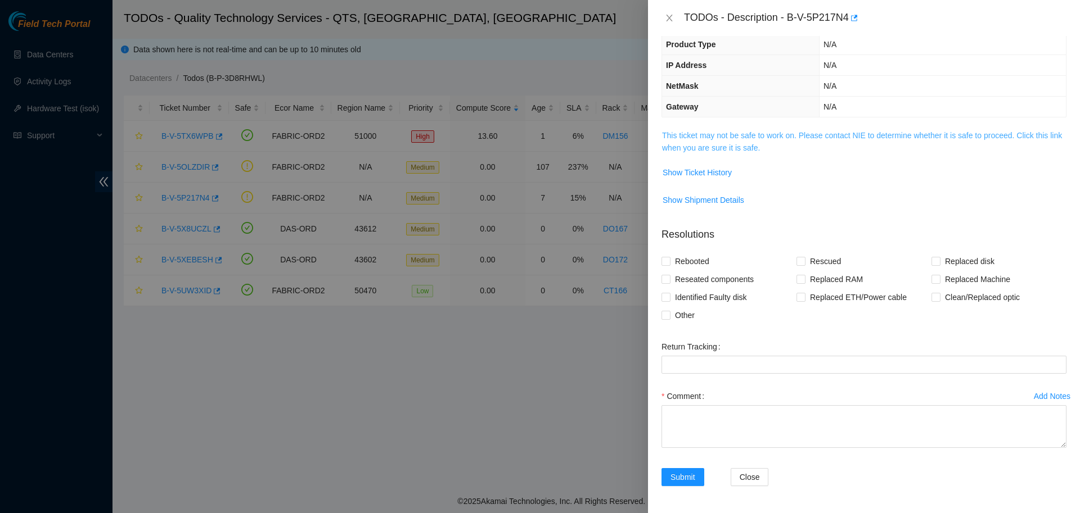
click at [728, 147] on link "This ticket may not be safe to work on. Please contact NIE to determine whether…" at bounding box center [862, 141] width 400 height 21
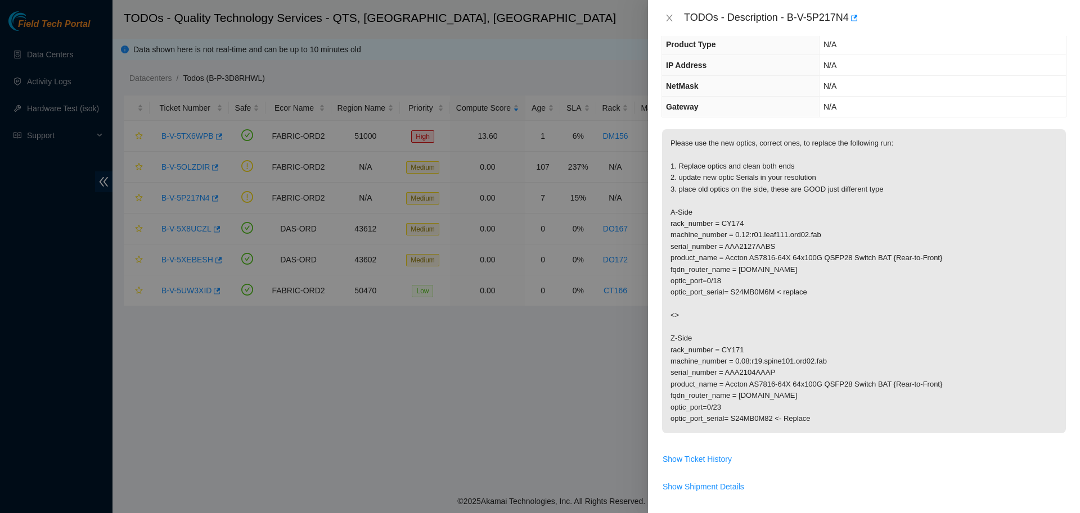
scroll to position [108, 0]
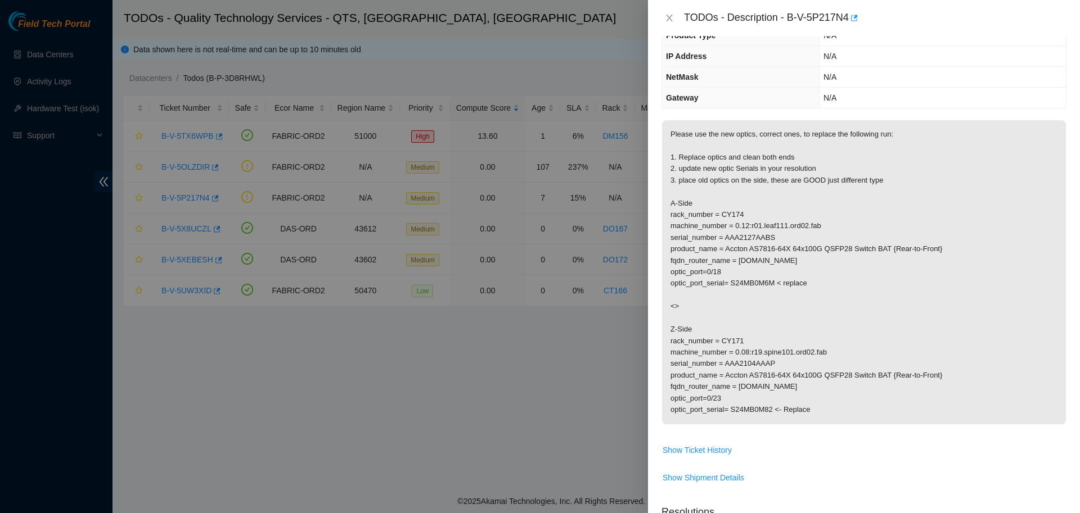
click at [748, 409] on p "Please use the new optics, correct ones, to replace the following run: 1. Repla…" at bounding box center [864, 272] width 404 height 304
copy p "S24MB0M82"
drag, startPoint x: 785, startPoint y: 13, endPoint x: 841, endPoint y: 24, distance: 57.1
click at [841, 24] on div "TODOs - Description - B-V-5P217N4" at bounding box center [875, 18] width 382 height 18
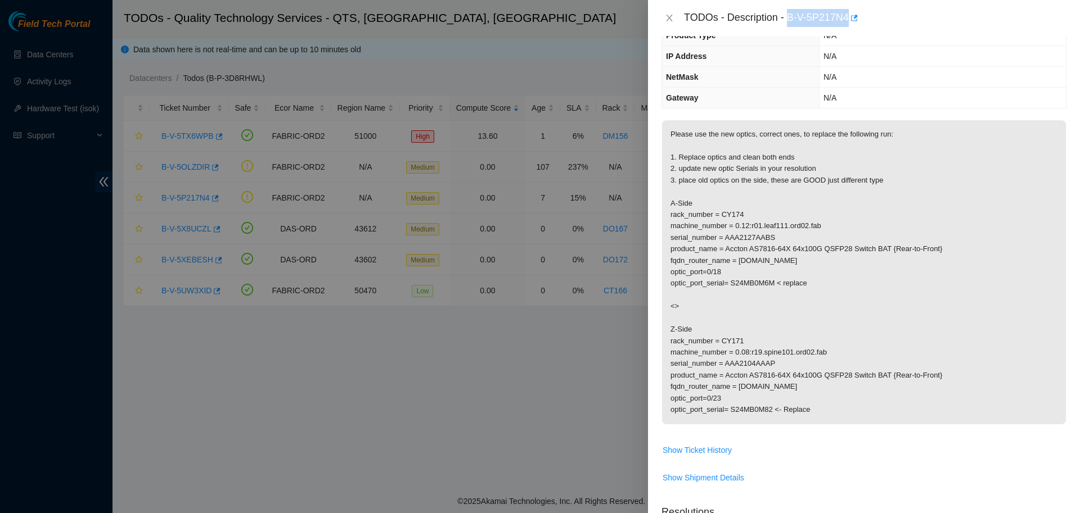
copy div "B-V-5P217N4"
click at [750, 412] on p "Please use the new optics, correct ones, to replace the following run: 1. Repla…" at bounding box center [864, 272] width 404 height 304
copy p "S24MB0M82"
click at [752, 283] on p "Please use the new optics, correct ones, to replace the following run: 1. Repla…" at bounding box center [864, 272] width 404 height 304
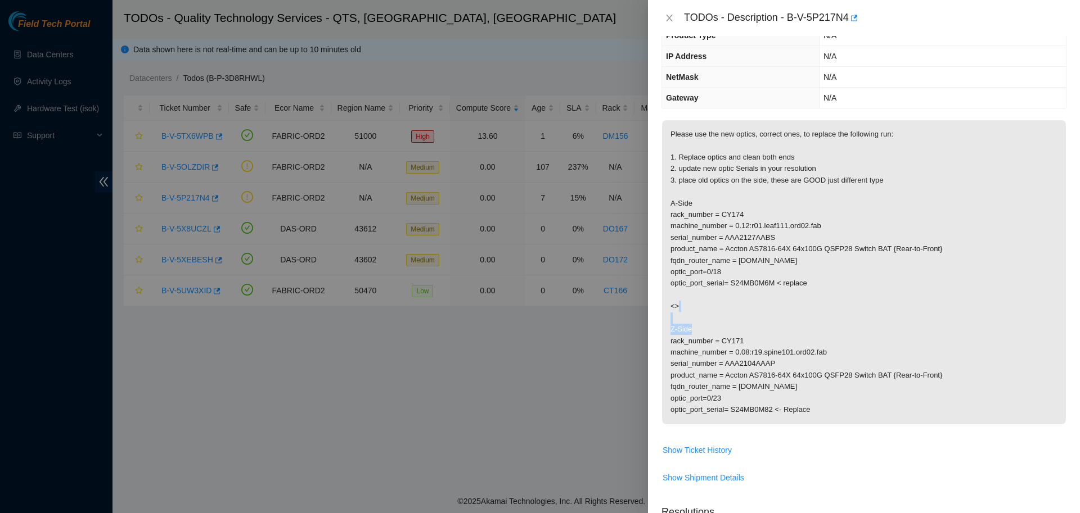
click at [752, 283] on p "Please use the new optics, correct ones, to replace the following run: 1. Repla…" at bounding box center [864, 272] width 404 height 304
copy p "S24MB0M6M"
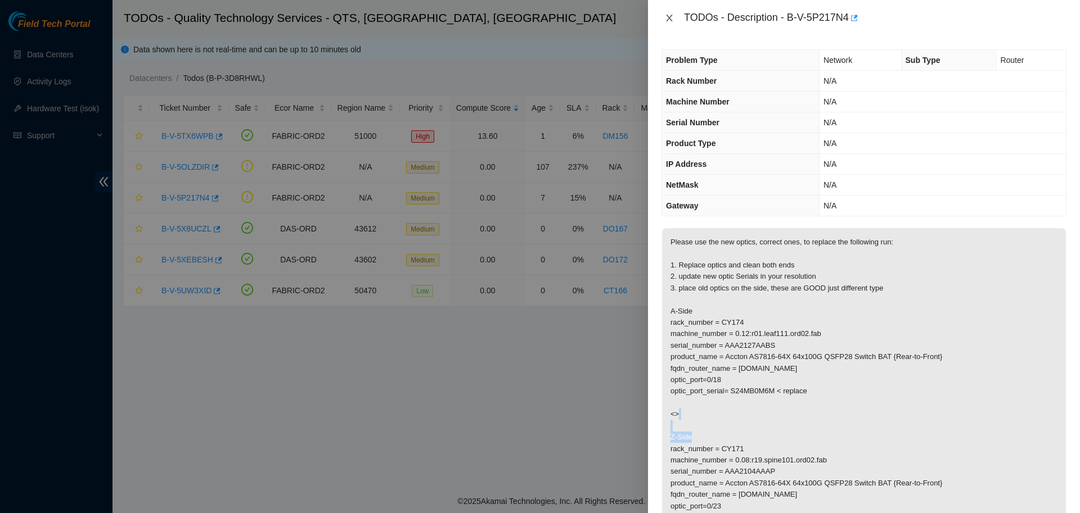
click at [670, 16] on icon "close" at bounding box center [669, 18] width 6 height 7
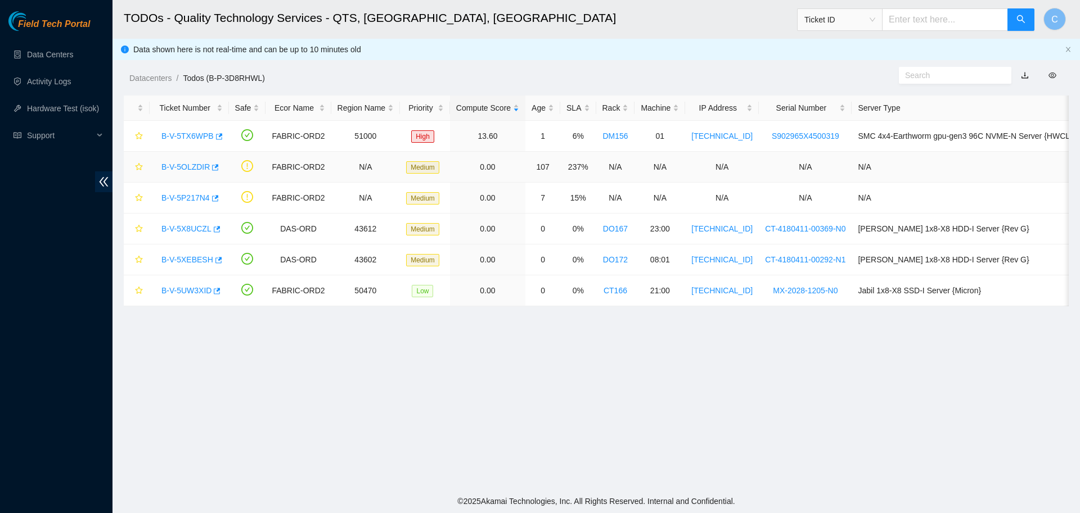
click at [181, 165] on link "B-V-5OLZDIR" at bounding box center [185, 167] width 48 height 9
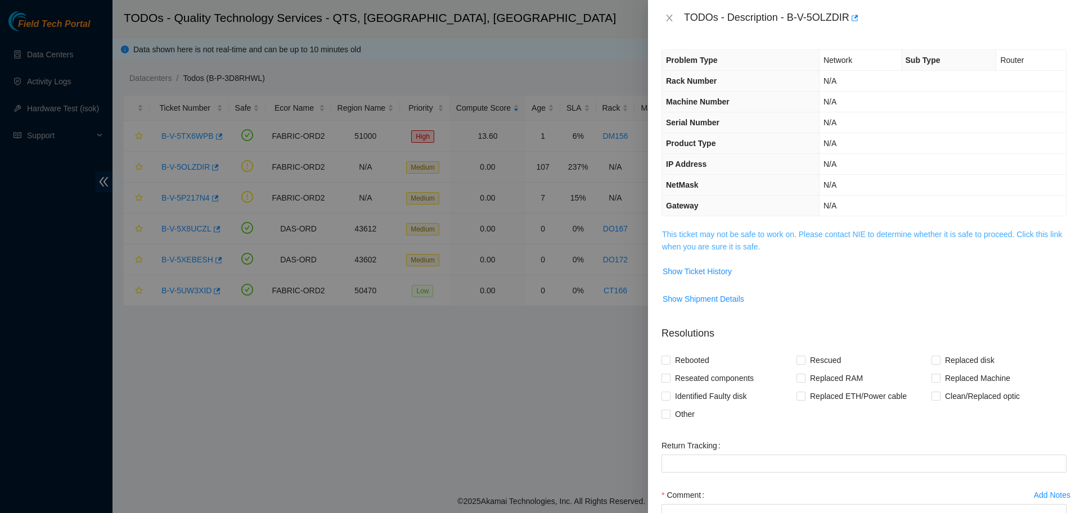
click at [712, 243] on link "This ticket may not be safe to work on. Please contact NIE to determine whether…" at bounding box center [862, 240] width 400 height 21
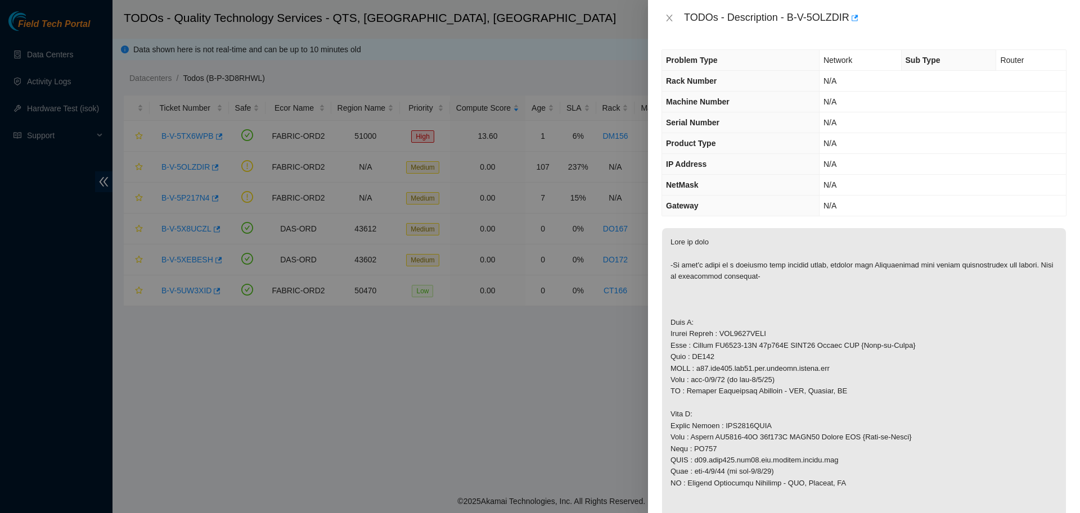
click at [589, 391] on div at bounding box center [540, 256] width 1080 height 513
click at [666, 16] on icon "close" at bounding box center [669, 17] width 9 height 9
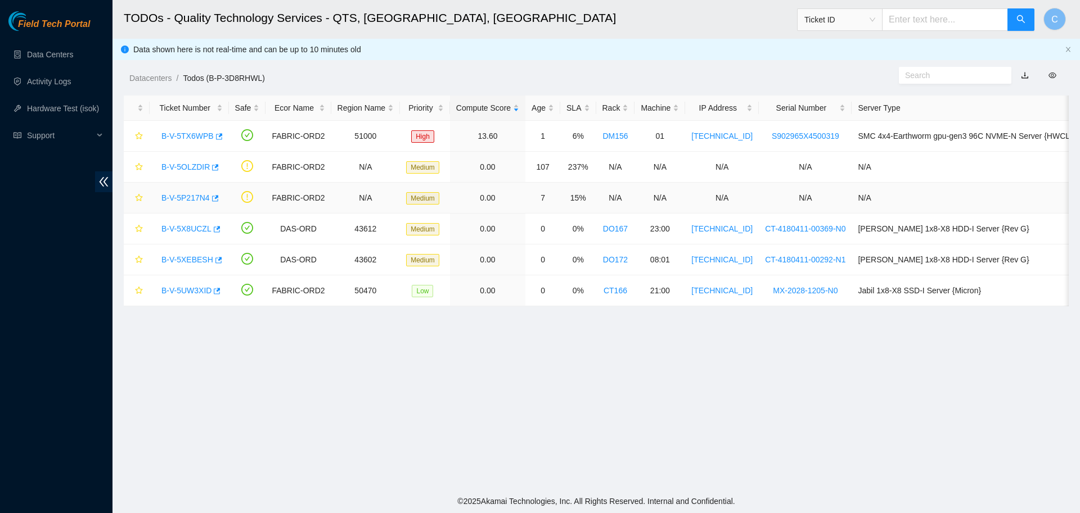
click at [186, 196] on link "B-V-5P217N4" at bounding box center [185, 197] width 48 height 9
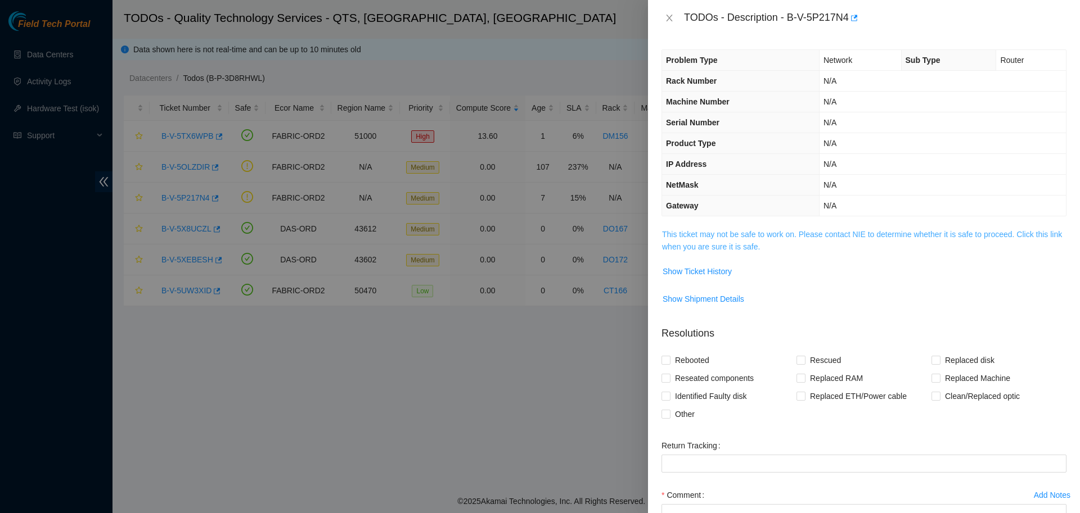
click at [720, 247] on link "This ticket may not be safe to work on. Please contact NIE to determine whether…" at bounding box center [862, 240] width 400 height 21
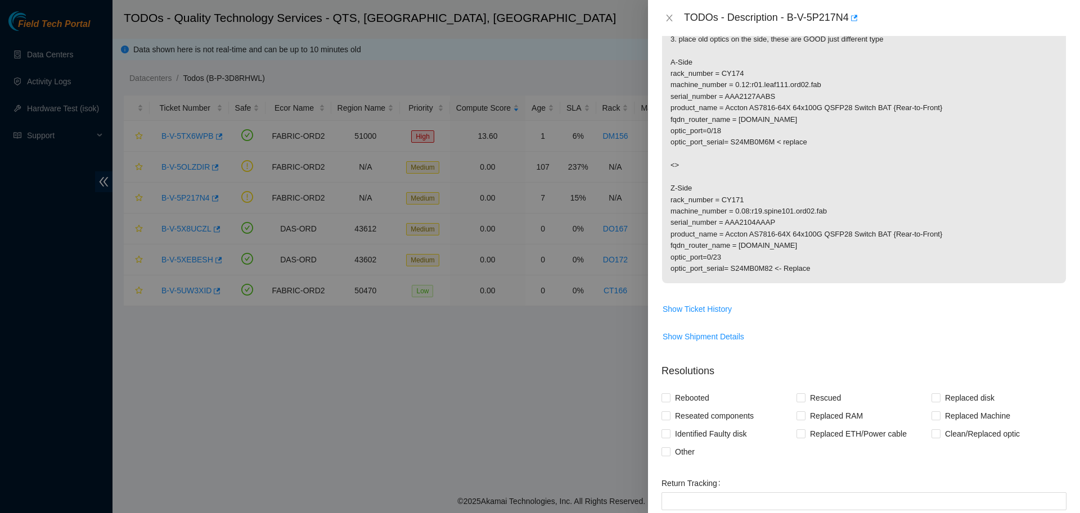
scroll to position [269, 0]
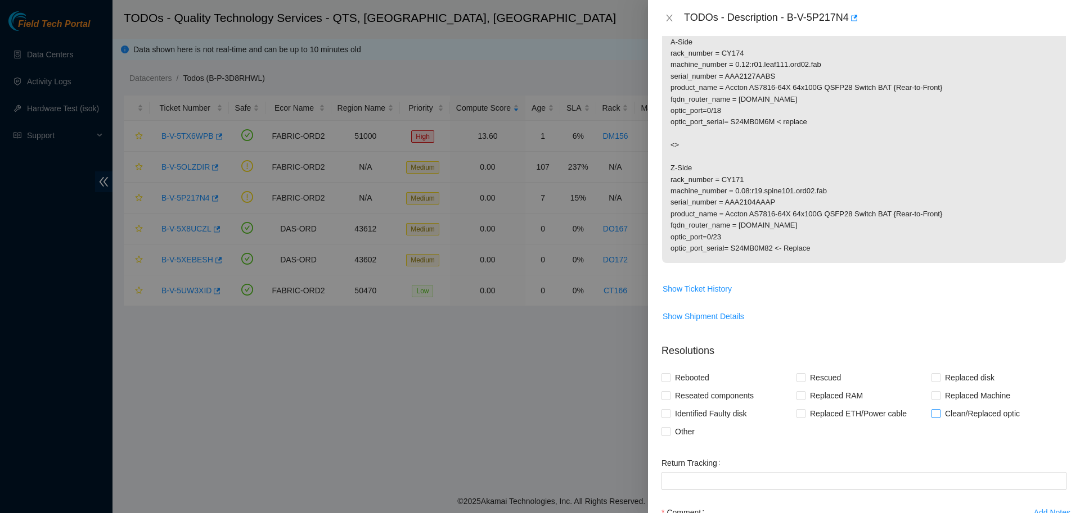
click at [943, 414] on span "Clean/Replaced optic" at bounding box center [982, 414] width 84 height 18
click at [939, 414] on input "Clean/Replaced optic" at bounding box center [935, 413] width 8 height 8
checkbox input "true"
click at [716, 397] on span "Reseated components" at bounding box center [714, 396] width 88 height 18
click at [669, 397] on input "Reseated components" at bounding box center [665, 395] width 8 height 8
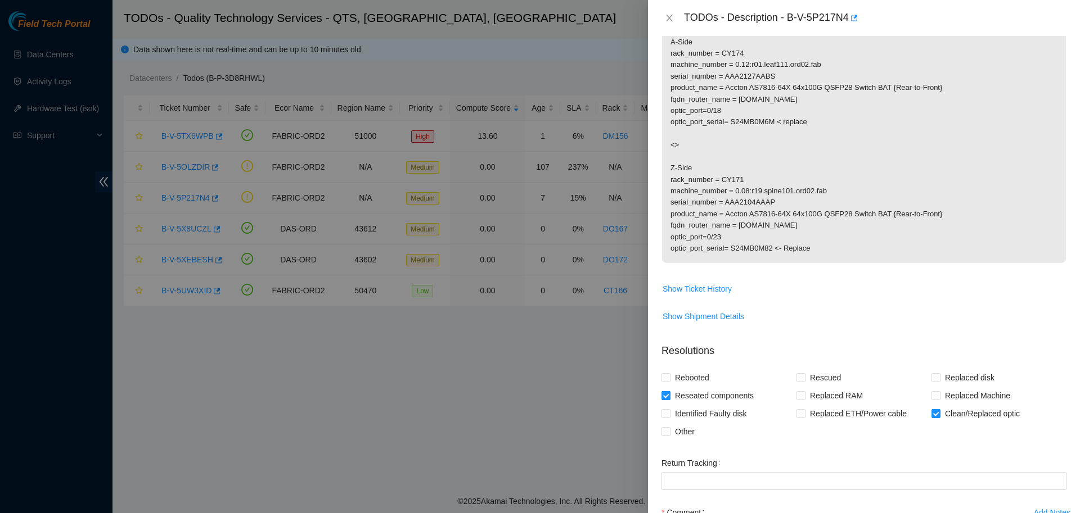
click at [713, 393] on span "Reseated components" at bounding box center [714, 396] width 88 height 18
click at [669, 393] on input "Reseated components" at bounding box center [665, 395] width 8 height 8
checkbox input "false"
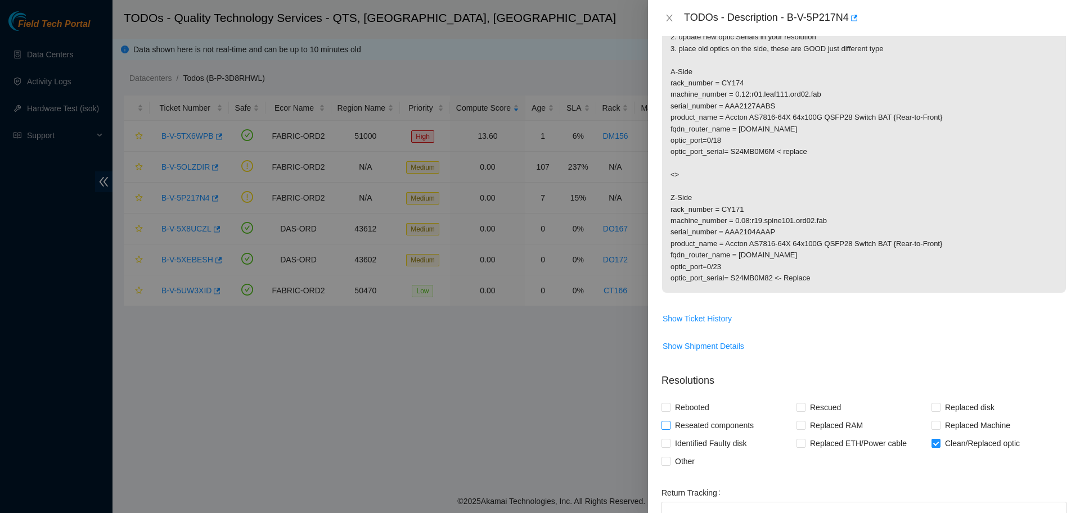
scroll to position [386, 0]
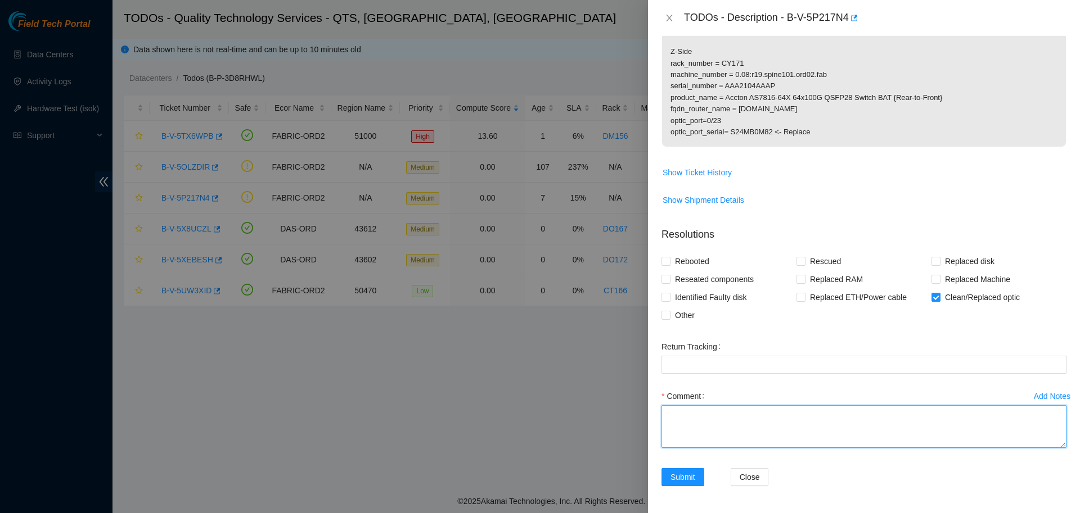
click at [682, 430] on textarea "Comment" at bounding box center [863, 426] width 405 height 43
paste textarea "B-V-5P217N4: -scoped/cleaned/replaced the optics on both ends of this path with…"
click at [719, 429] on textarea "B-V-5P217N4: -scoped/cleaned/replaced the optics on both ends of this path with…" at bounding box center [863, 426] width 405 height 43
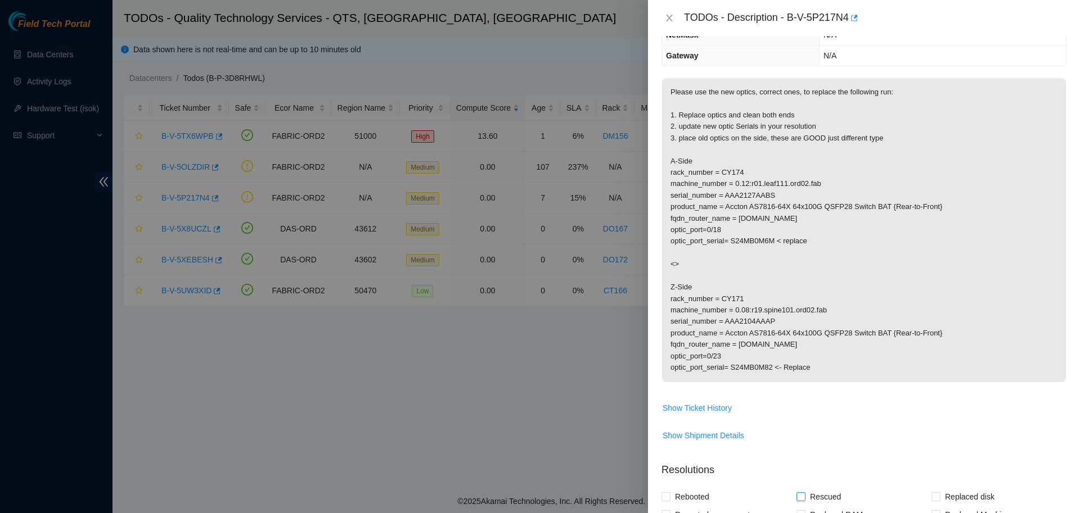
scroll to position [386, 0]
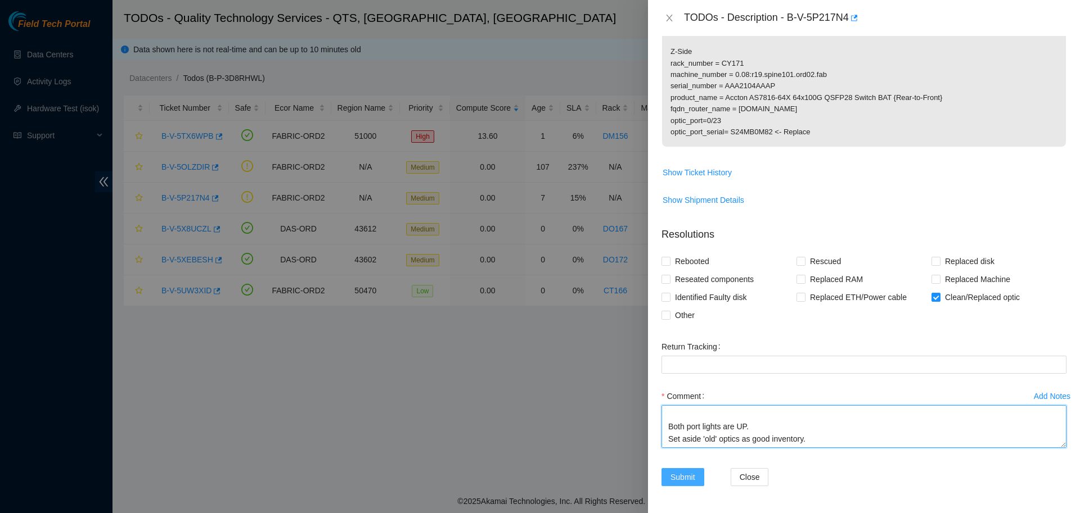
type textarea "B-V-5P217N4: -scoped/cleaned/replaced the optics on both ends of this path with…"
click at [677, 484] on span "Submit" at bounding box center [682, 477] width 25 height 12
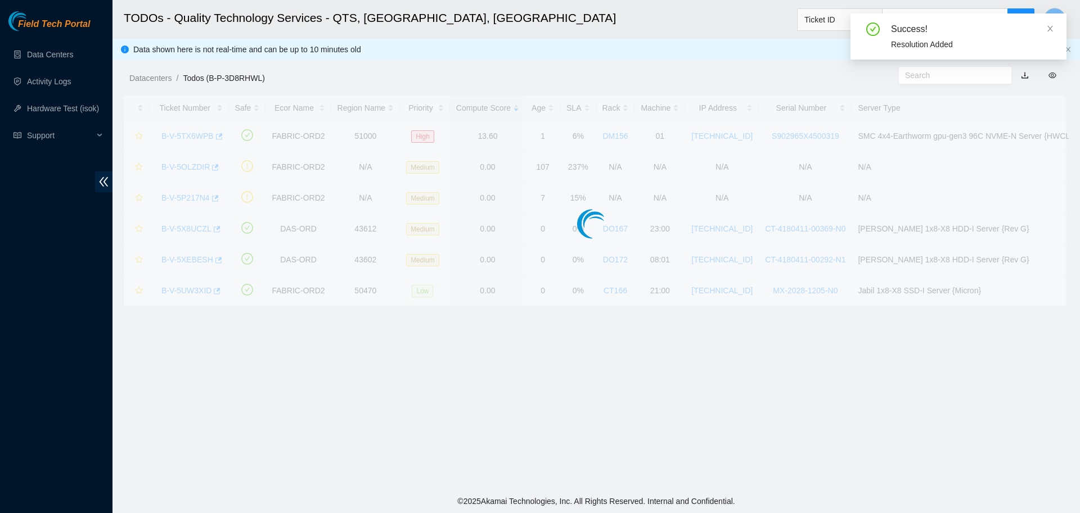
scroll to position [103, 0]
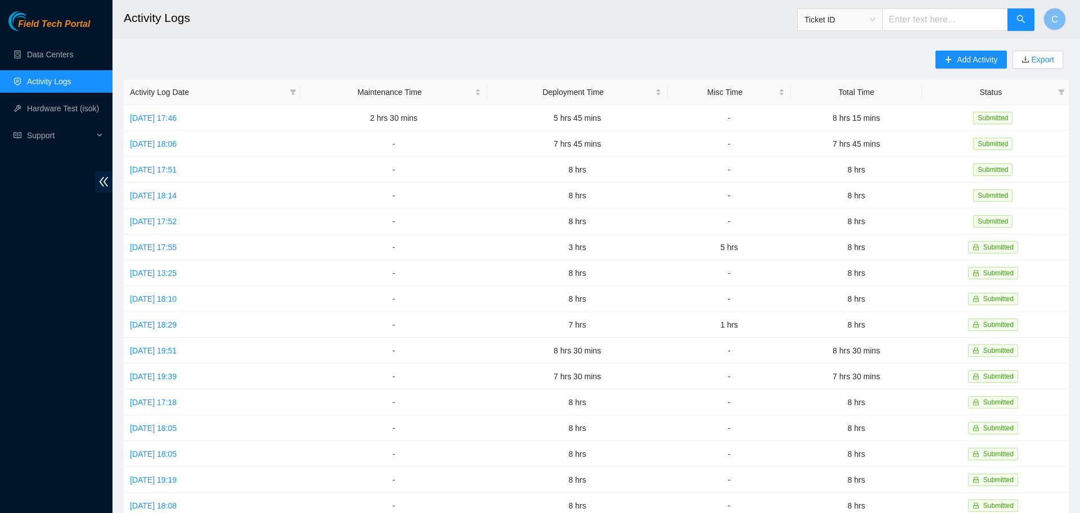
click at [58, 79] on link "Activity Logs" at bounding box center [49, 81] width 44 height 9
click at [177, 116] on link "[DATE] 17:14" at bounding box center [153, 118] width 47 height 9
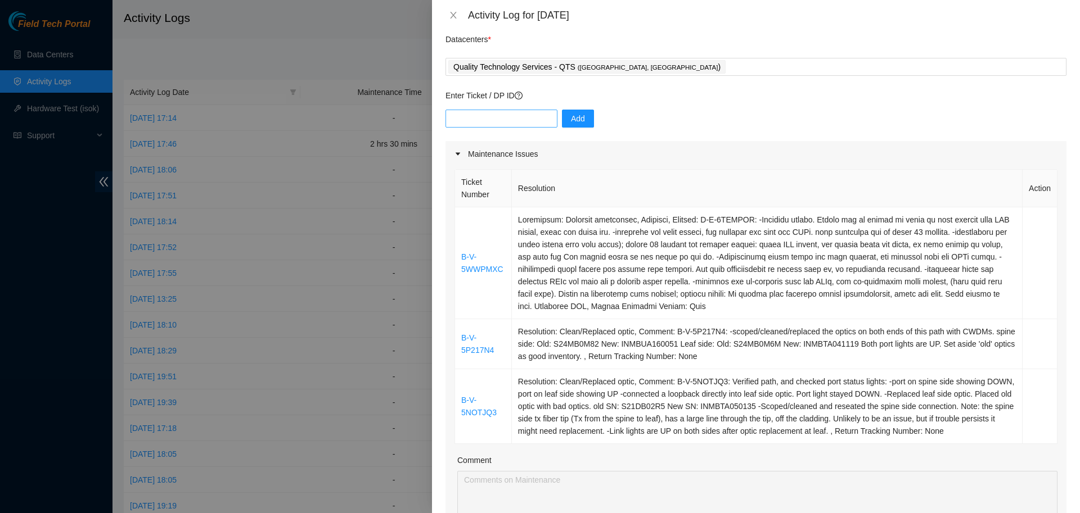
scroll to position [41, 0]
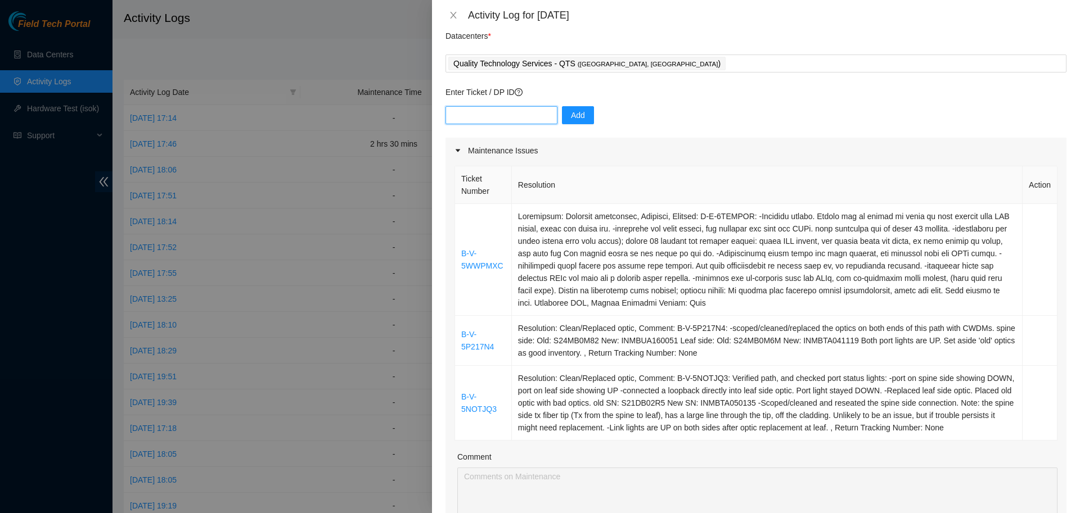
click at [494, 110] on input "text" at bounding box center [501, 115] width 112 height 18
type input "B-V-5TX6WPB"
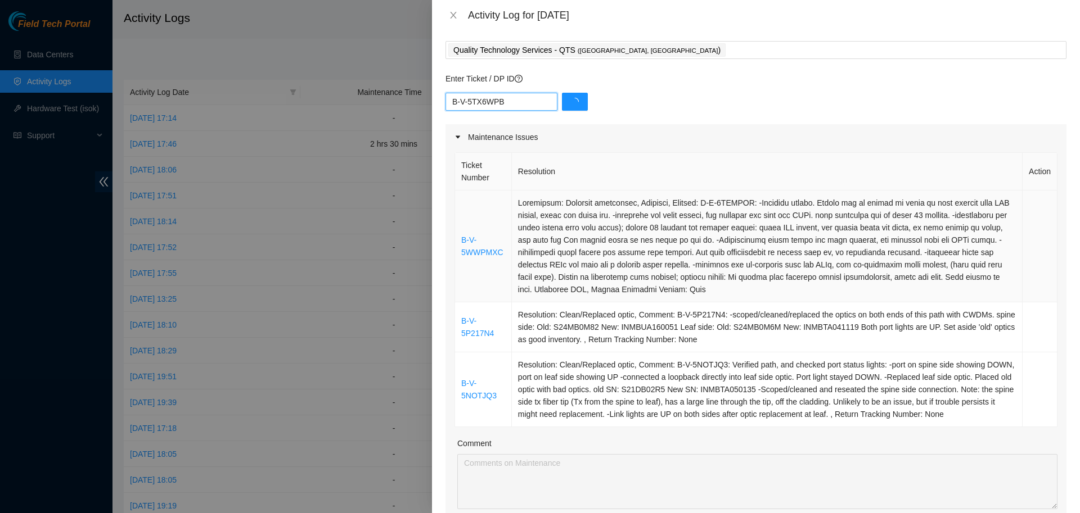
scroll to position [53, 0]
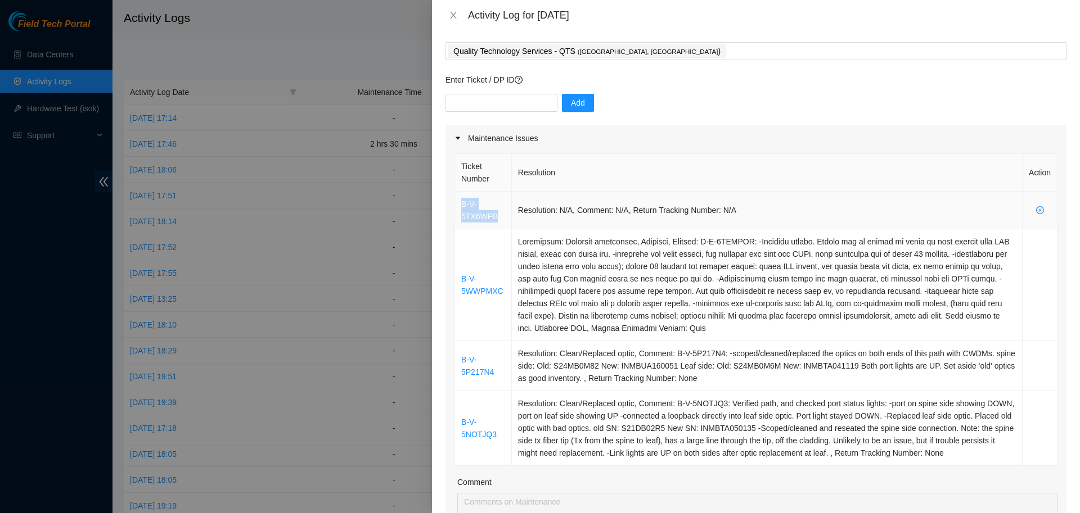
drag, startPoint x: 459, startPoint y: 204, endPoint x: 508, endPoint y: 220, distance: 51.6
click at [508, 220] on td "B-V-5TX6WPB" at bounding box center [483, 211] width 57 height 38
copy link "B-V-5TX6WPB"
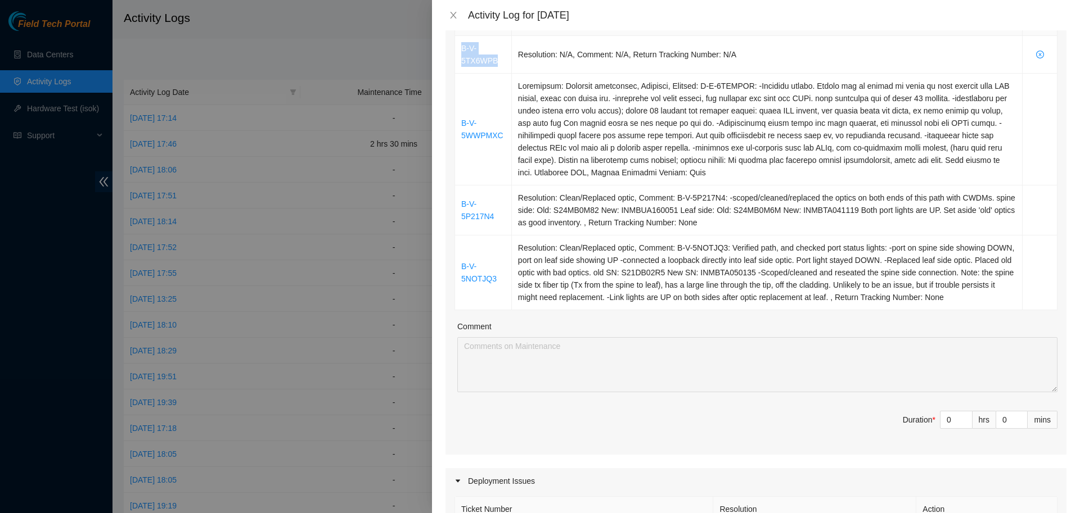
scroll to position [210, 0]
drag, startPoint x: 951, startPoint y: 416, endPoint x: 931, endPoint y: 421, distance: 20.7
click at [940, 421] on input "0" at bounding box center [955, 419] width 31 height 17
type input "3"
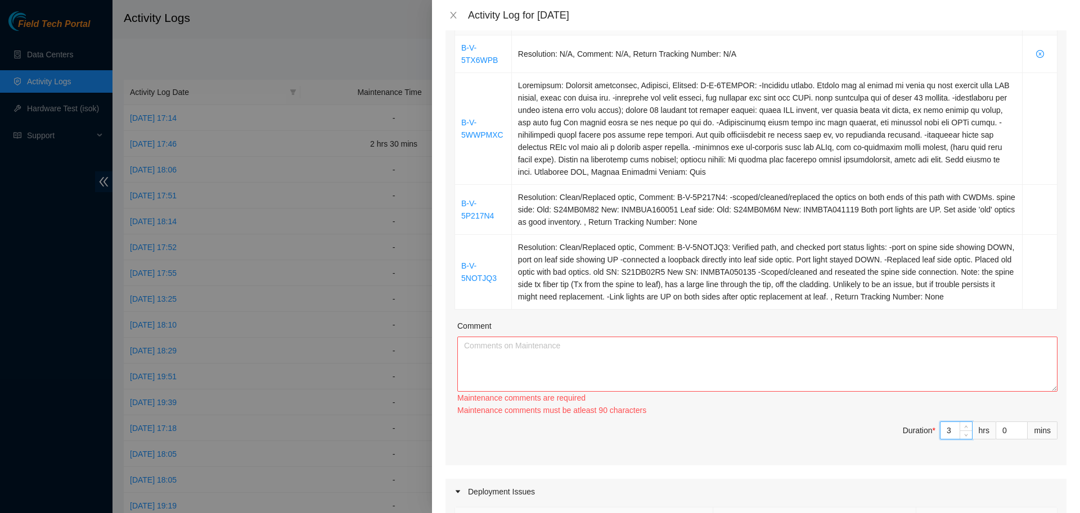
scroll to position [357, 0]
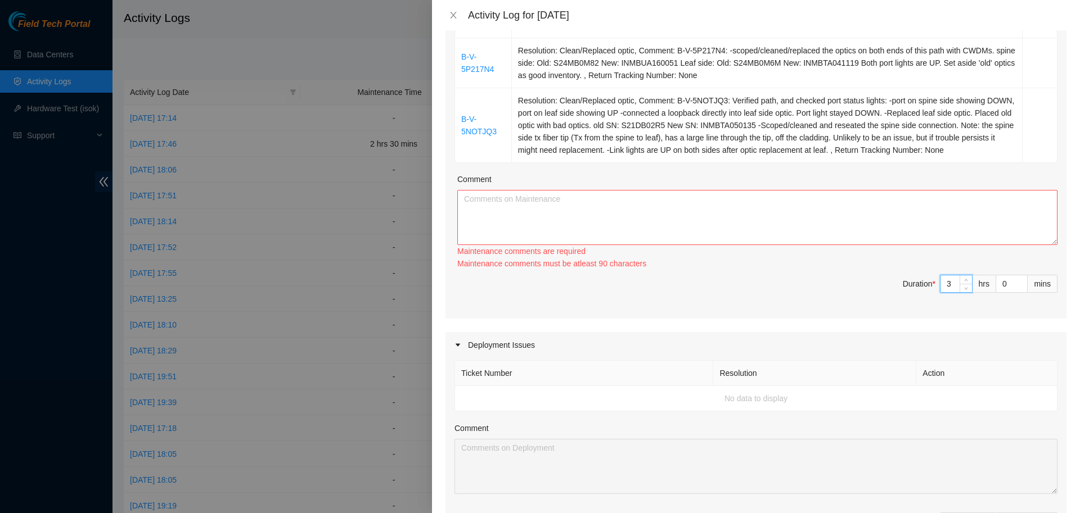
type input "3"
type input "0"
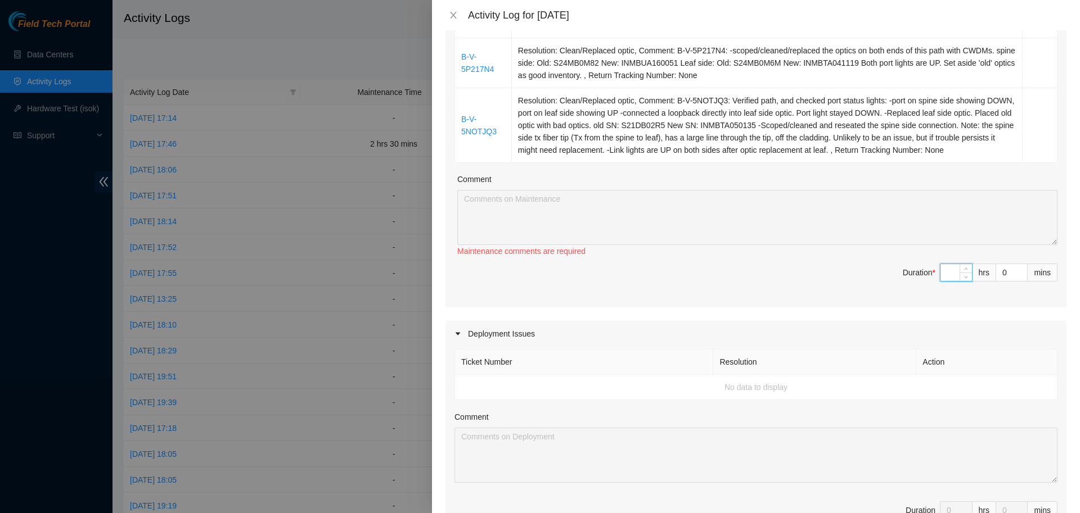
type input "2"
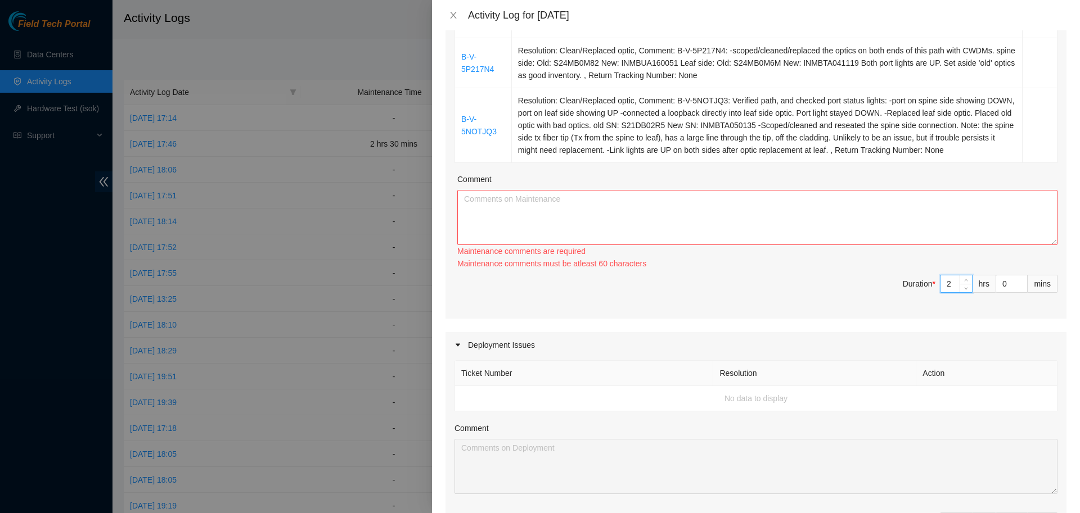
type input "2"
click at [753, 201] on textarea "Comment" at bounding box center [757, 217] width 600 height 55
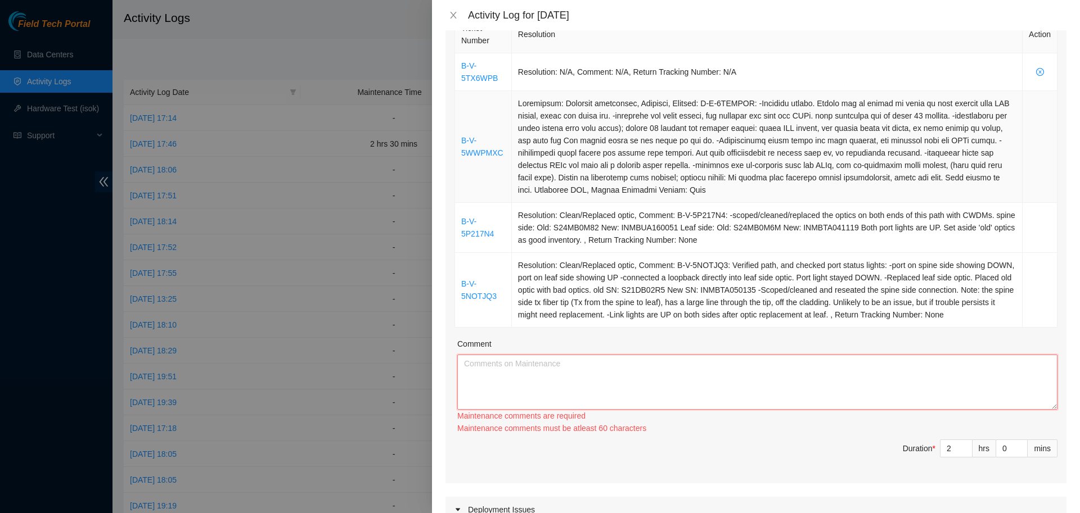
scroll to position [160, 0]
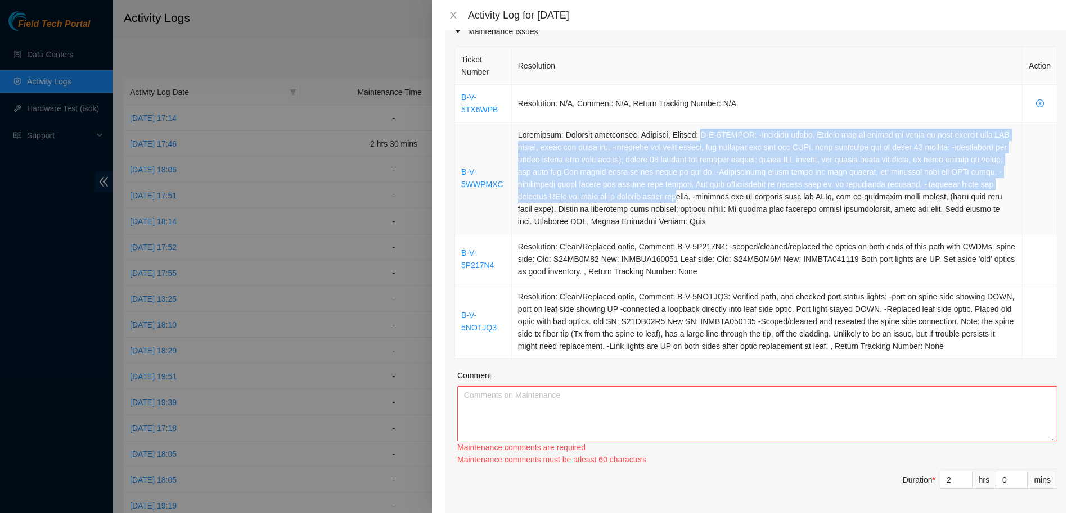
drag, startPoint x: 722, startPoint y: 134, endPoint x: 723, endPoint y: 196, distance: 61.3
click at [723, 196] on td at bounding box center [767, 179] width 511 height 112
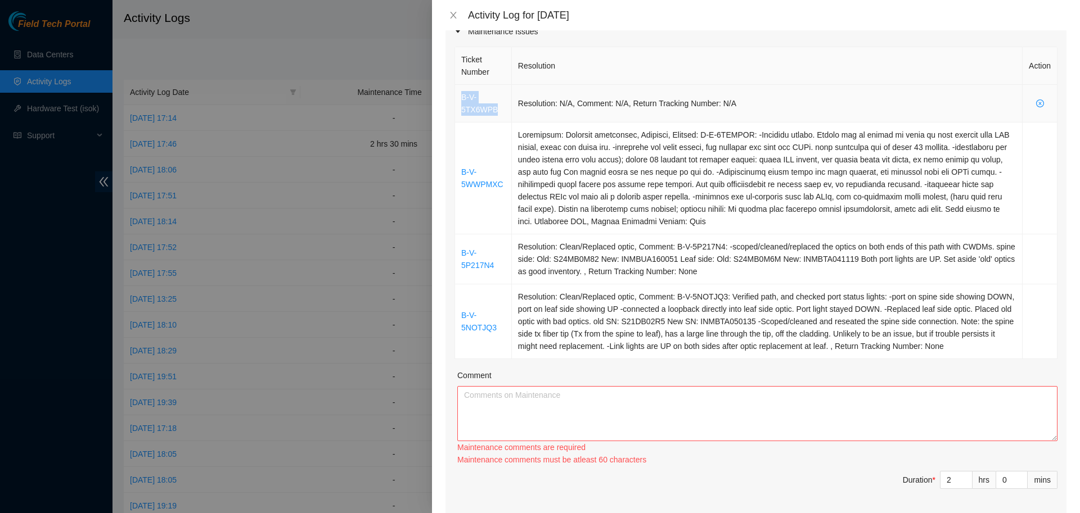
drag, startPoint x: 508, startPoint y: 109, endPoint x: 453, endPoint y: 96, distance: 57.0
click at [453, 96] on div "Ticket Number Resolution Action B-V-5TX6WPB Resolution: N/A, Comment: N/A, Retu…" at bounding box center [755, 279] width 621 height 471
copy link "B-V-5TX6WPB"
click at [527, 405] on textarea "Comment" at bounding box center [757, 413] width 600 height 55
paste textarea "B-V-5TX6WPB"
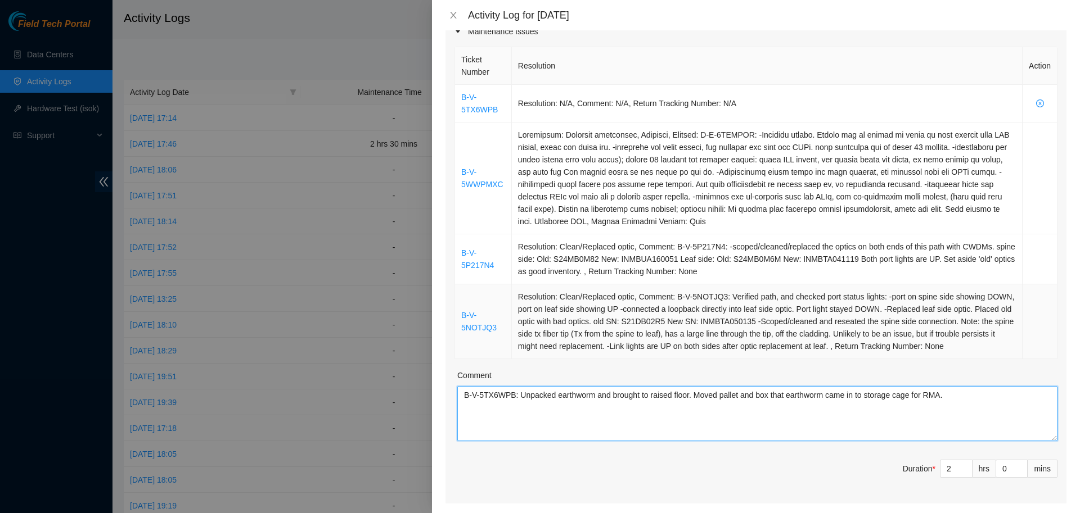
paste textarea "B-V-5WWPMXC: -Verified router. Router has no lights on front or back besides bo…"
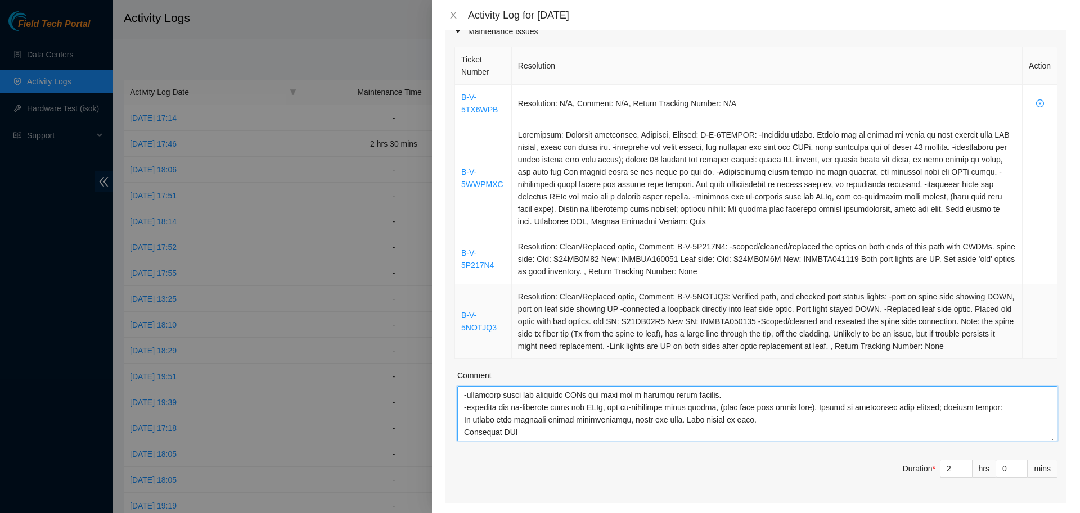
scroll to position [134, 0]
paste textarea "B-V-5NOTJQ3: Verified path, and checked port status lights: -port on spine side…"
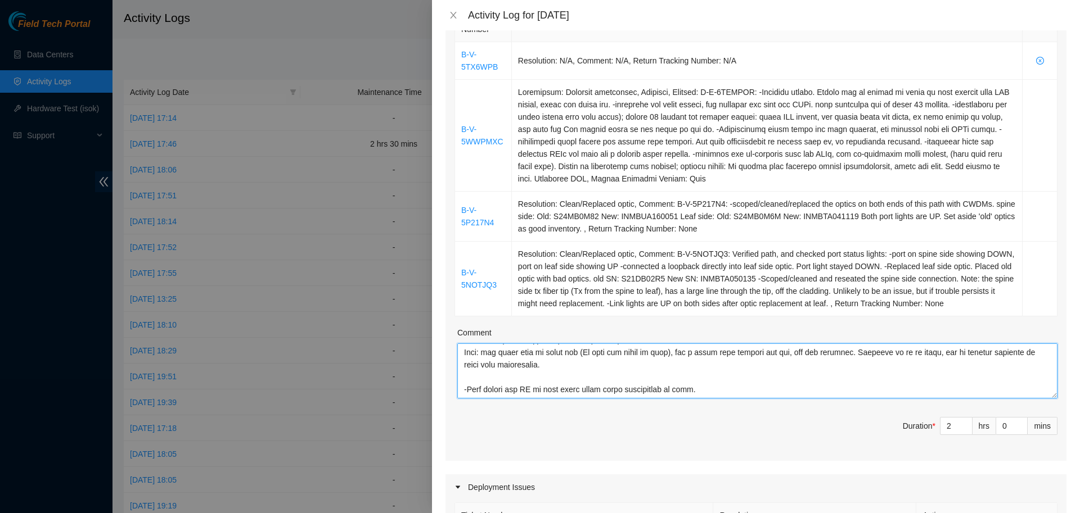
scroll to position [204, 0]
paste textarea "B-V-5P217N4: -scoped/cleaned/replaced the optics on both ends of this path with…"
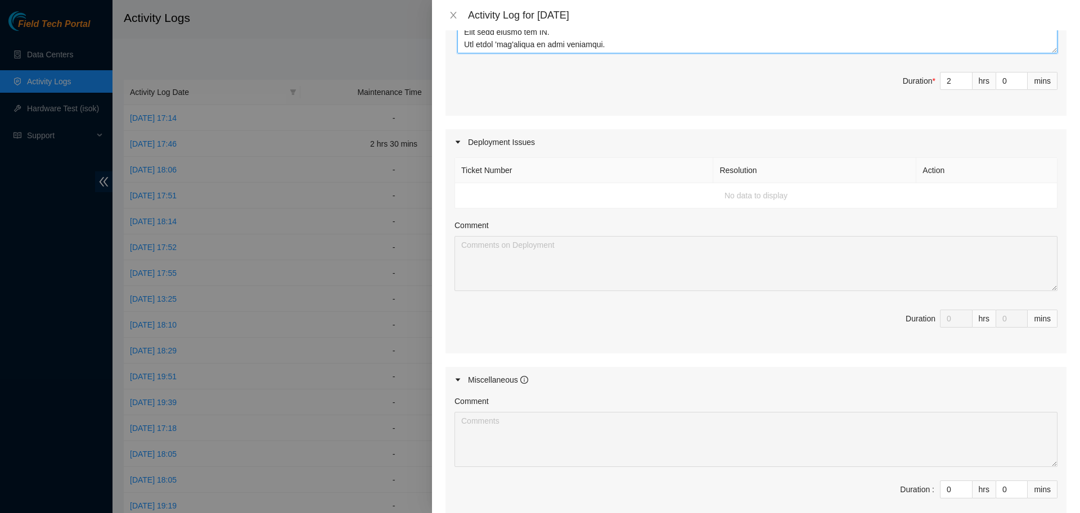
scroll to position [682, 0]
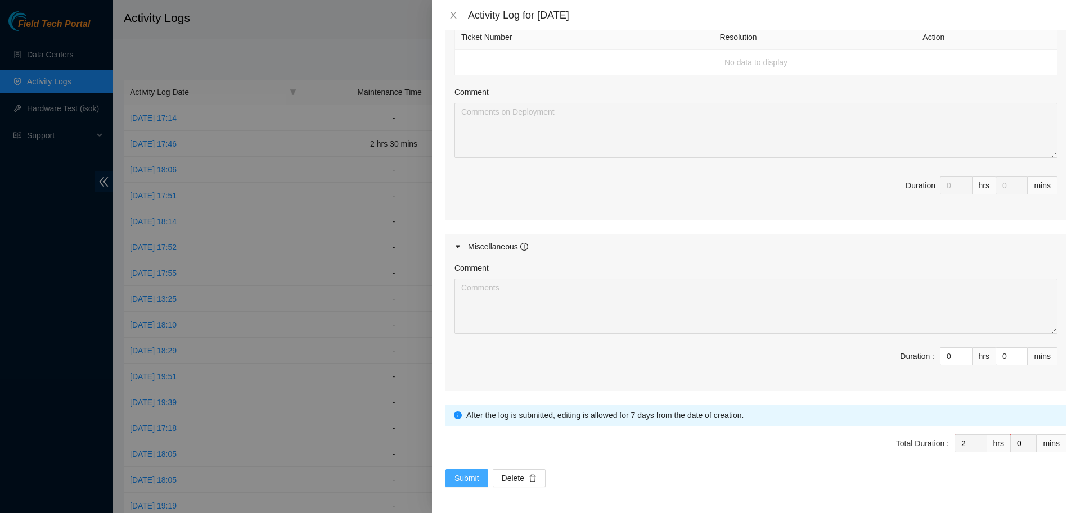
type textarea "B-V-5TX6WPB: Unpacked earthworm and brought to raised floor. Moved pallet and b…"
click at [459, 480] on span "Submit" at bounding box center [466, 478] width 25 height 12
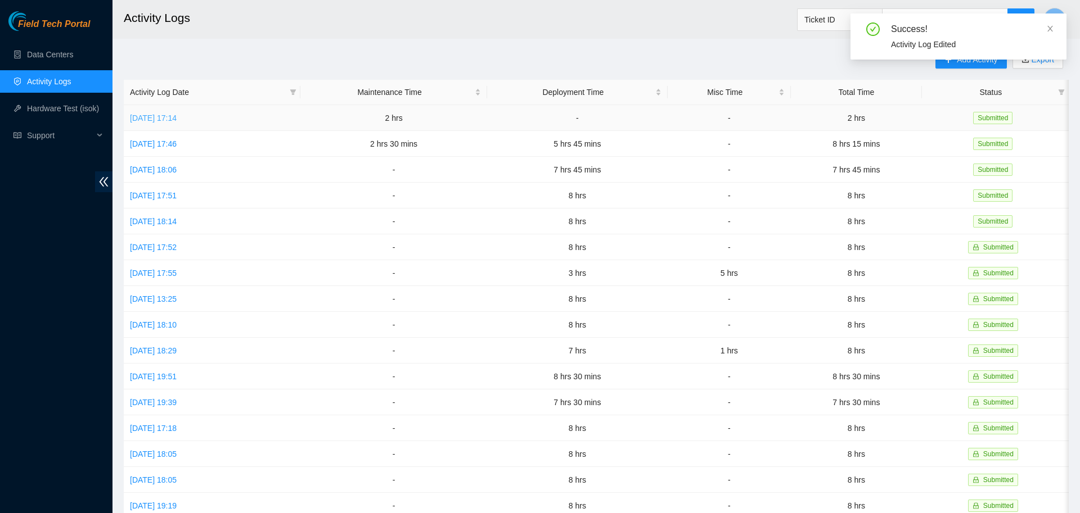
click at [177, 114] on link "[DATE] 17:14" at bounding box center [153, 118] width 47 height 9
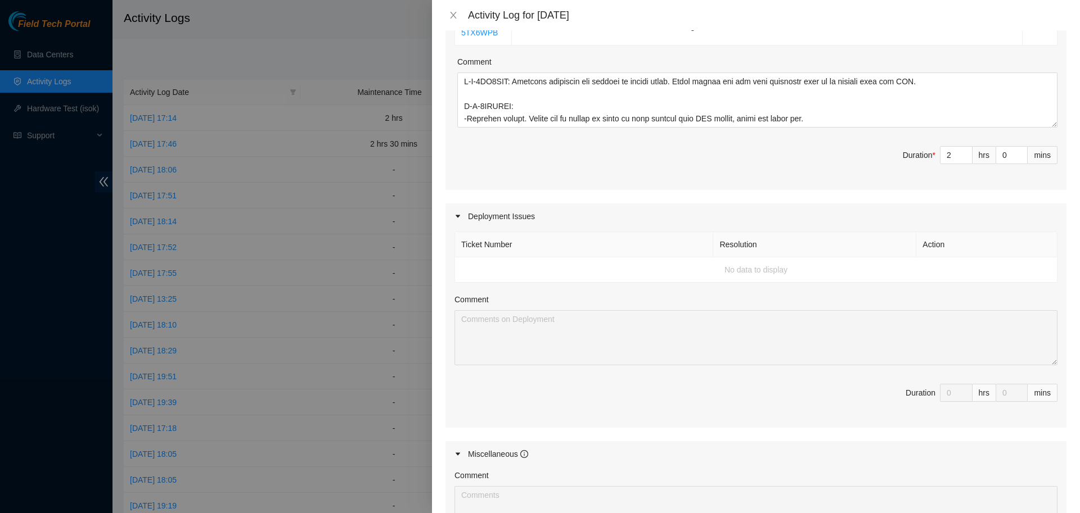
scroll to position [0, 0]
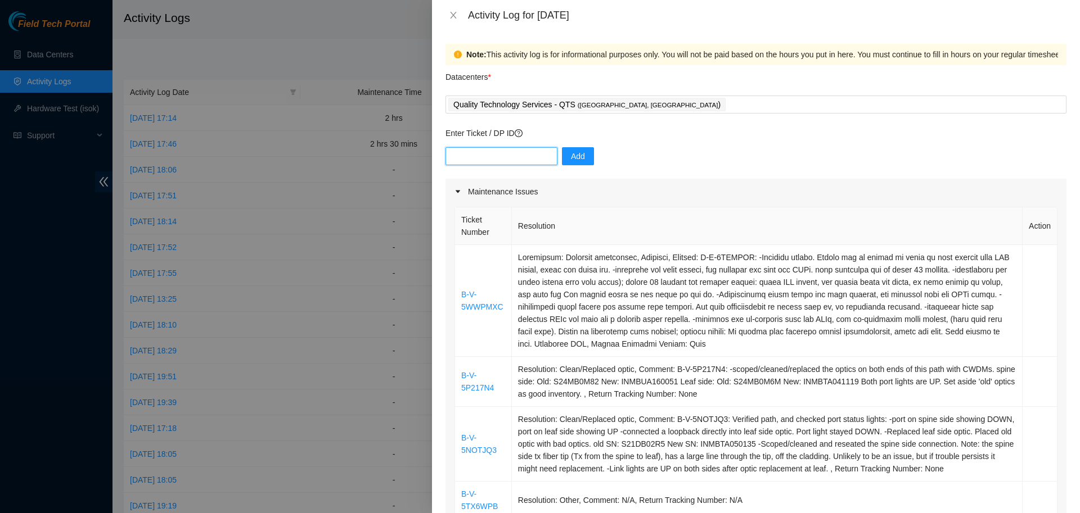
click at [508, 151] on input "text" at bounding box center [501, 156] width 112 height 18
click at [521, 155] on input "text" at bounding box center [501, 156] width 112 height 18
paste input "DP85127"
type input "DP85127"
click at [571, 155] on span "Add" at bounding box center [578, 156] width 14 height 12
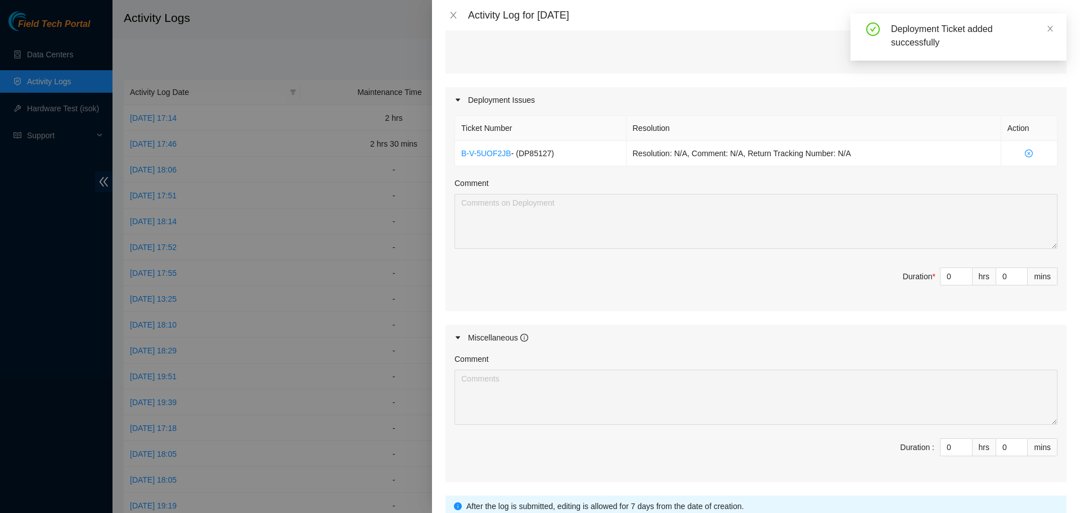
scroll to position [592, 0]
drag, startPoint x: 561, startPoint y: 153, endPoint x: 441, endPoint y: 159, distance: 119.9
click at [445, 159] on div "Deployment Issues Ticket Number Resolution Action B-V-5UOF2JB - ( DP85127 ) Res…" at bounding box center [755, 197] width 621 height 224
copy td "B-V-5UOF2JB - ( DP85127 )"
click at [953, 269] on input "0" at bounding box center [955, 275] width 31 height 17
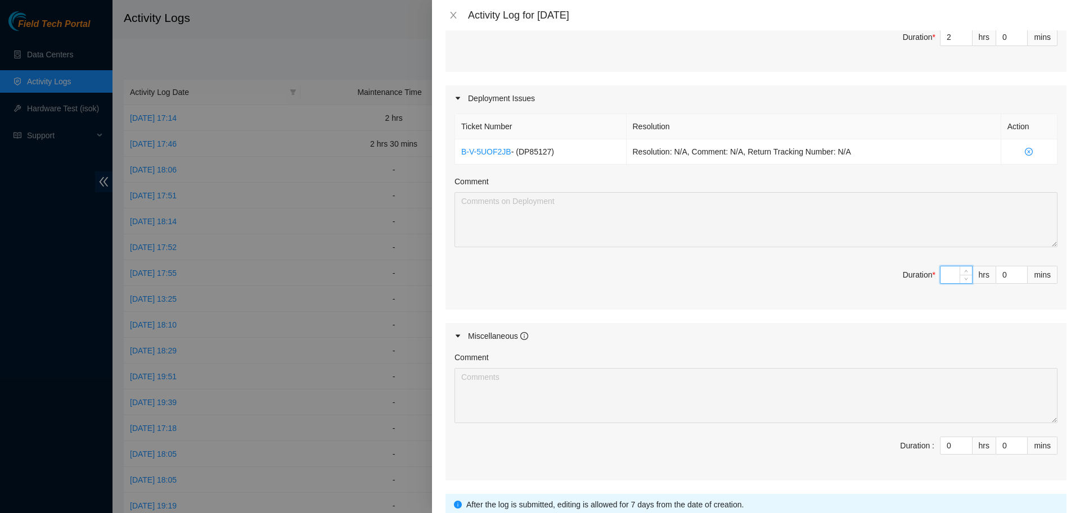
type input "6"
type input "8"
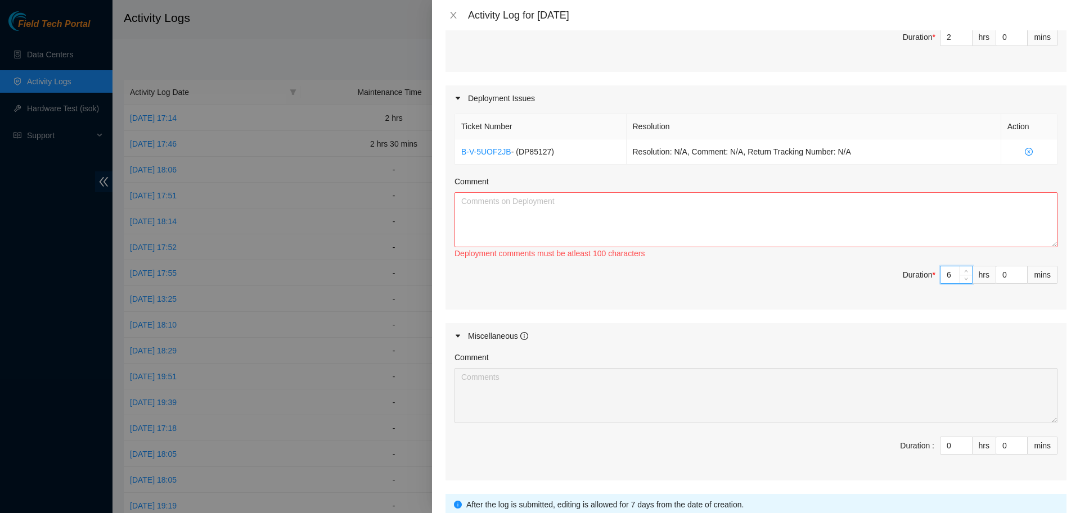
type input "6"
click at [927, 212] on textarea "Comment" at bounding box center [755, 219] width 603 height 55
paste textarea "B-V-5UOF2JB - (DP85127)"
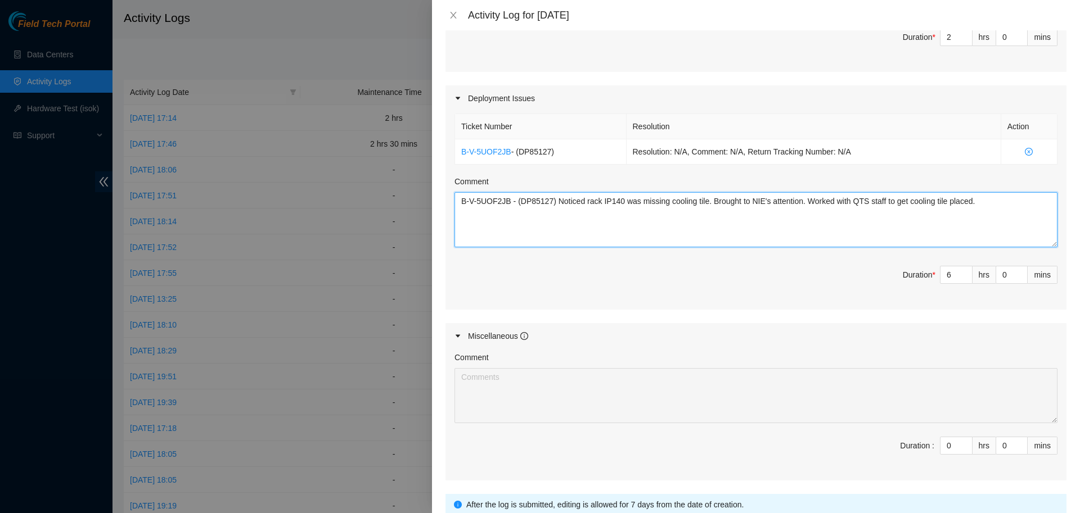
paste textarea "DP79619"
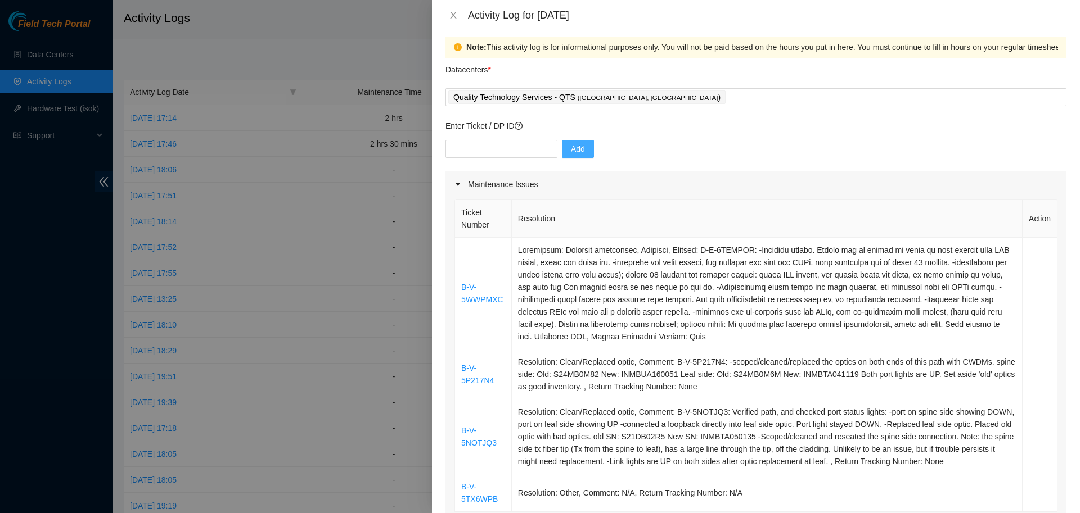
scroll to position [1, 0]
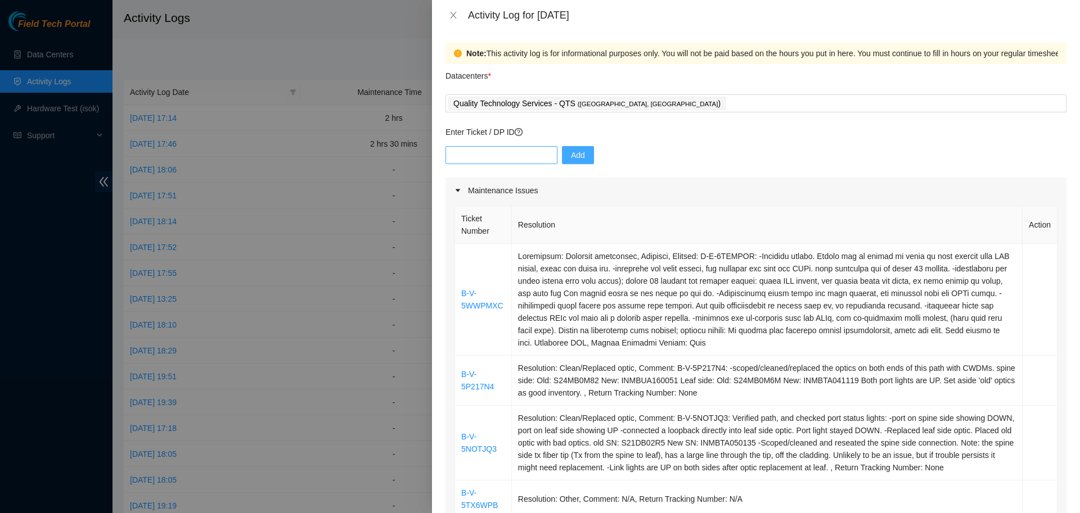
type textarea "B-V-5UOF2JB - (DP85127) Noticed rack IP140 was missing cooling tile. Brought to…"
click at [503, 148] on input "text" at bounding box center [501, 155] width 112 height 18
paste input "DP79619"
type input "DP79619"
click at [576, 158] on span "Add" at bounding box center [578, 155] width 14 height 12
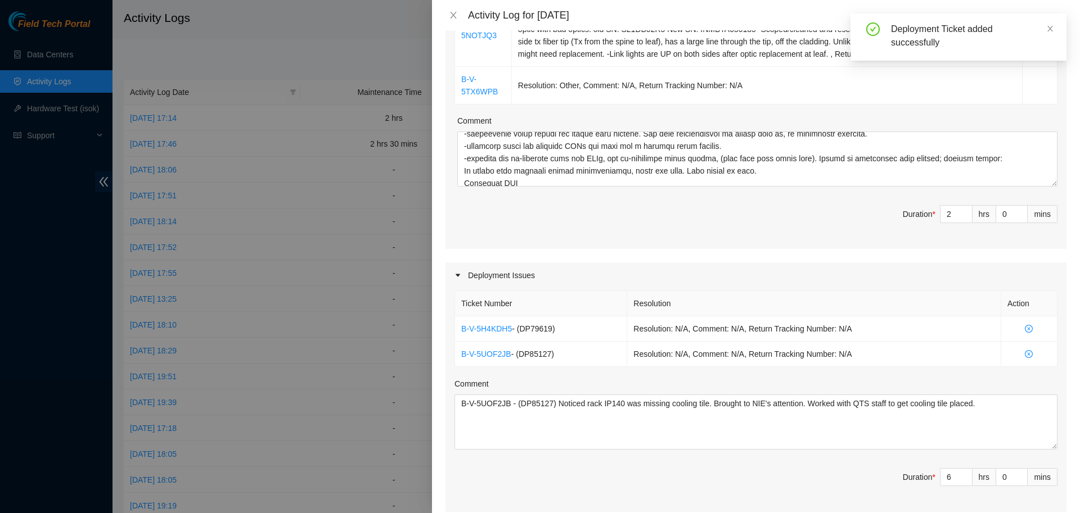
scroll to position [418, 0]
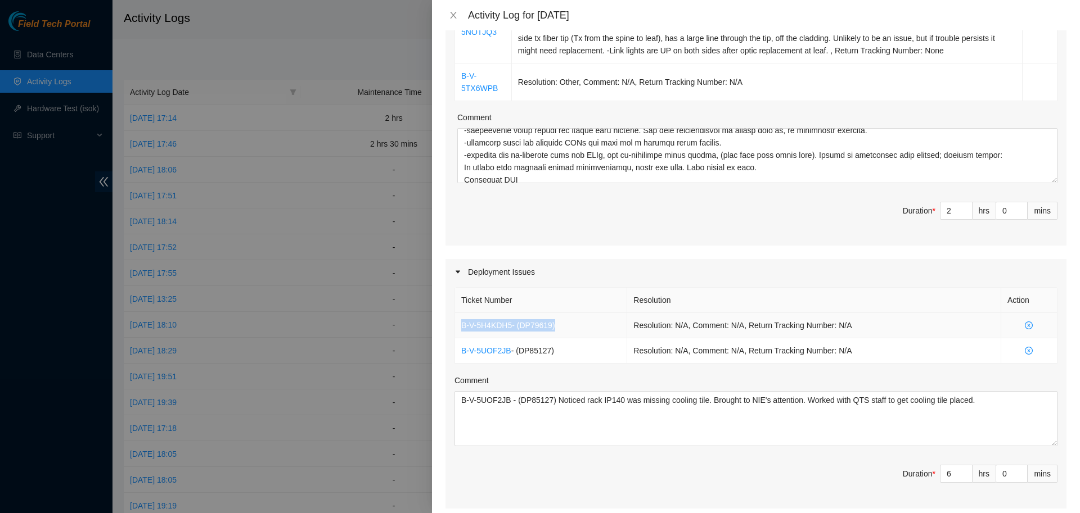
drag, startPoint x: 556, startPoint y: 332, endPoint x: 463, endPoint y: 330, distance: 92.8
click at [463, 330] on td "B-V-5H4KDH5 - ( DP79619 )" at bounding box center [541, 325] width 172 height 25
copy td "B-V-5H4KDH5 - ( DP79619 )"
click at [481, 418] on textarea "B-V-5UOF2JB - (DP85127) Noticed rack IP140 was missing cooling tile. Brought to…" at bounding box center [755, 418] width 603 height 55
paste textarea "B-V-5H4KDH5 - (DP79619)"
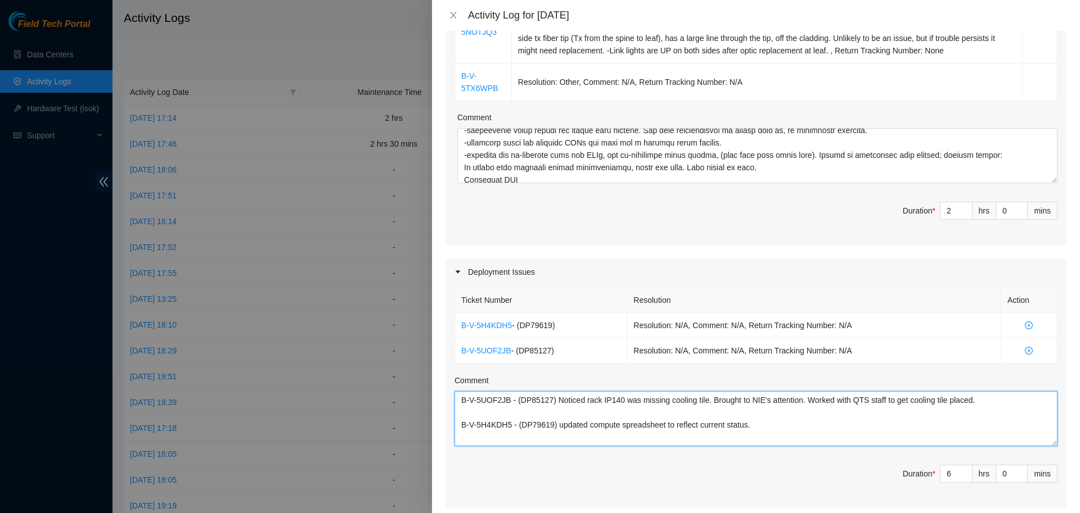
scroll to position [10, 0]
paste textarea "DP81241"
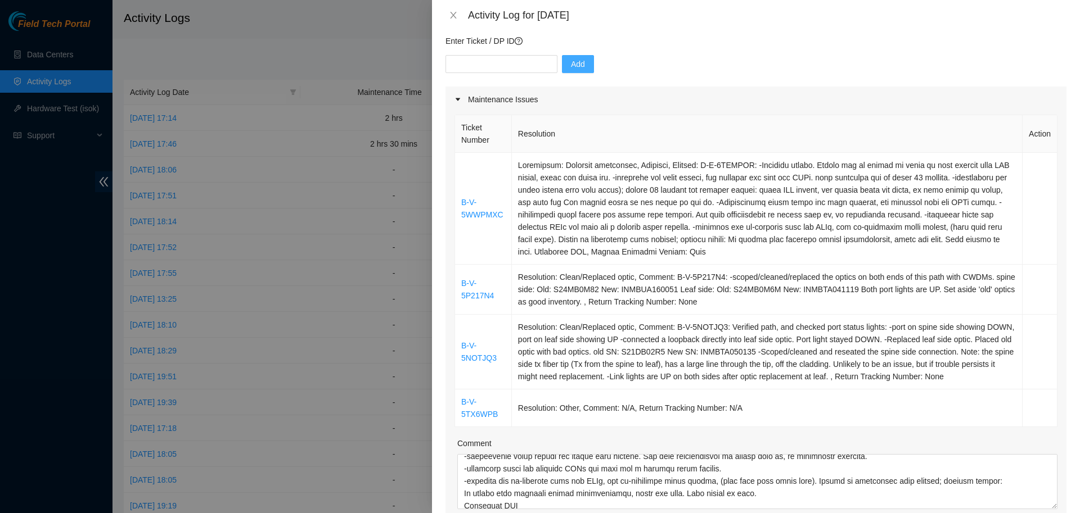
scroll to position [0, 0]
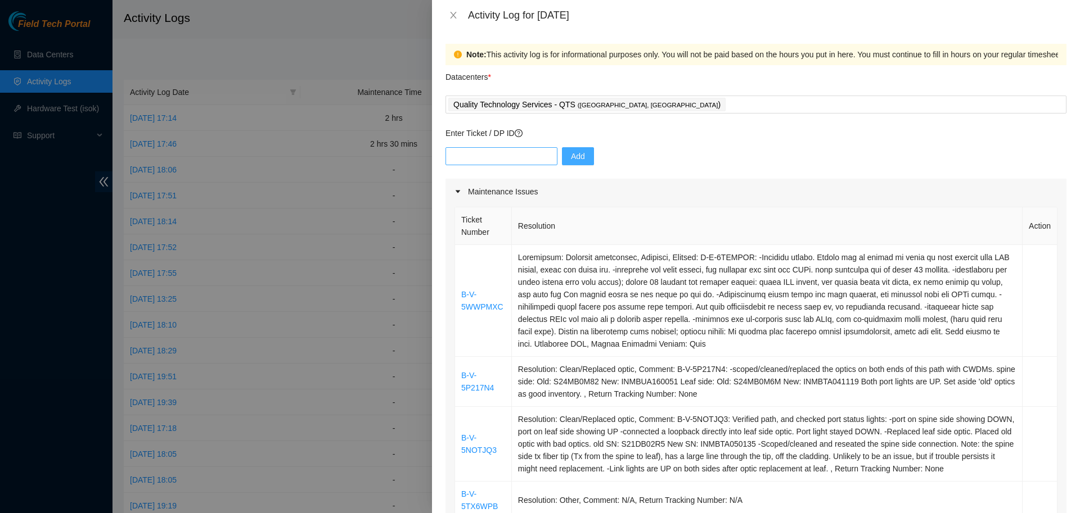
type textarea "B-V-5UOF2JB - (DP85127) Noticed rack IP140 was missing cooling tile. Brought to…"
click at [490, 160] on input "text" at bounding box center [501, 156] width 112 height 18
paste input "DP81241"
type input "DP81241"
click at [562, 160] on button "Add" at bounding box center [578, 156] width 32 height 18
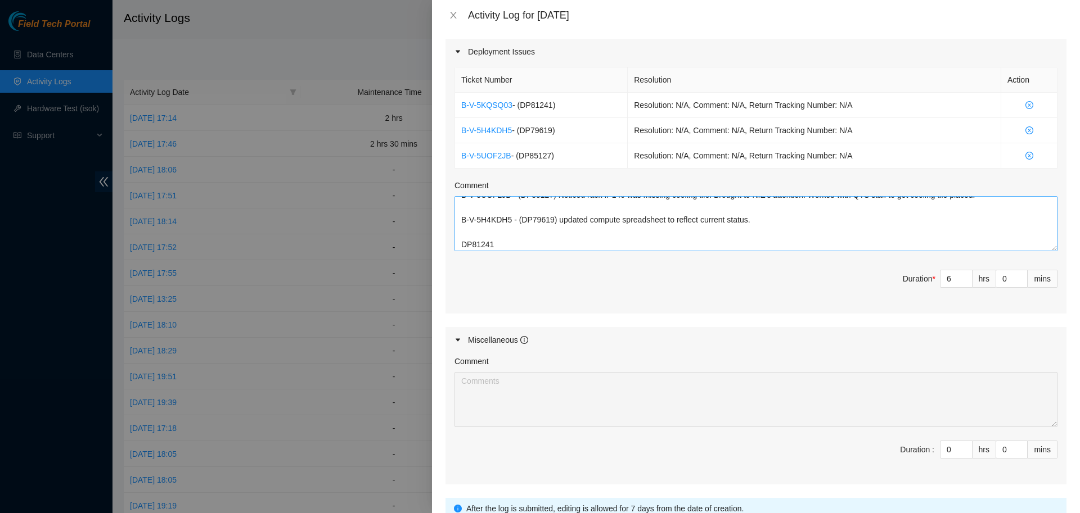
scroll to position [639, 0]
click at [545, 243] on textarea "B-V-5UOF2JB - (DP85127) Noticed rack IP140 was missing cooling tile. Brought to…" at bounding box center [755, 223] width 603 height 55
type textarea "B-V-5UOF2JB - (DP85127) Noticed rack IP140 was missing cooling tile. Brought to…"
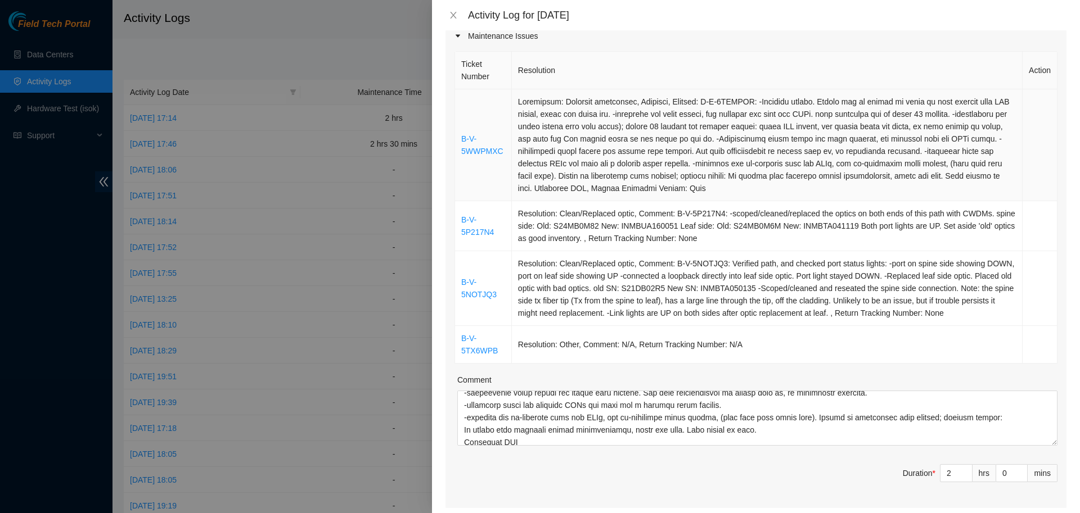
scroll to position [0, 0]
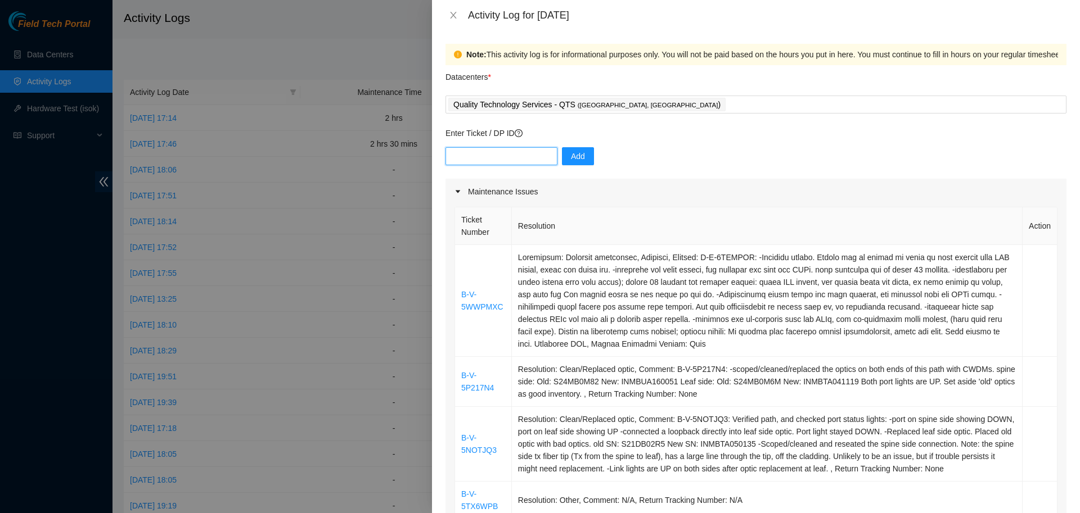
click at [512, 159] on input "text" at bounding box center [501, 156] width 112 height 18
paste input "DP81239"
type input "DP81239"
click at [579, 159] on button "Add" at bounding box center [578, 156] width 32 height 18
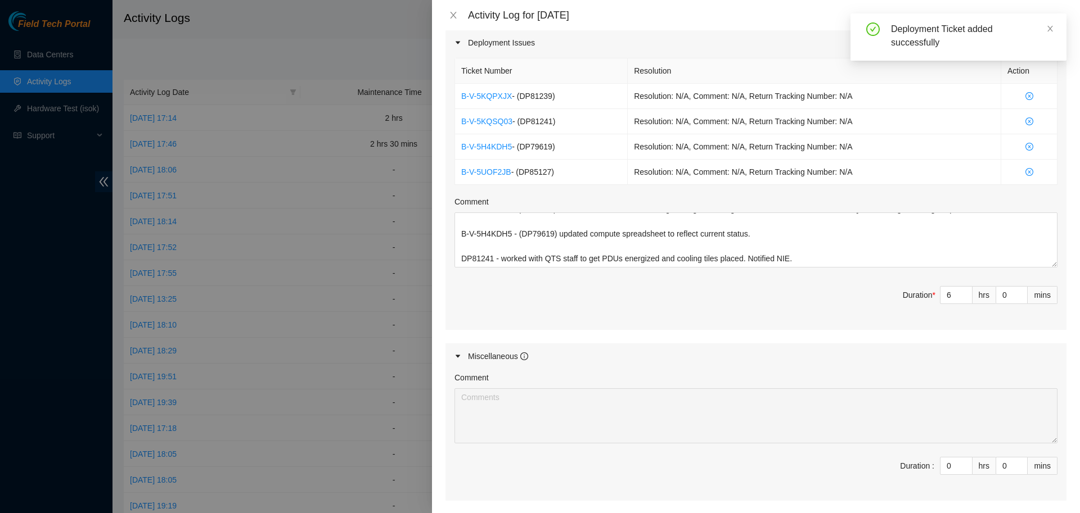
scroll to position [623, 0]
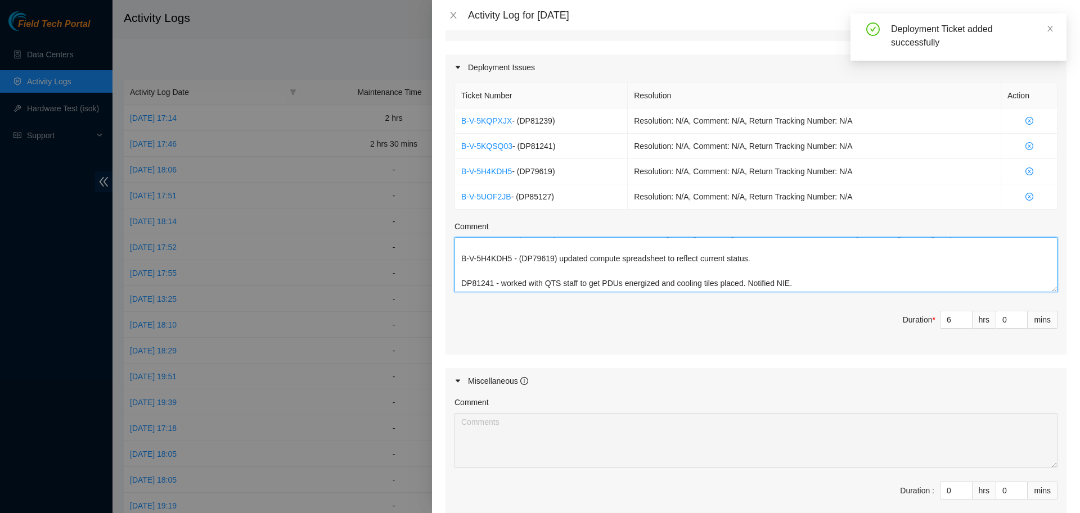
click at [603, 280] on textarea "B-V-5UOF2JB - (DP85127) Noticed rack IP140 was missing cooling tile. Brought to…" at bounding box center [755, 264] width 603 height 55
paste textarea "DP81239"
paste textarea "DP85374"
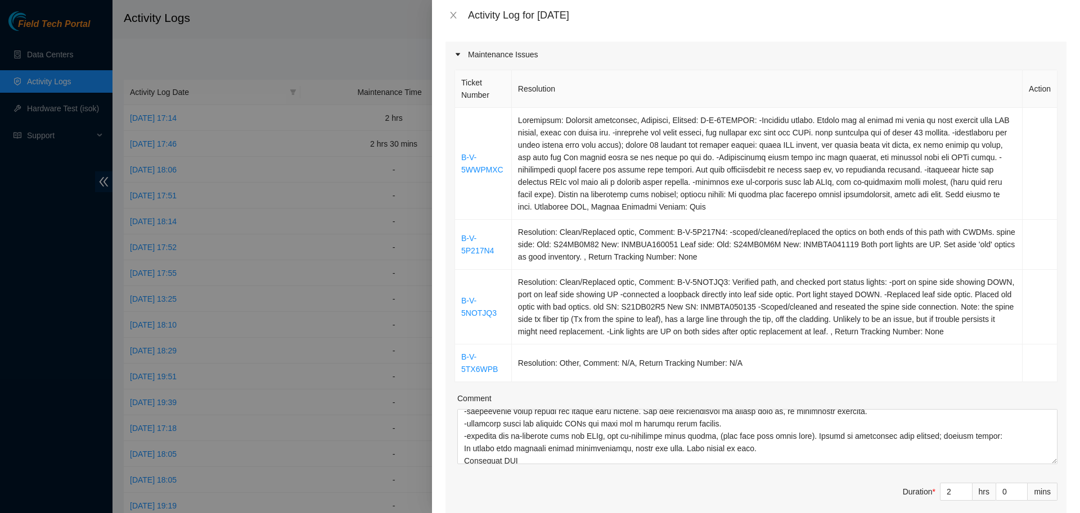
scroll to position [0, 0]
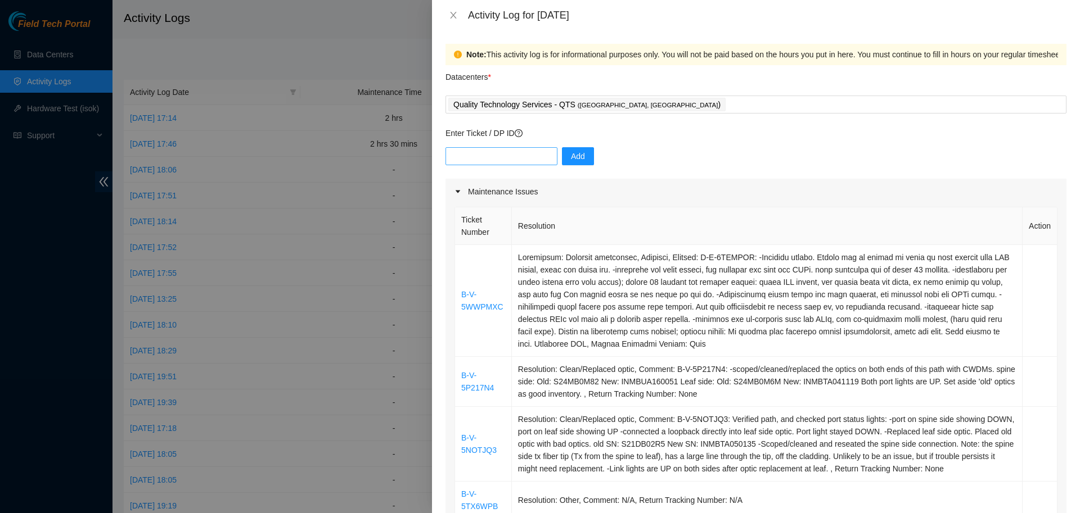
type textarea "B-V-5UOF2JB - (DP85127) Noticed rack IP140 was missing cooling tile. Brought to…"
click at [501, 157] on input "text" at bounding box center [501, 156] width 112 height 18
paste input "DP85374"
type input "DP85374"
click at [573, 156] on span "Add" at bounding box center [578, 156] width 14 height 12
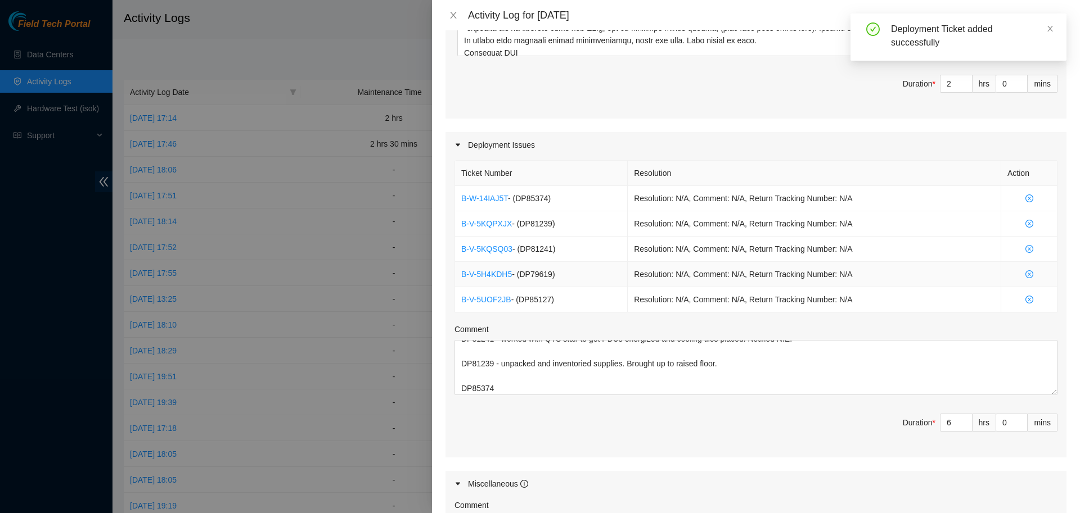
scroll to position [576, 0]
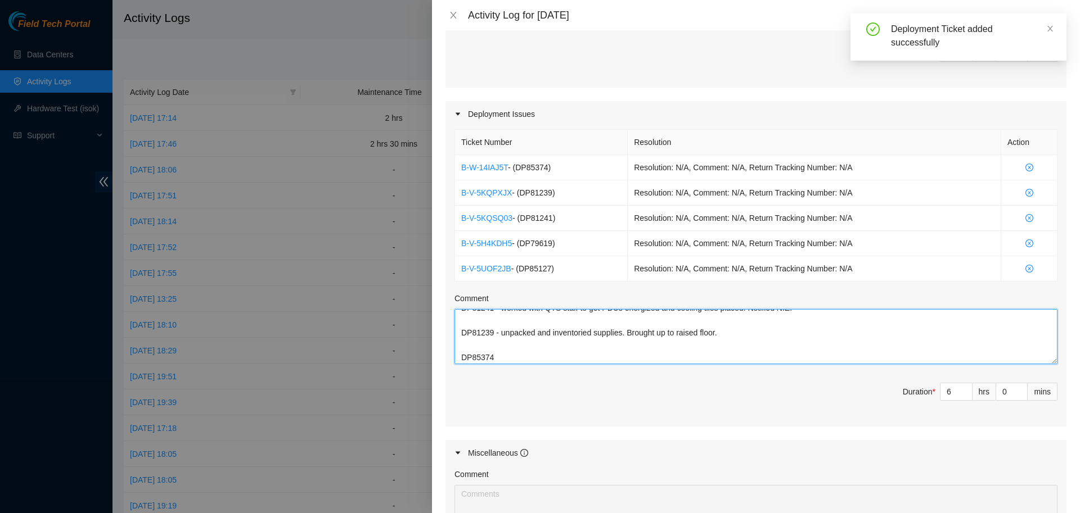
click at [561, 354] on textarea "B-V-5UOF2JB - (DP85127) Noticed rack IP140 was missing cooling tile. Brought to…" at bounding box center [755, 336] width 603 height 55
drag, startPoint x: 501, startPoint y: 333, endPoint x: 732, endPoint y: 331, distance: 230.6
click at [732, 331] on textarea "B-V-5UOF2JB - (DP85127) Noticed rack IP140 was missing cooling tile. Brought to…" at bounding box center [755, 336] width 603 height 55
click at [579, 352] on textarea "B-V-5UOF2JB - (DP85127) Noticed rack IP140 was missing cooling tile. Brought to…" at bounding box center [755, 336] width 603 height 55
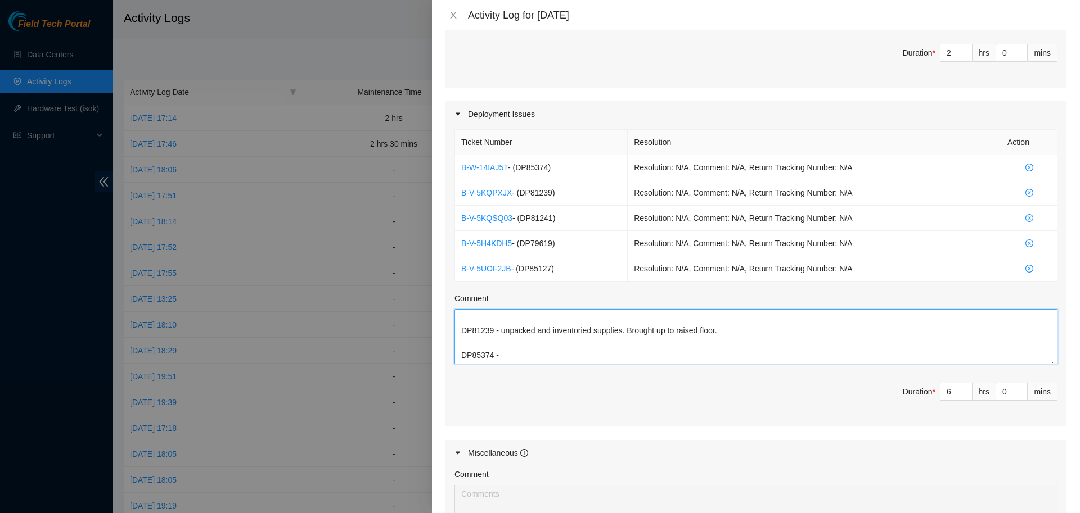
paste textarea "unpacked and inventoried supplies. Brought up to raised floor."
type textarea "B-V-5UOF2JB - (DP85127) Noticed rack IP140 was missing cooling tile. Brought to…"
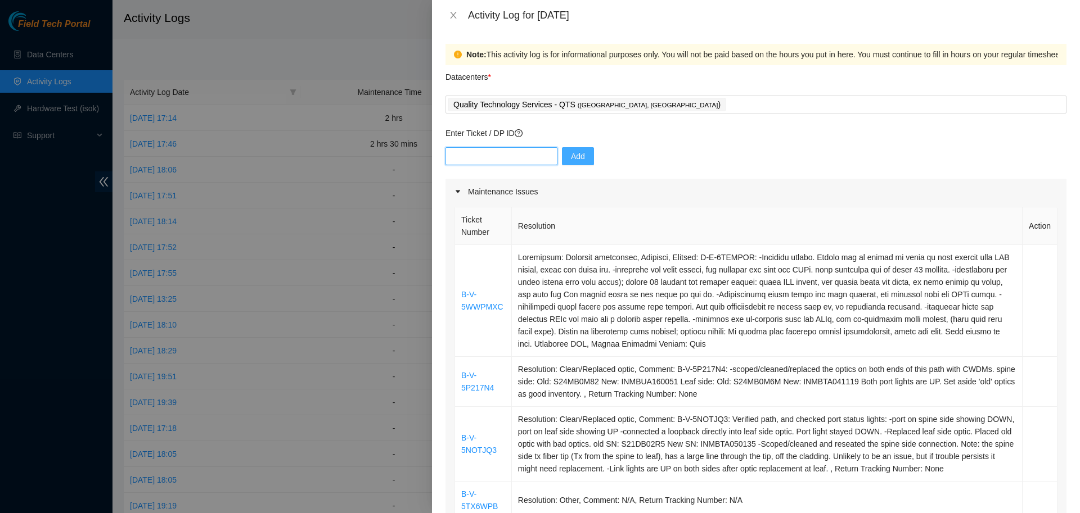
click at [490, 154] on input "text" at bounding box center [501, 156] width 112 height 18
paste input "DP81371"
type input "DP81371"
click at [571, 156] on span "Add" at bounding box center [578, 156] width 14 height 12
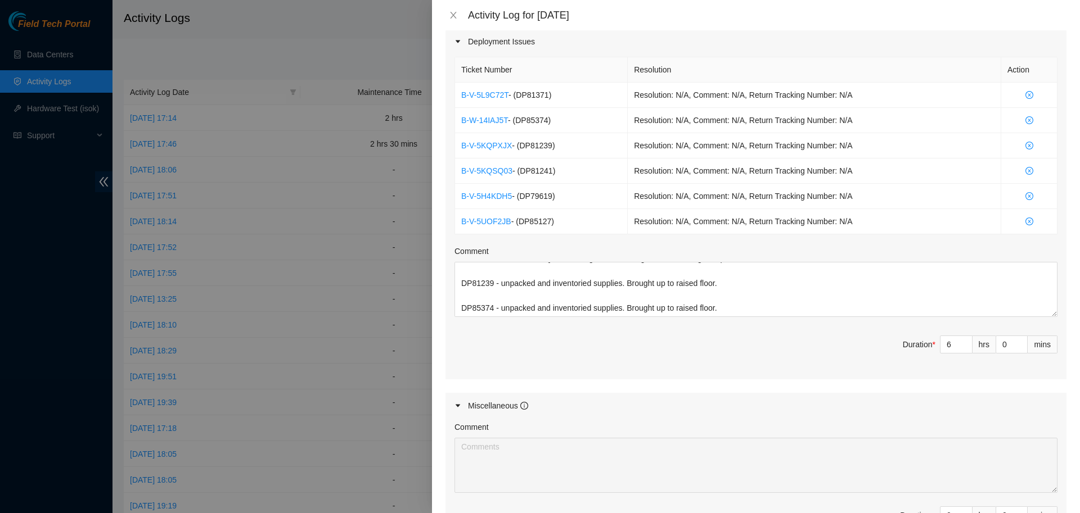
scroll to position [647, 0]
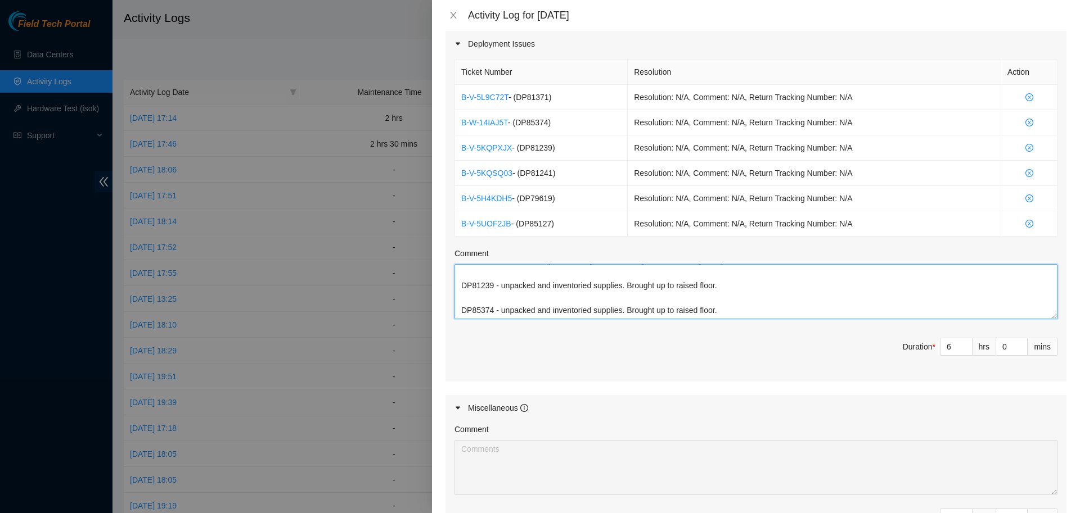
click at [709, 305] on textarea "B-V-5UOF2JB - (DP85127) Noticed rack IP140 was missing cooling tile. Brought to…" at bounding box center [755, 291] width 603 height 55
paste textarea "DP81371"
type textarea "B-V-5UOF2JB - (DP85127) Noticed rack IP140 was missing cooling tile. Brought to…"
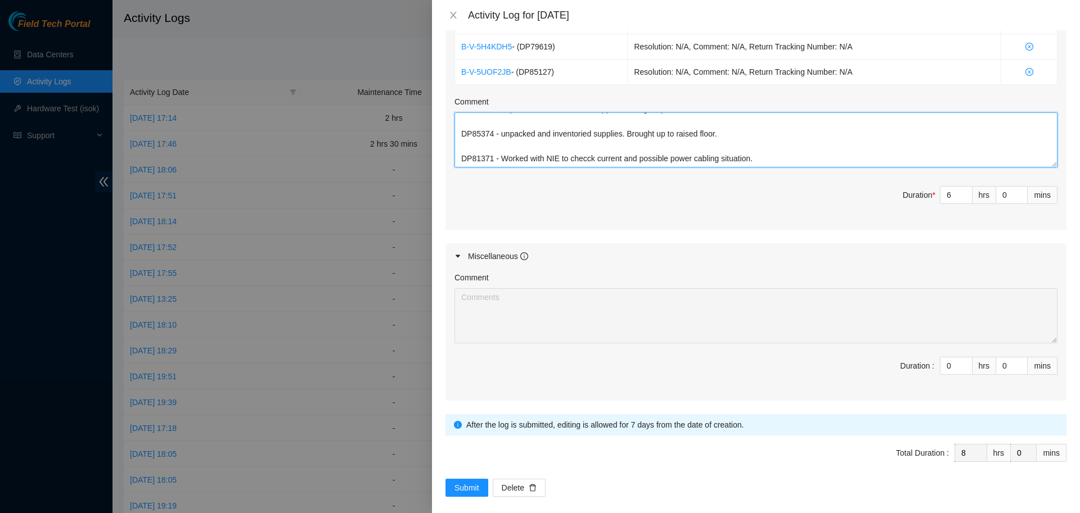
scroll to position [808, 0]
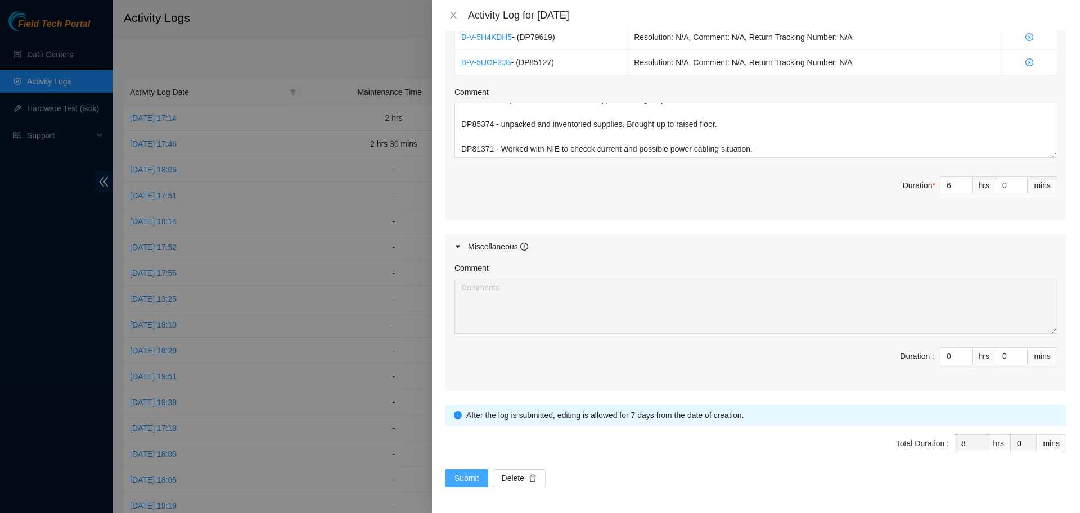
click at [469, 476] on span "Submit" at bounding box center [466, 478] width 25 height 12
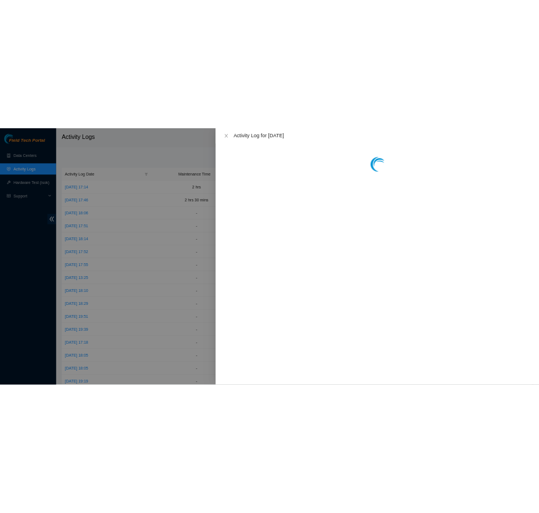
scroll to position [0, 0]
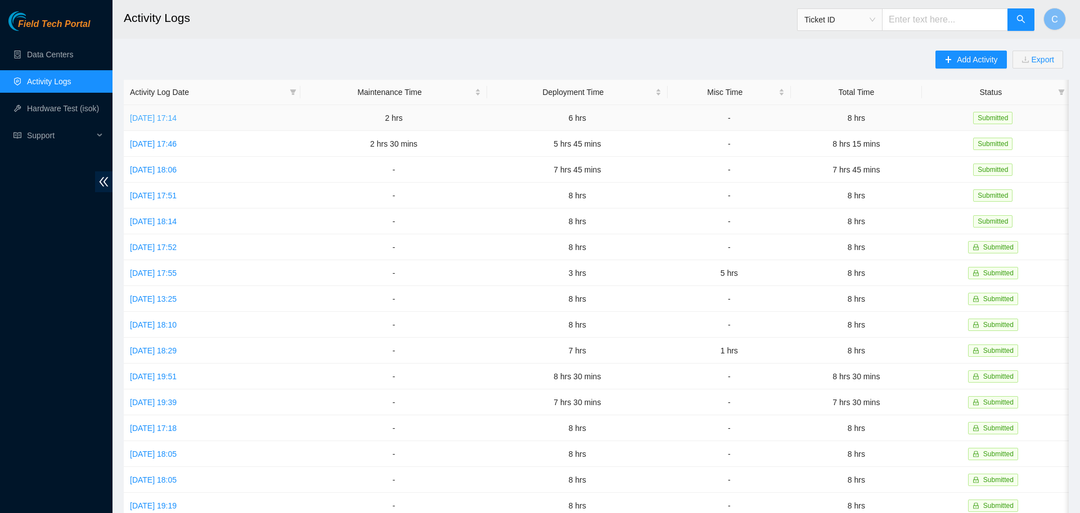
click at [157, 120] on link "[DATE] 17:14" at bounding box center [153, 118] width 47 height 9
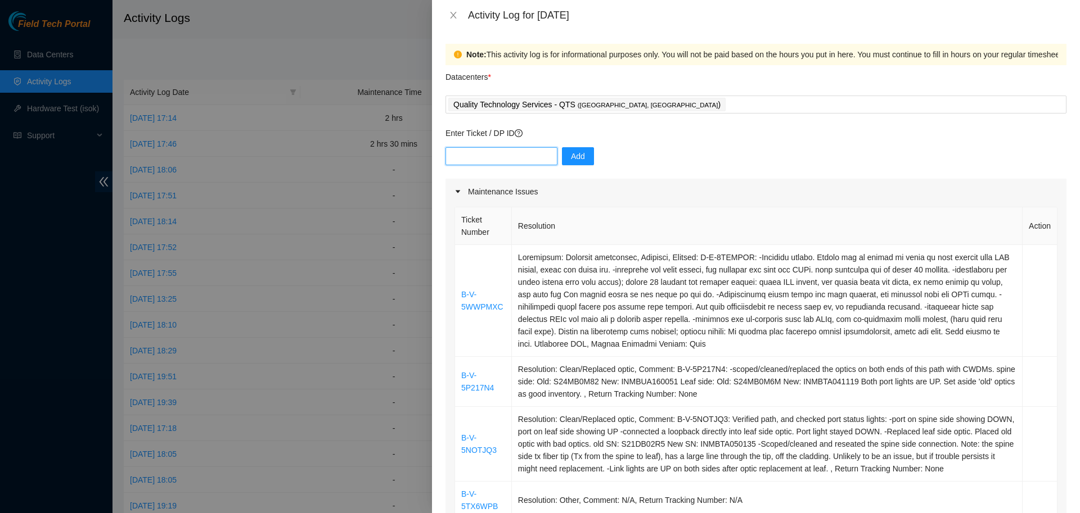
click at [516, 156] on input "text" at bounding box center [501, 156] width 112 height 18
paste input "B-V-5SEF8OH B-V-5OLZDIR B-V-5NOTJQ3"
type input "B-V-5SEF8OH"
click at [571, 160] on span "Add" at bounding box center [578, 156] width 14 height 12
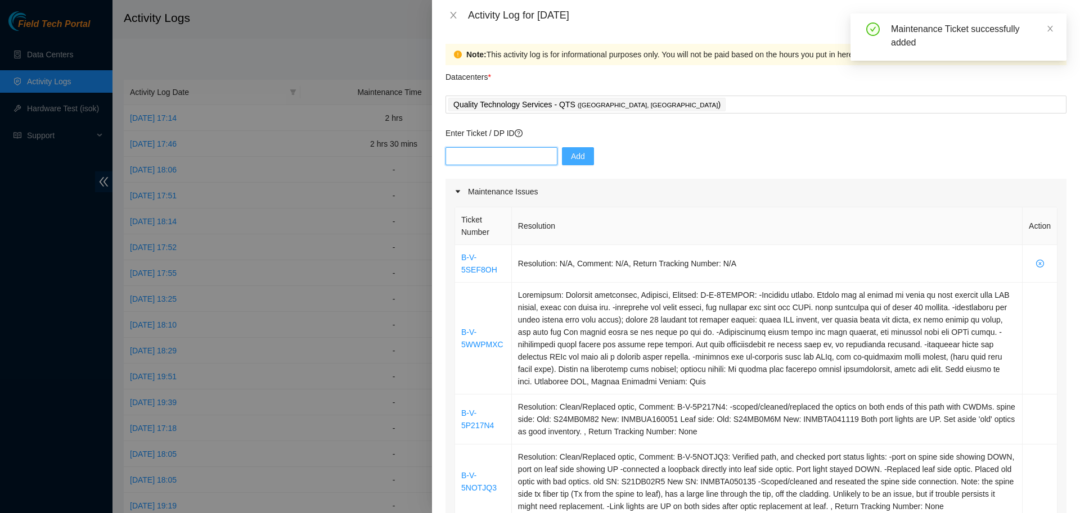
click at [523, 155] on input "text" at bounding box center [501, 156] width 112 height 18
paste input "B-V-5SEF8OH B-V-5OLZDIR B-V-5NOTJQ3"
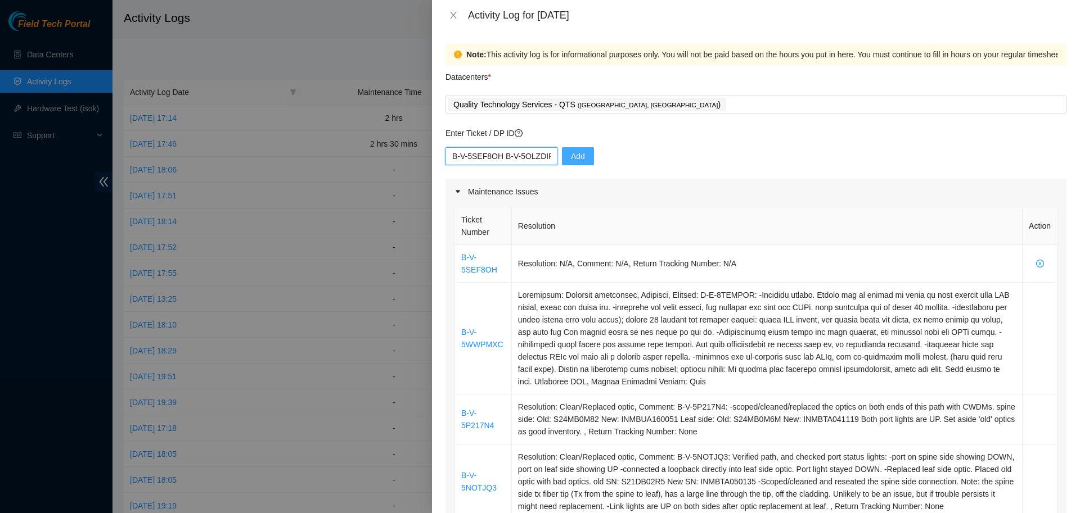
type input "B-V-5OLZDIR"
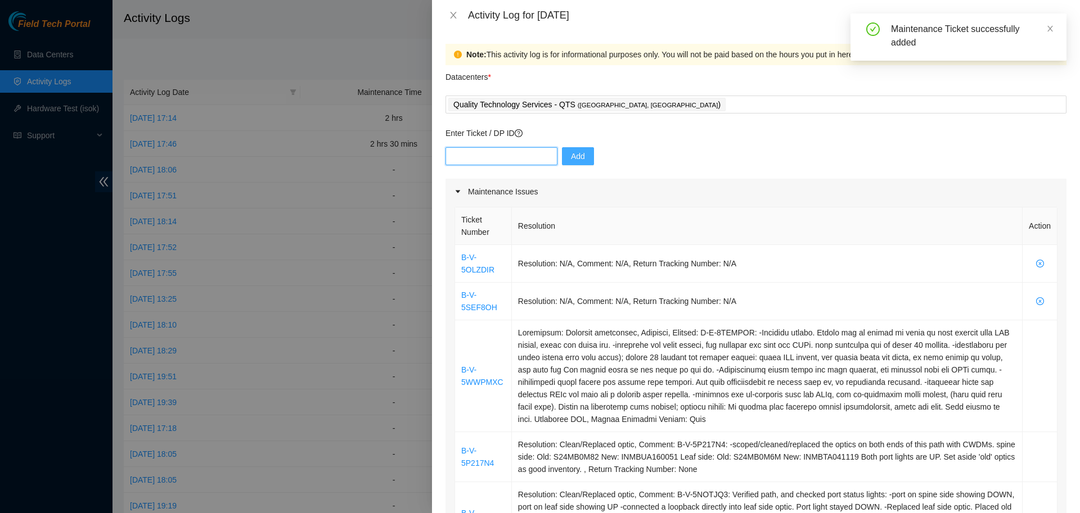
click at [529, 155] on input "text" at bounding box center [501, 156] width 112 height 18
paste input "B-V-5SEF8OH B-V-5OLZDIR B-V-5NOTJQ3"
click at [497, 155] on input "B-V-5SEF8OH B-V-5OLZDIR B-V-5NOTJQ3" at bounding box center [501, 156] width 112 height 18
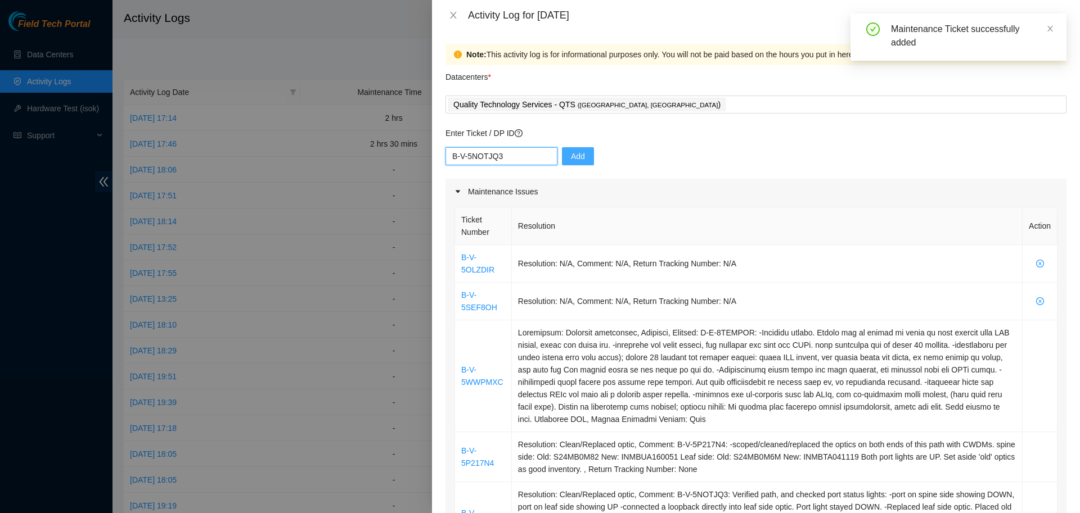
type input "B-V-5NOTJQ3"
click at [571, 154] on span "Add" at bounding box center [578, 156] width 14 height 12
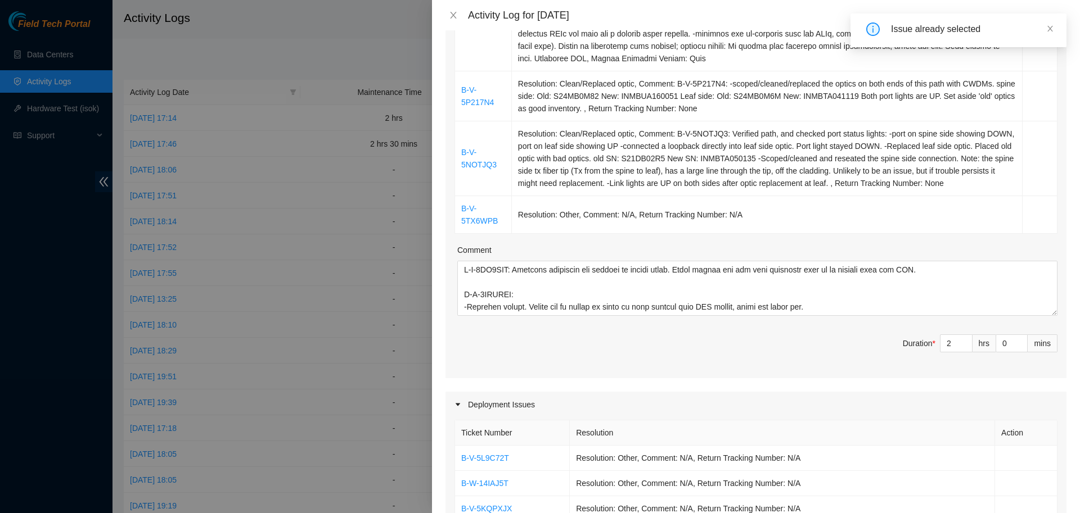
scroll to position [362, 0]
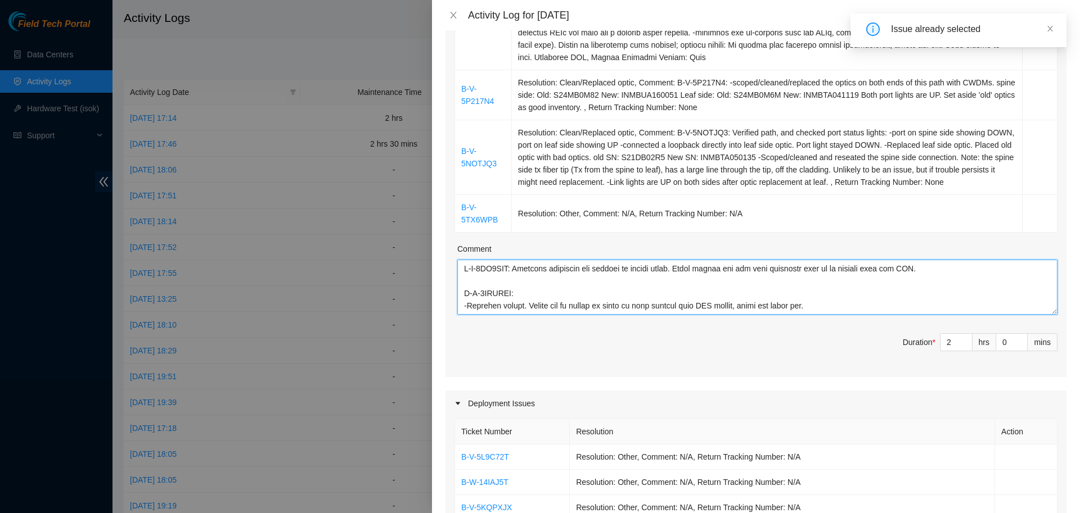
click at [920, 285] on textarea "Comment" at bounding box center [757, 287] width 600 height 55
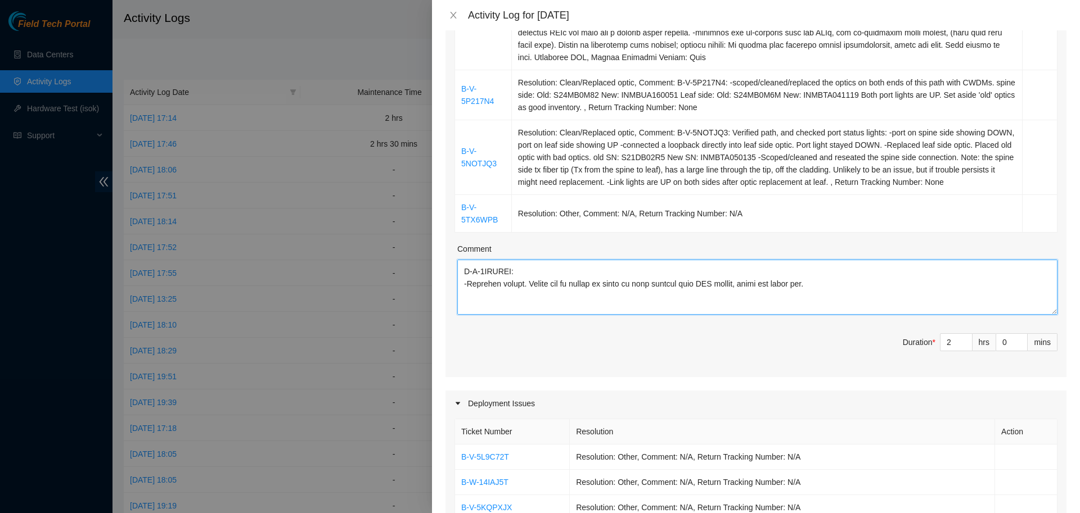
paste textarea "B-V-5SEF8OH B-V-5OLZDIR B-V-5NOTJQ3"
click at [545, 260] on textarea "Comment" at bounding box center [757, 287] width 600 height 55
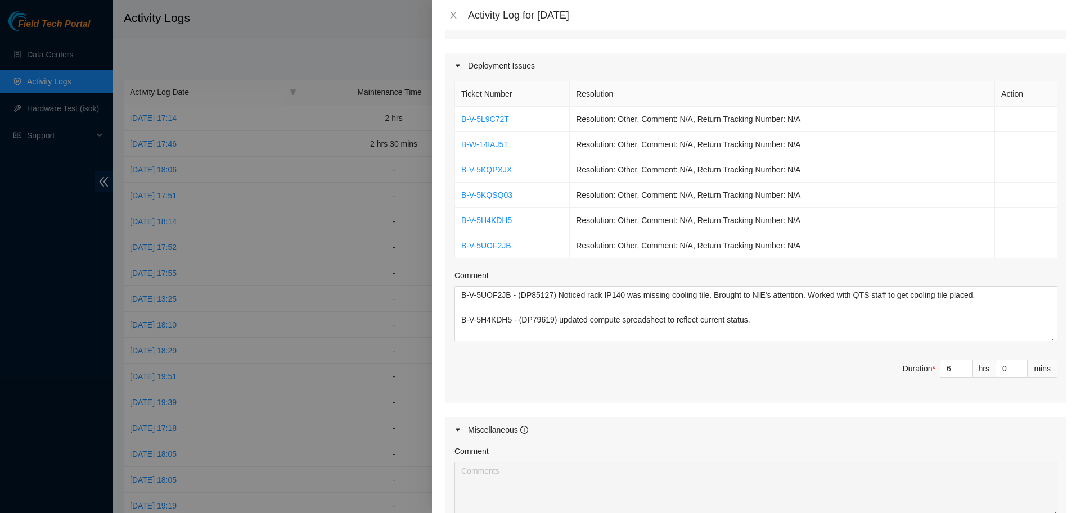
scroll to position [859, 0]
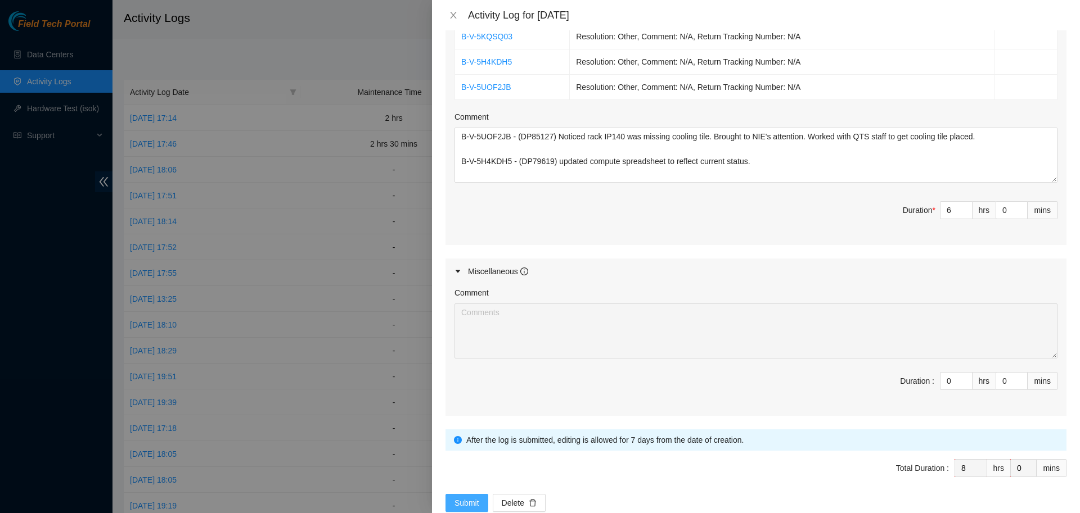
type textarea "B-V-5TX6WPB: Unpacked earthworm and brought to raised floor. Moved pallet and b…"
click at [468, 497] on span "Submit" at bounding box center [466, 503] width 25 height 12
